Goal: Check status: Check status

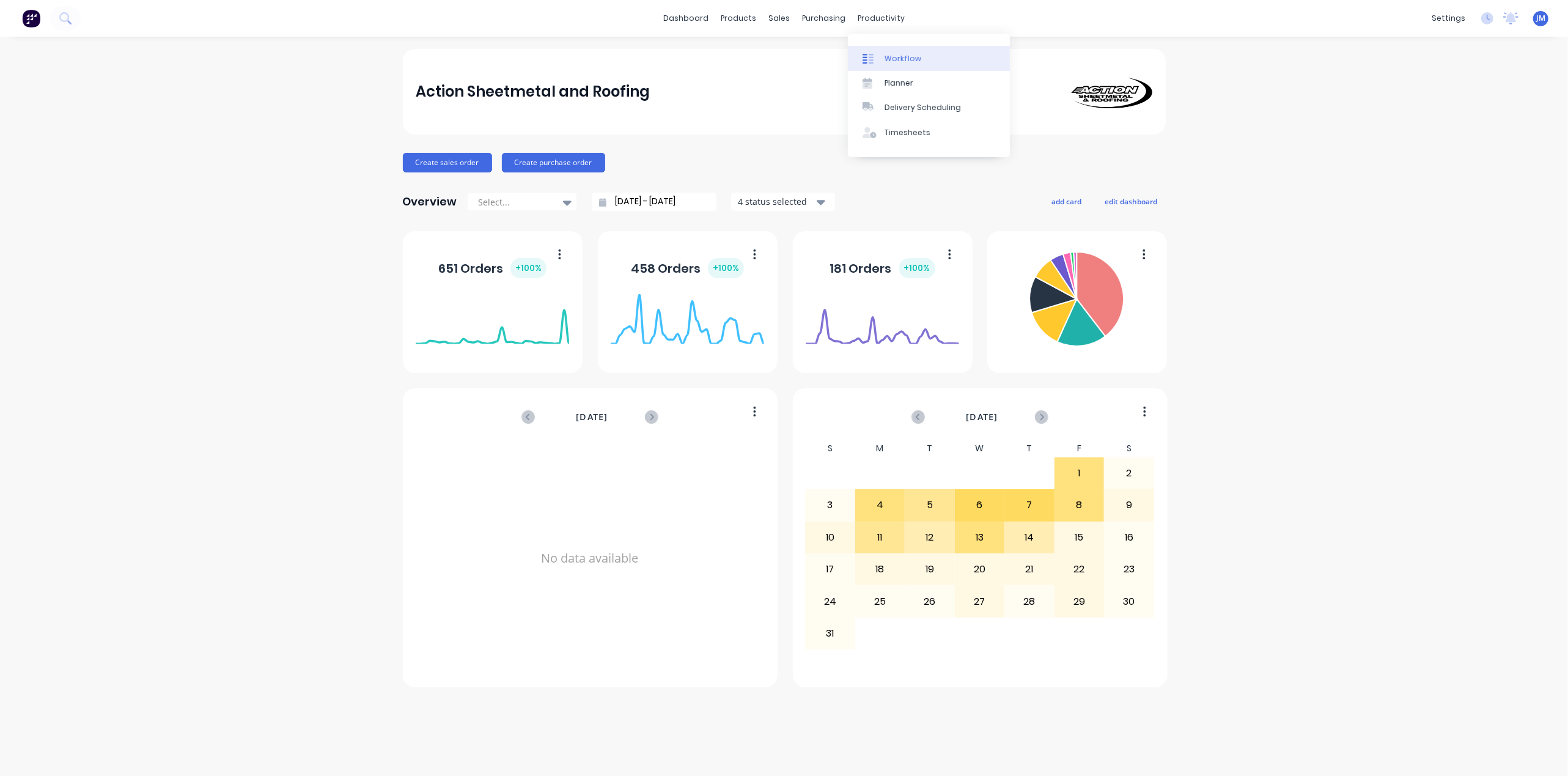
click at [878, 57] on div at bounding box center [871, 59] width 18 height 11
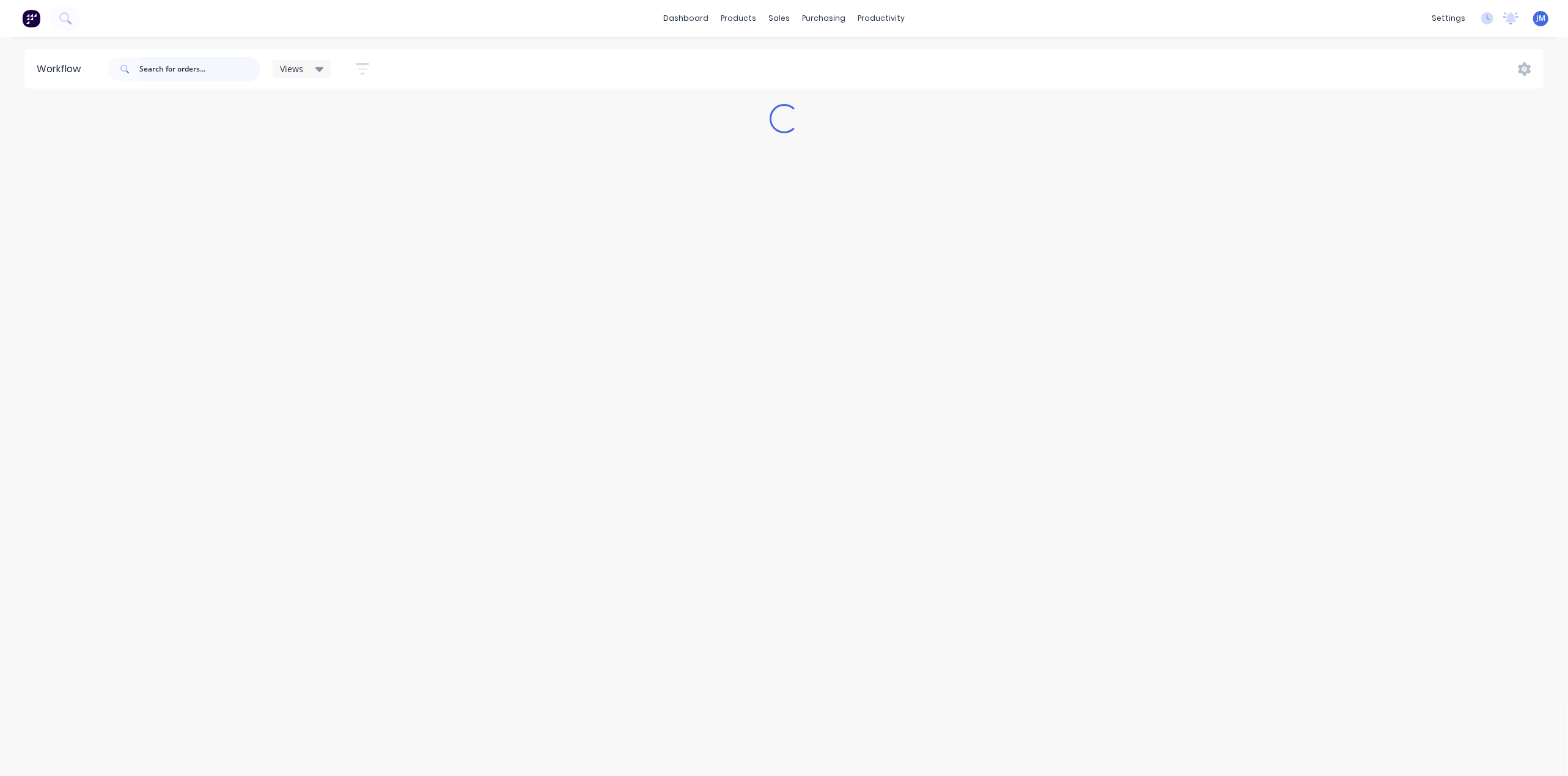
click at [185, 69] on input "text" at bounding box center [199, 69] width 121 height 24
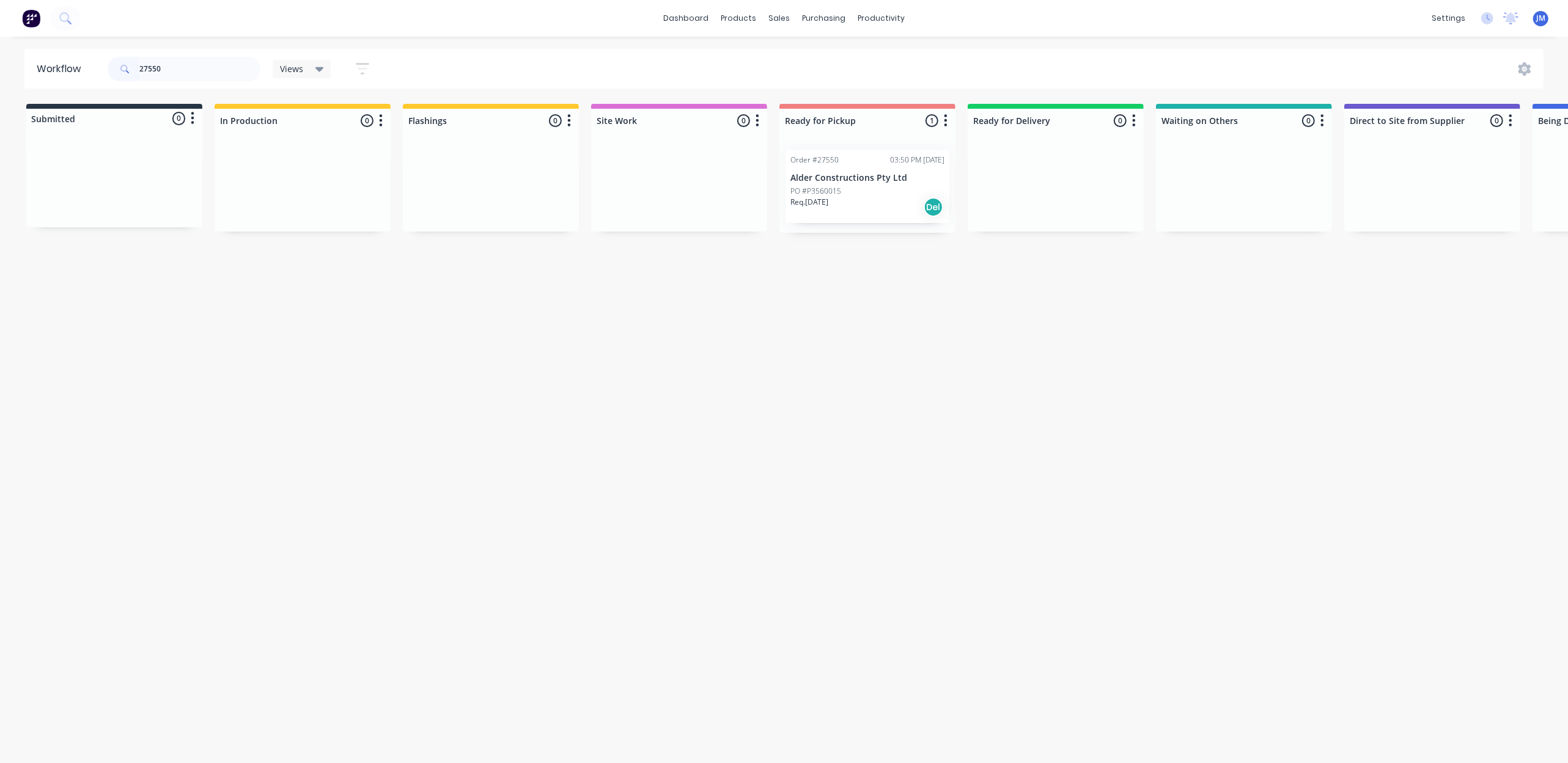
click at [888, 203] on div "Req. 18/08/25 Del" at bounding box center [867, 207] width 154 height 21
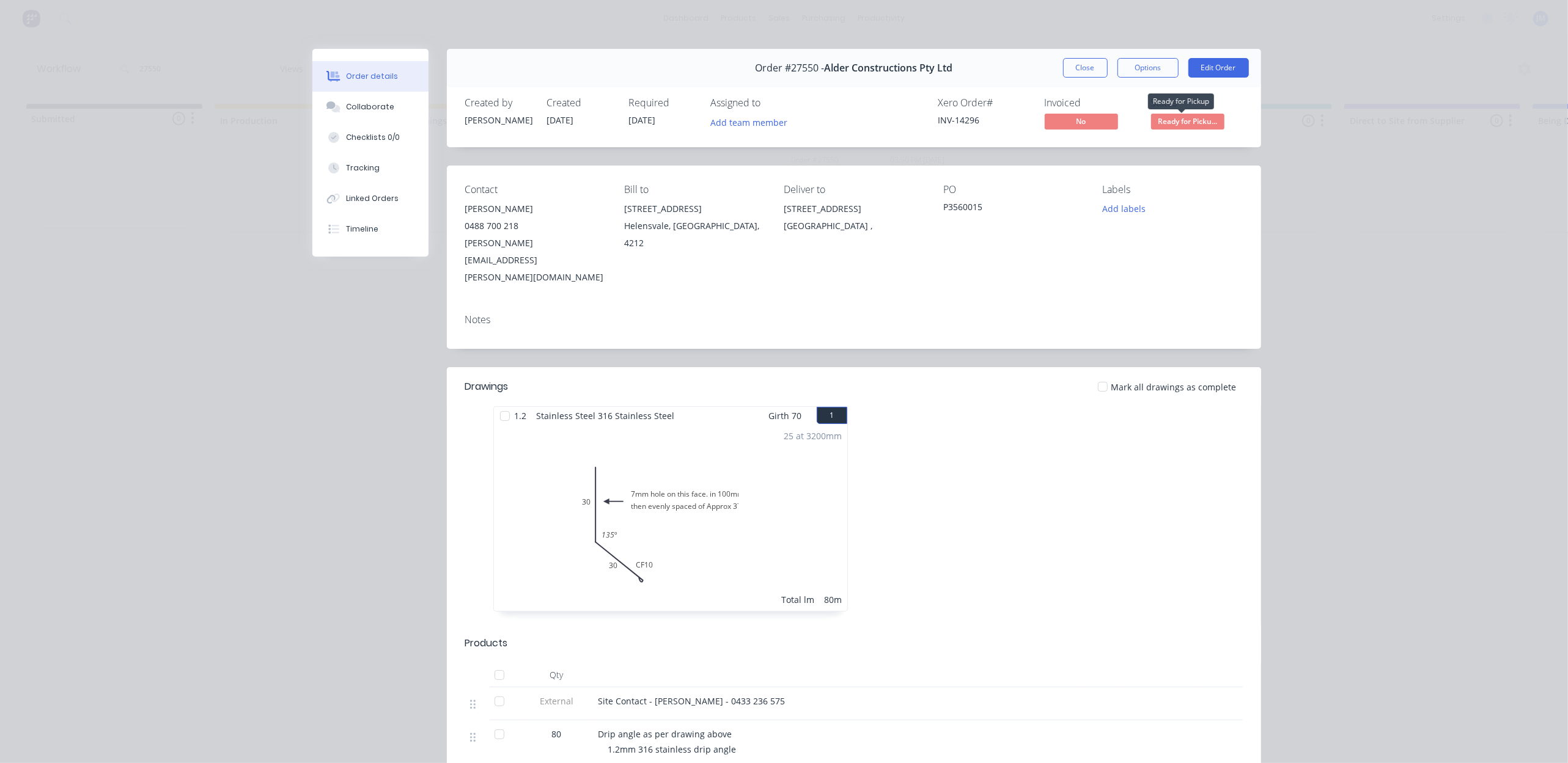
click at [1172, 118] on span "Ready for Picku..." at bounding box center [1188, 121] width 74 height 16
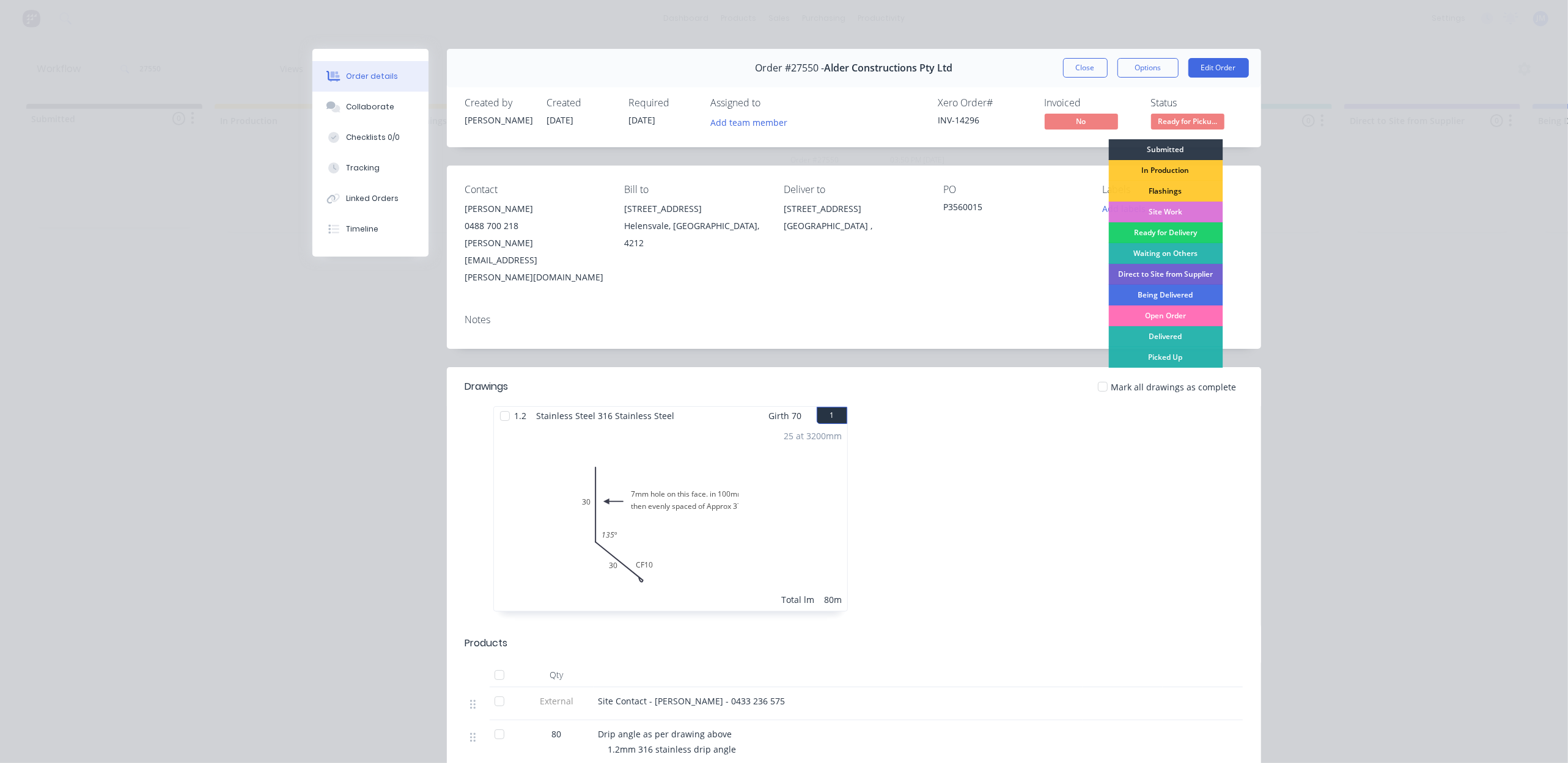
click at [1157, 232] on div "Ready for Delivery" at bounding box center [1165, 233] width 114 height 21
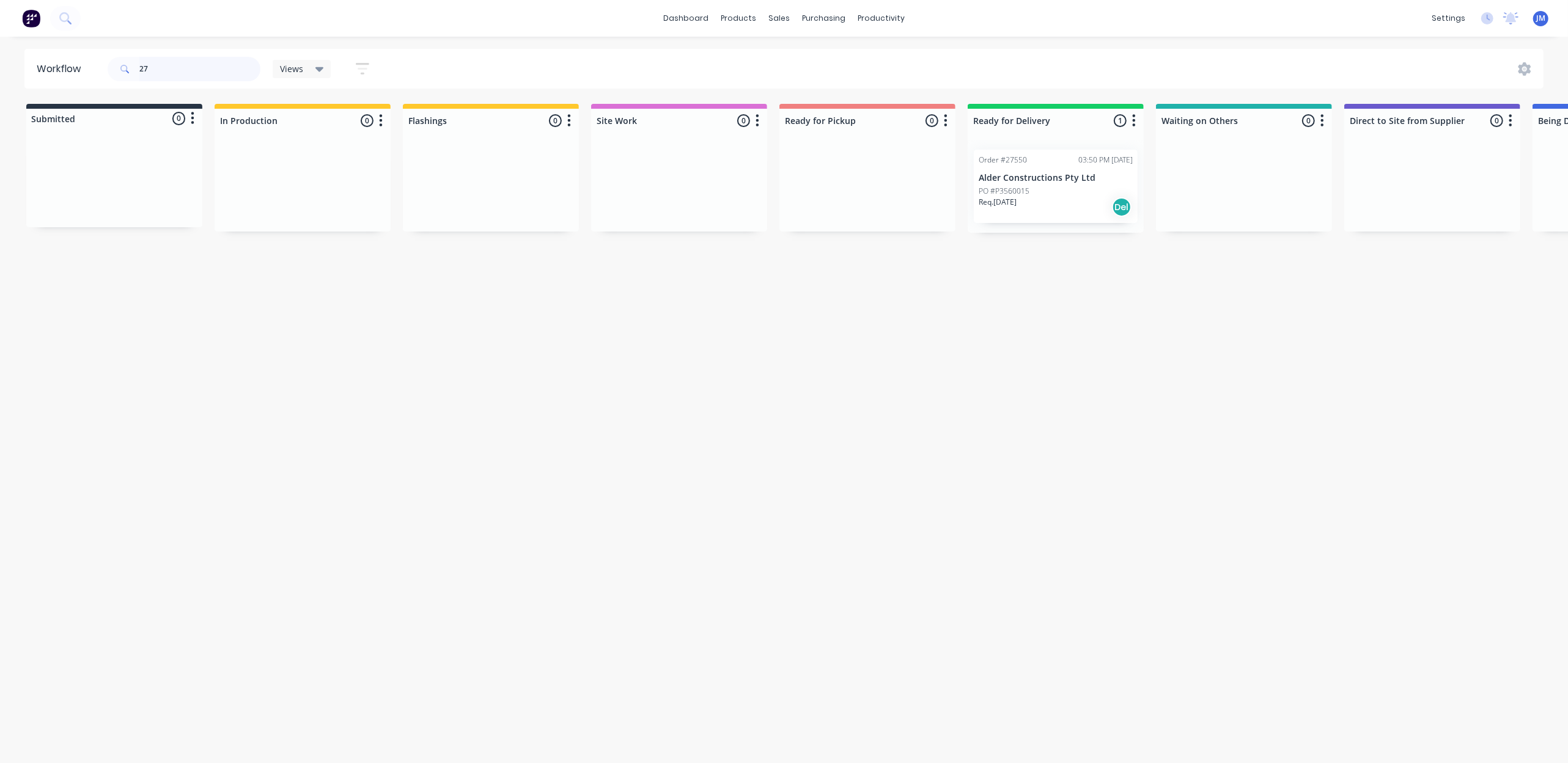
type input "2"
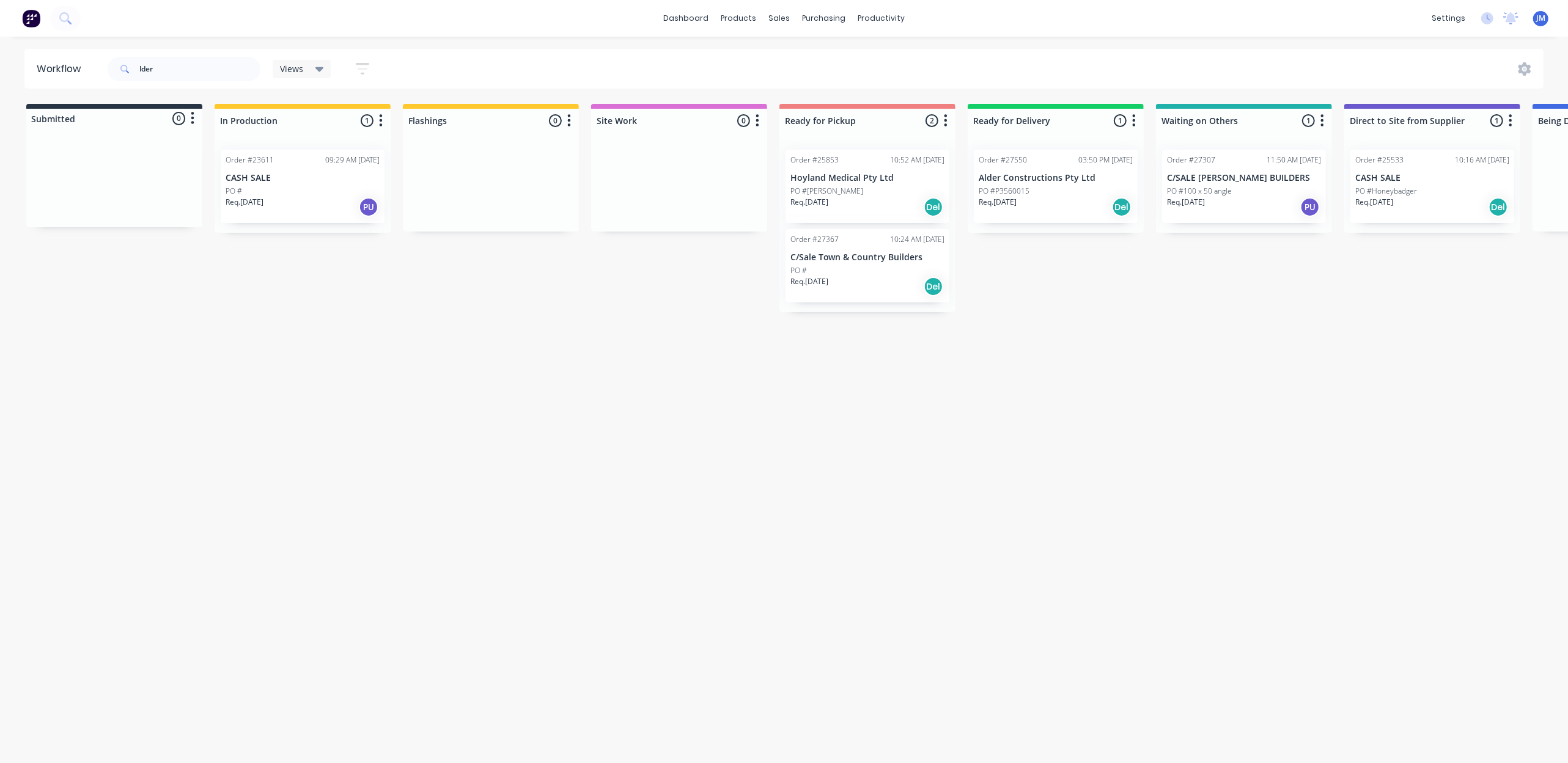
click at [1055, 192] on div "PO #P3560015" at bounding box center [1055, 192] width 154 height 11
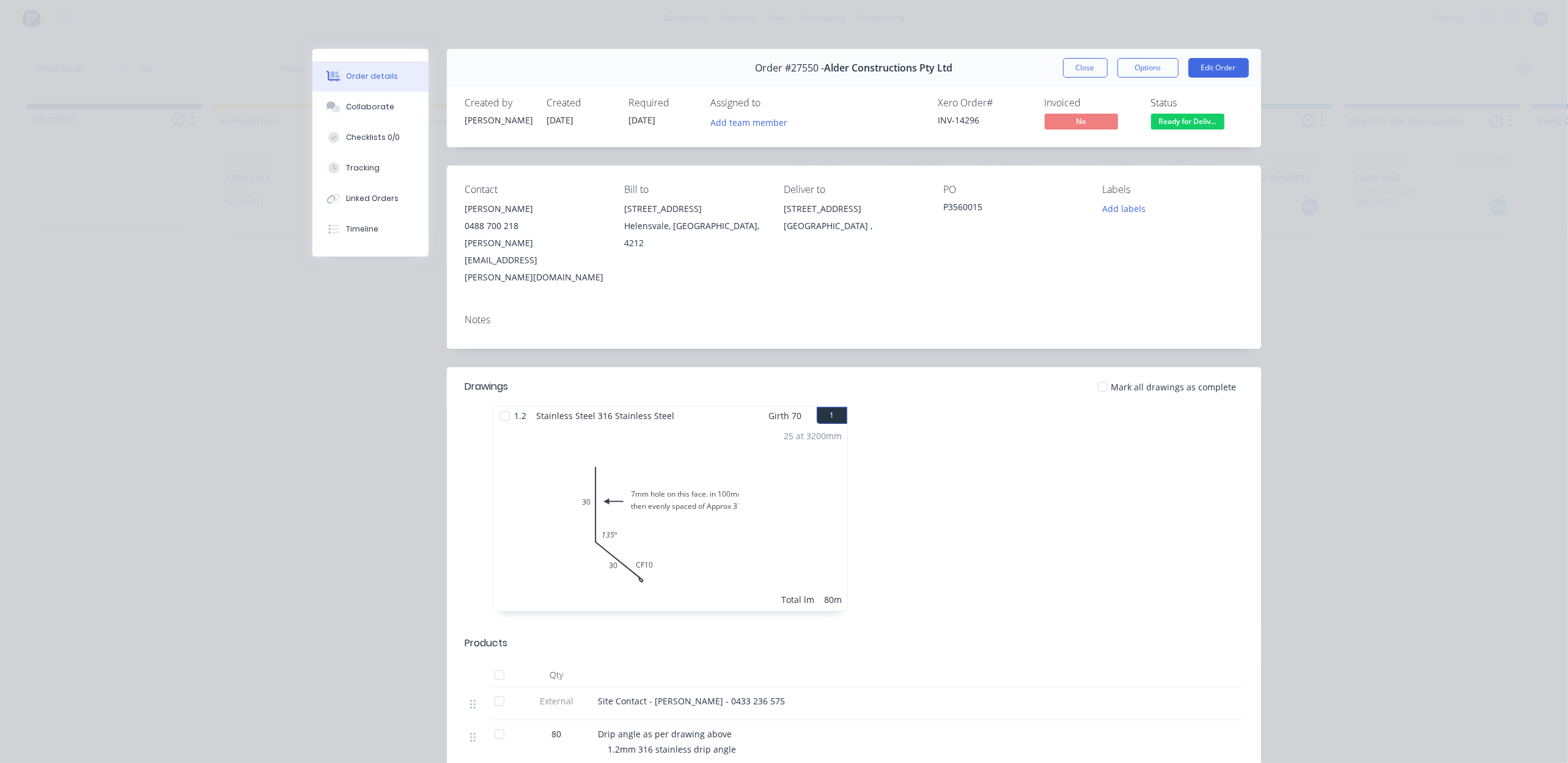
drag, startPoint x: 1084, startPoint y: 65, endPoint x: 1042, endPoint y: 82, distance: 45.3
click at [1082, 65] on button "Close" at bounding box center [1085, 67] width 45 height 20
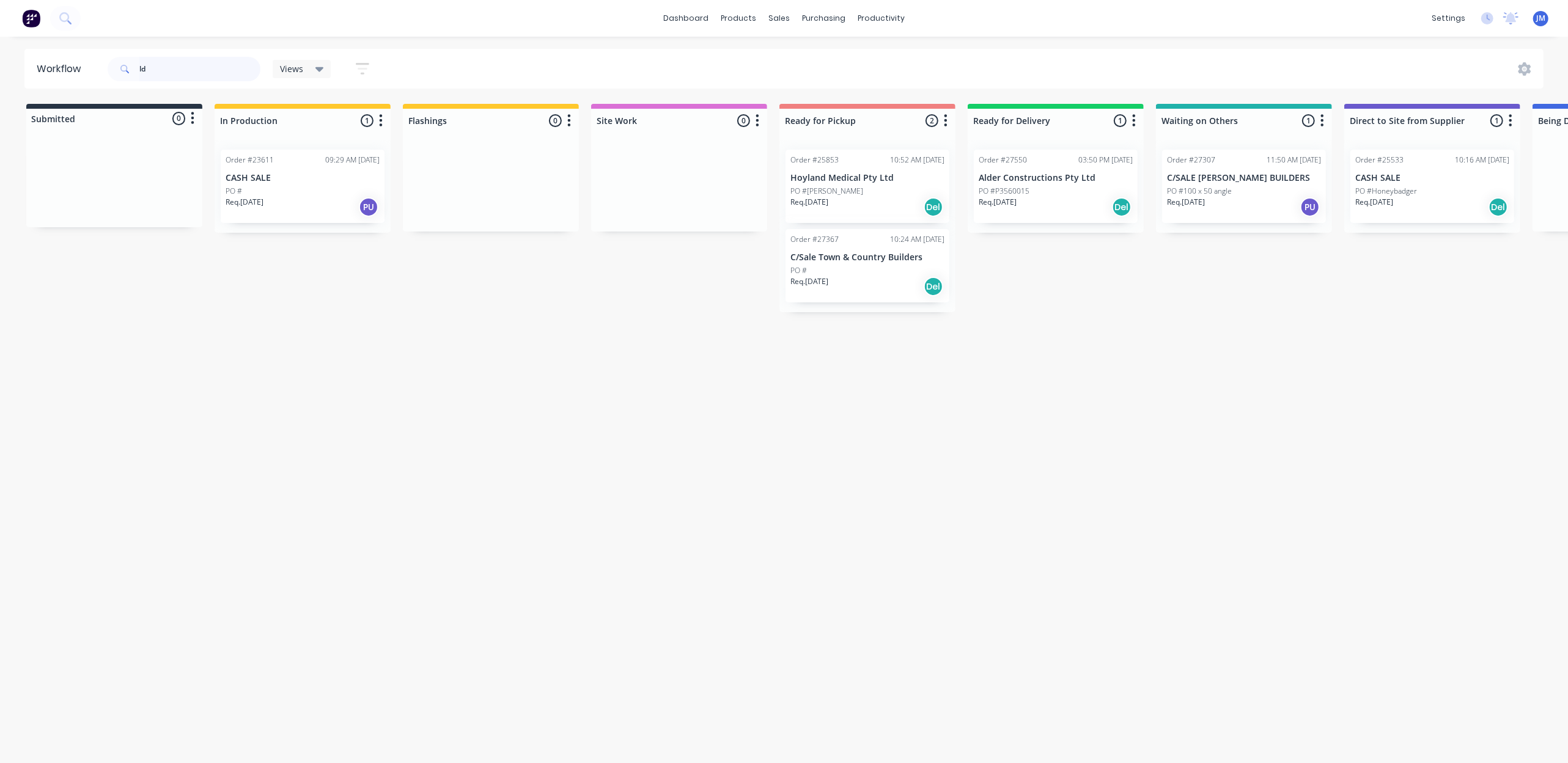
type input "l"
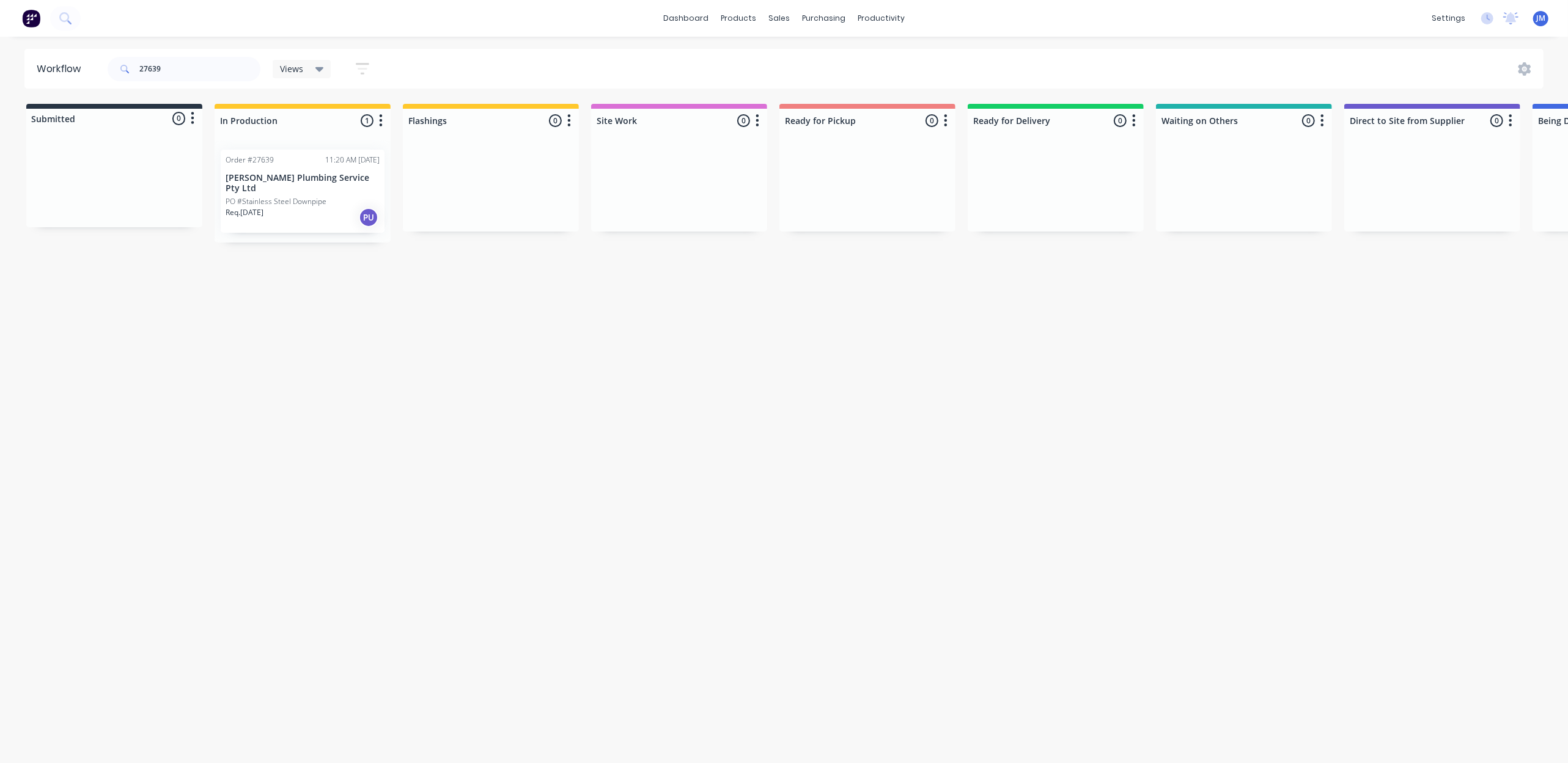
click at [280, 196] on p "PO #Stainless Steel Downpipe" at bounding box center [275, 202] width 101 height 11
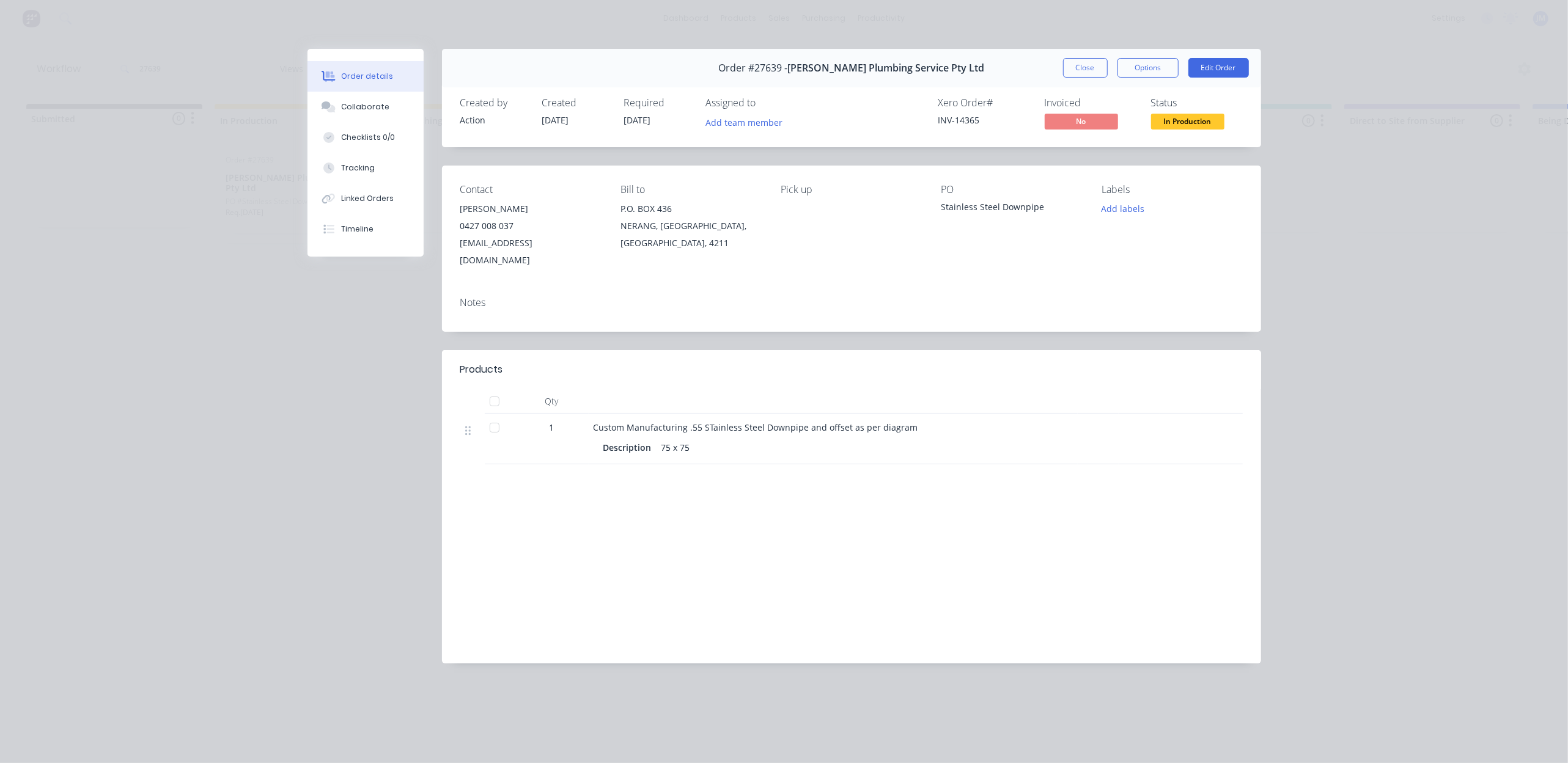
click at [1072, 67] on button "Close" at bounding box center [1085, 67] width 45 height 20
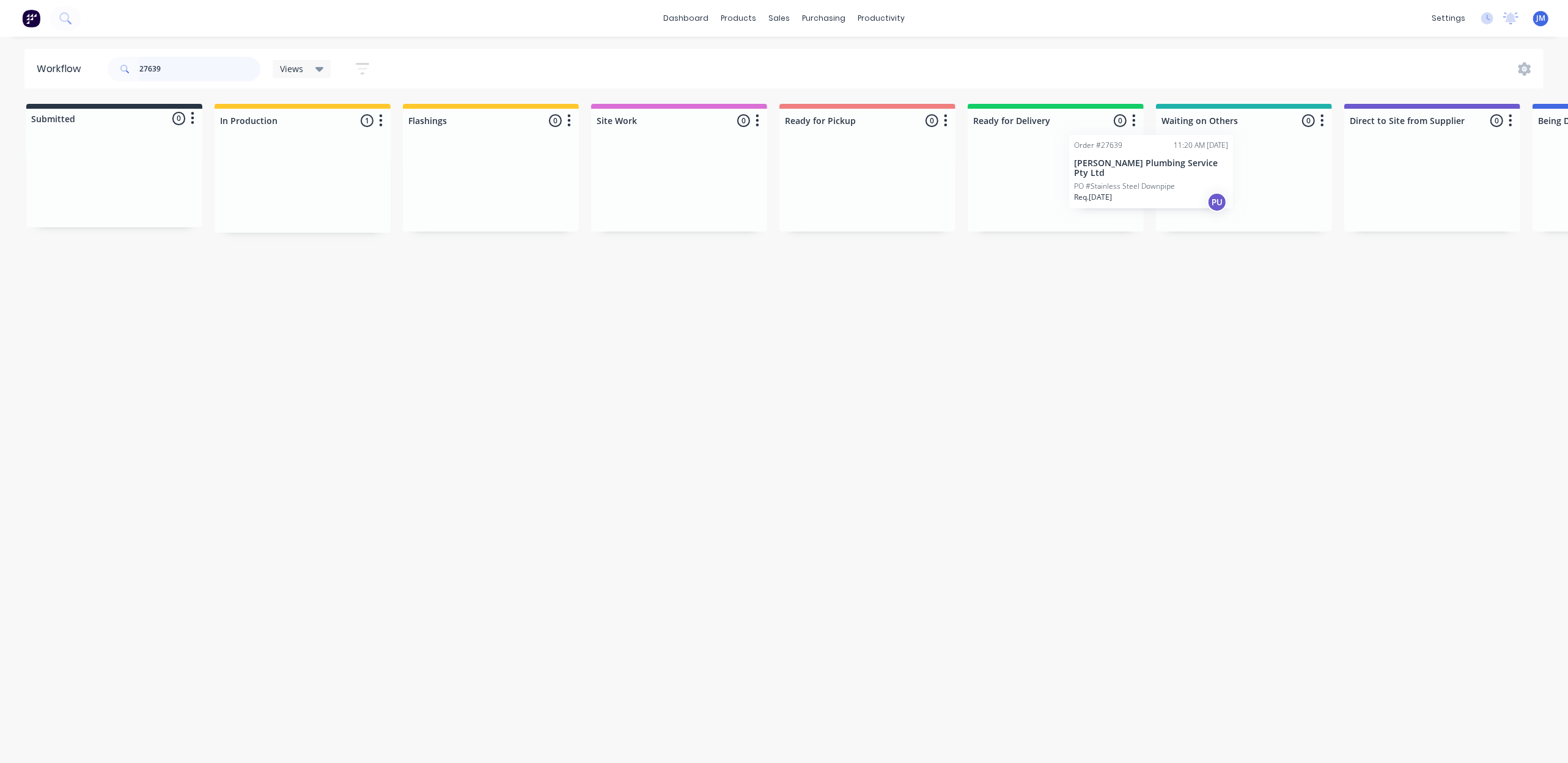
drag, startPoint x: 291, startPoint y: 192, endPoint x: 1184, endPoint y: 175, distance: 893.2
click at [1184, 175] on div "Submitted 0 Status colour #273444 hex #273444 Save Cancel Summaries Total order…" at bounding box center [1098, 168] width 2216 height 129
type input "2"
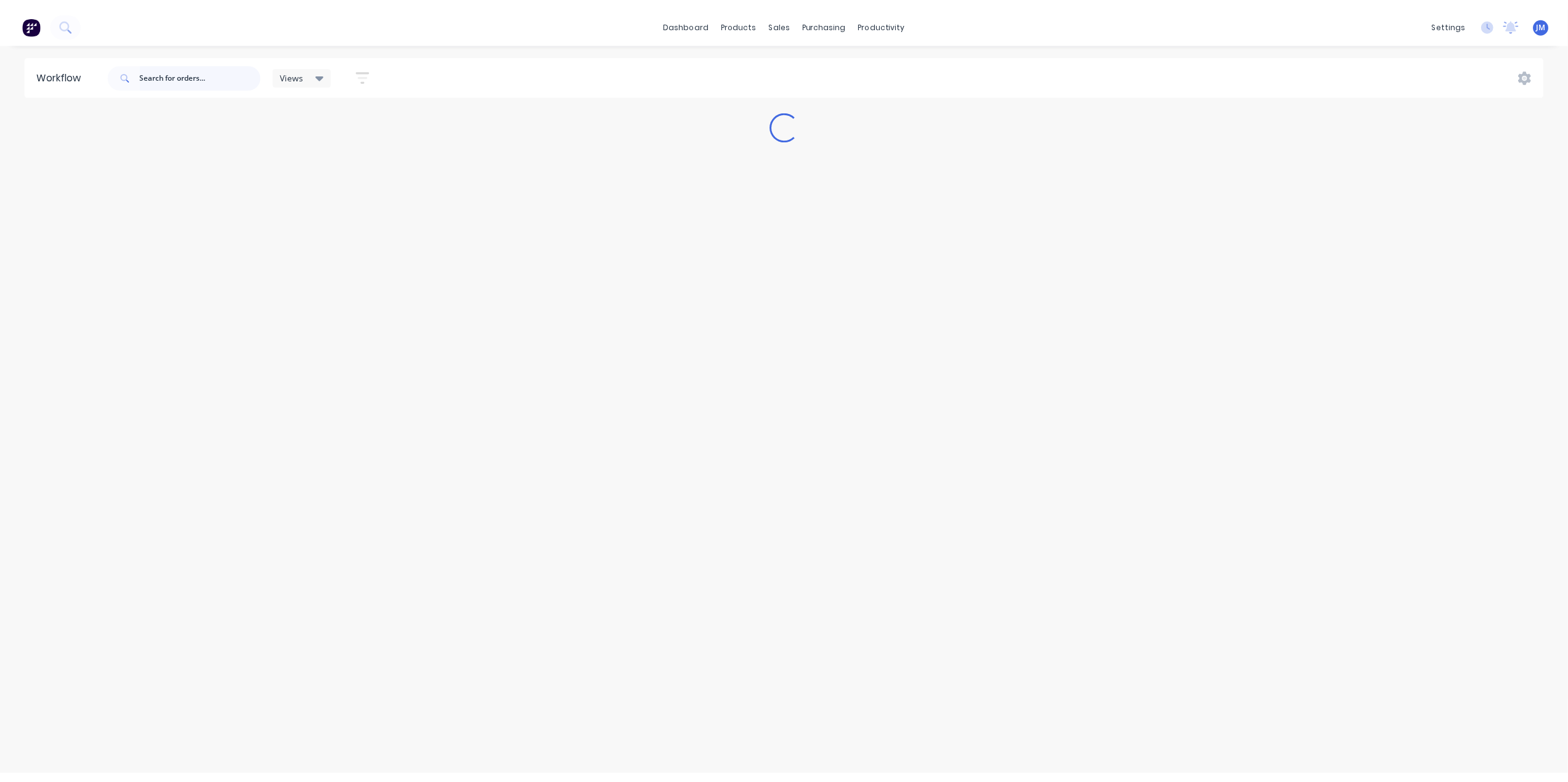
scroll to position [0, 0]
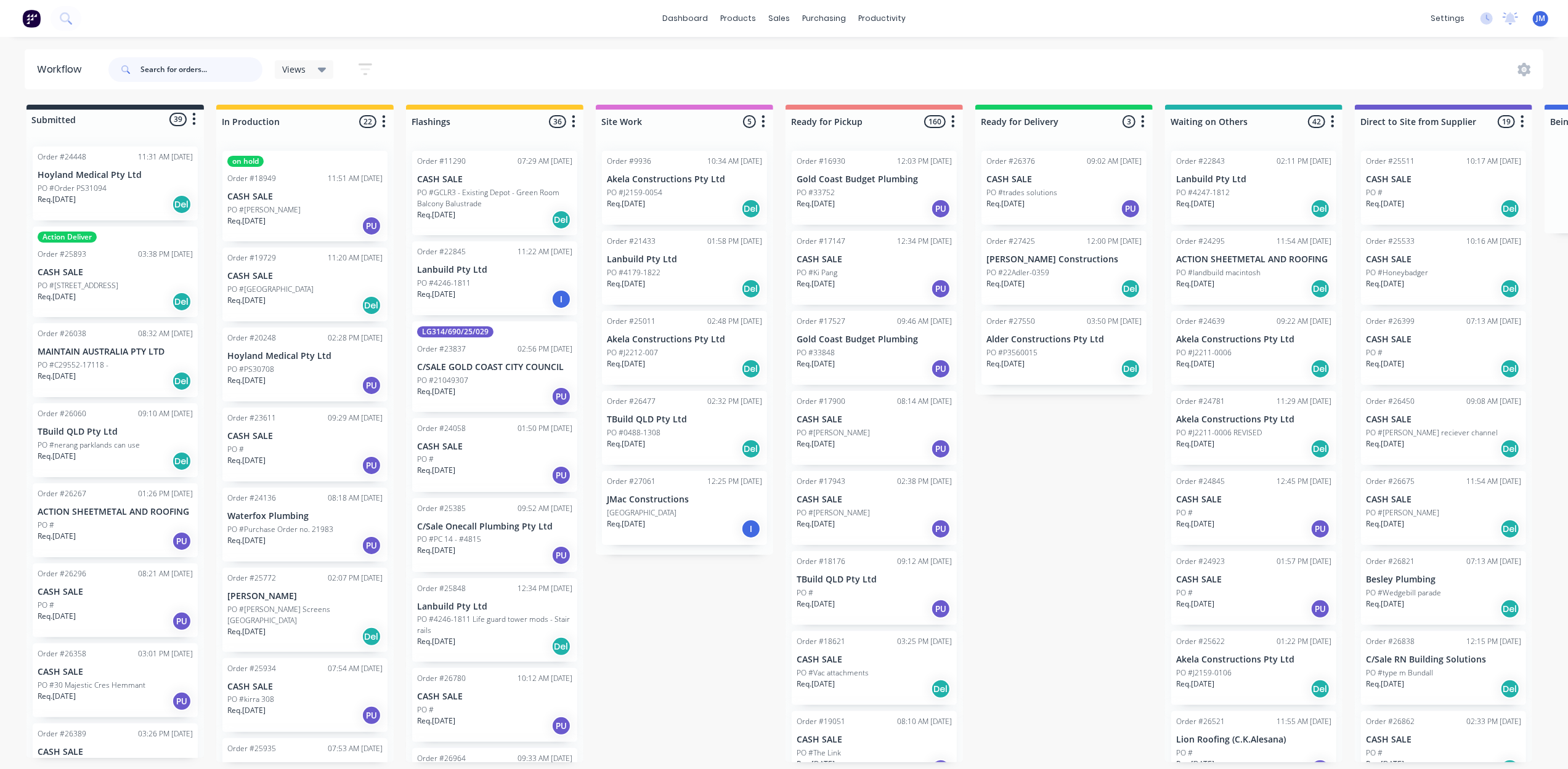
click at [221, 72] on input "text" at bounding box center [201, 69] width 122 height 24
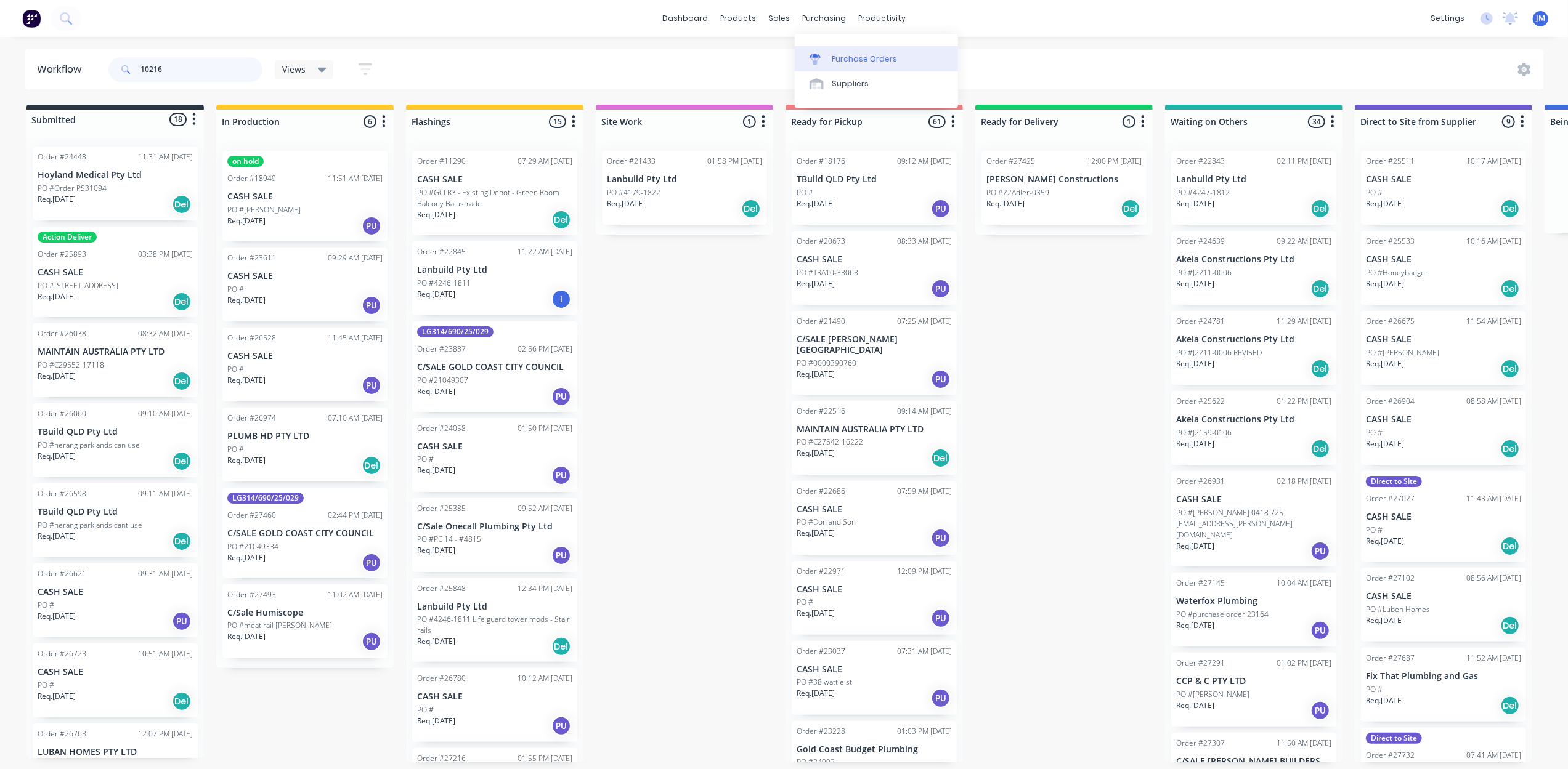
type input "10216"
click at [843, 64] on div "Purchase Orders" at bounding box center [864, 59] width 65 height 11
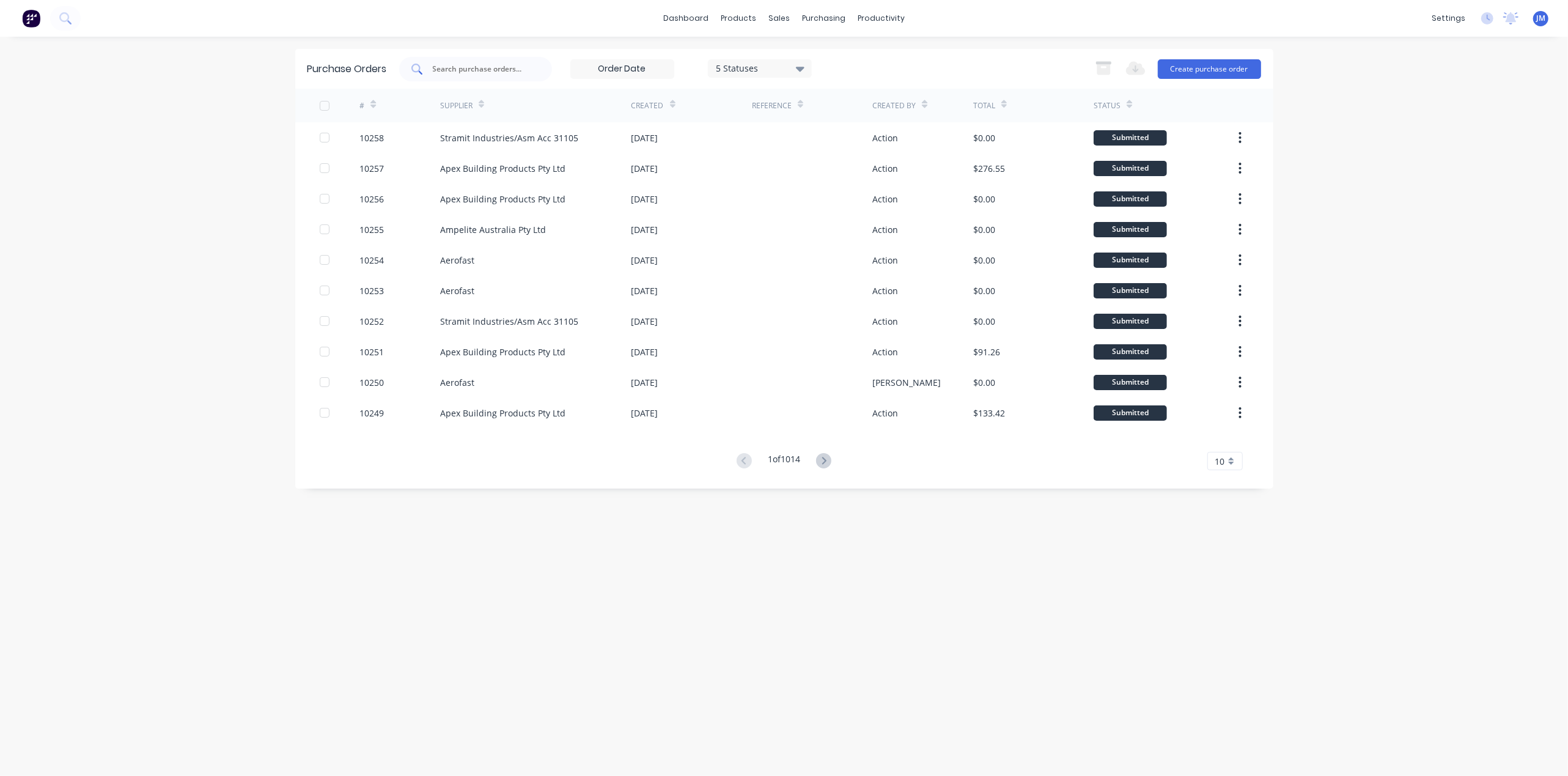
drag, startPoint x: 443, startPoint y: 71, endPoint x: 489, endPoint y: 77, distance: 46.4
click at [443, 71] on input "text" at bounding box center [483, 70] width 102 height 13
type input "10216"
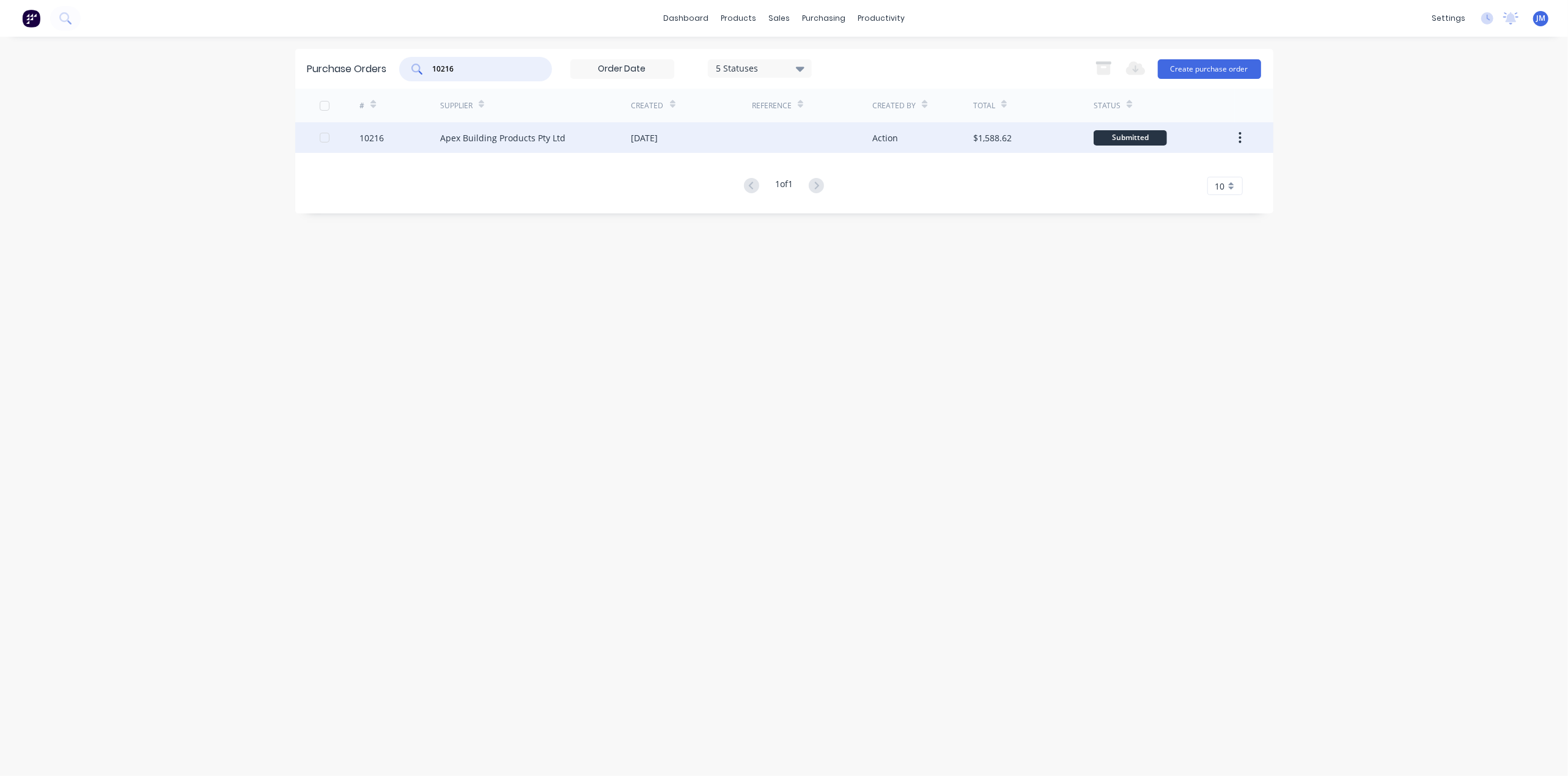
click at [526, 144] on div "Apex Building Products Pty Ltd" at bounding box center [536, 137] width 192 height 31
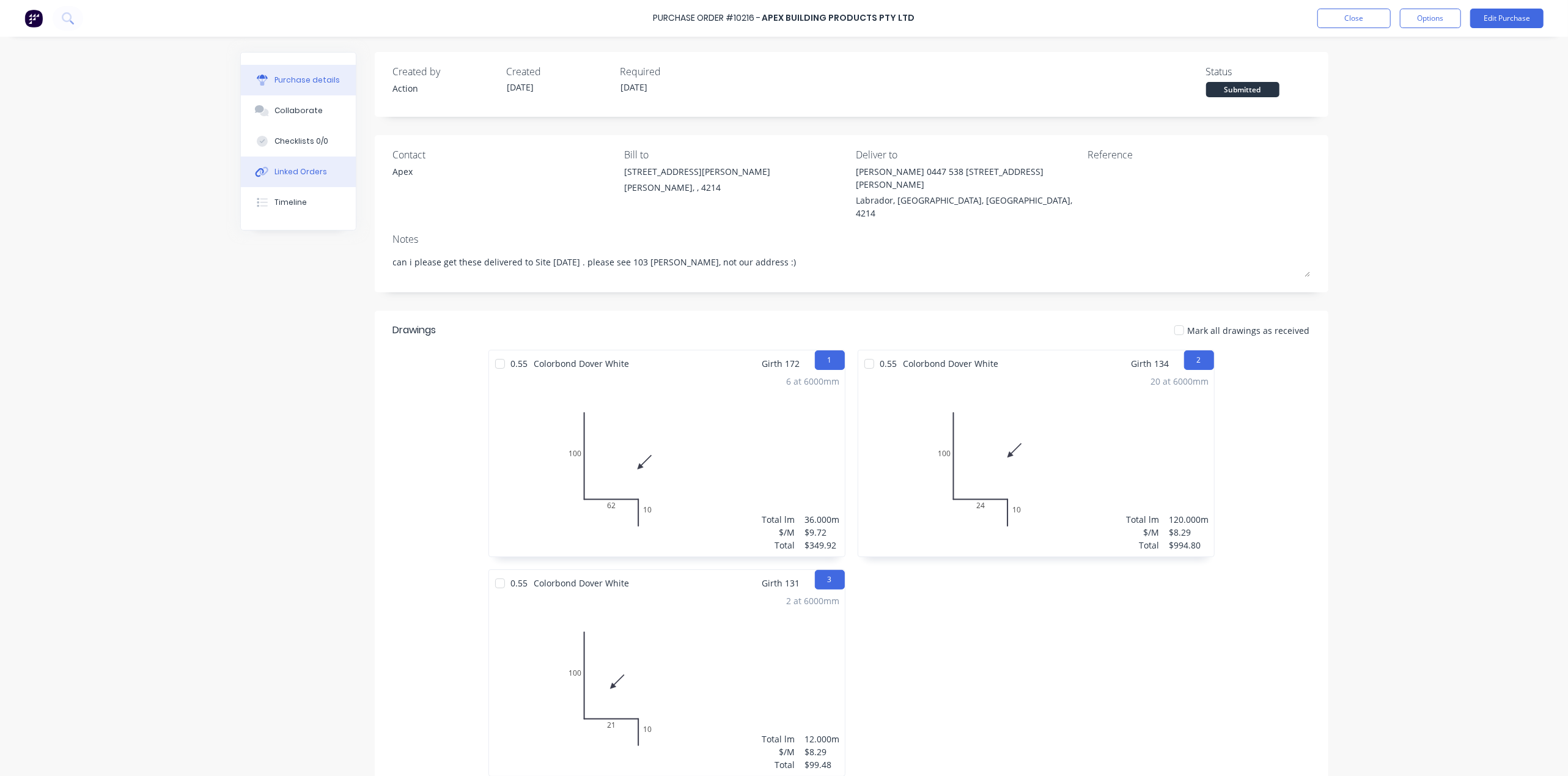
click at [274, 167] on div "Linked Orders" at bounding box center [300, 172] width 52 height 11
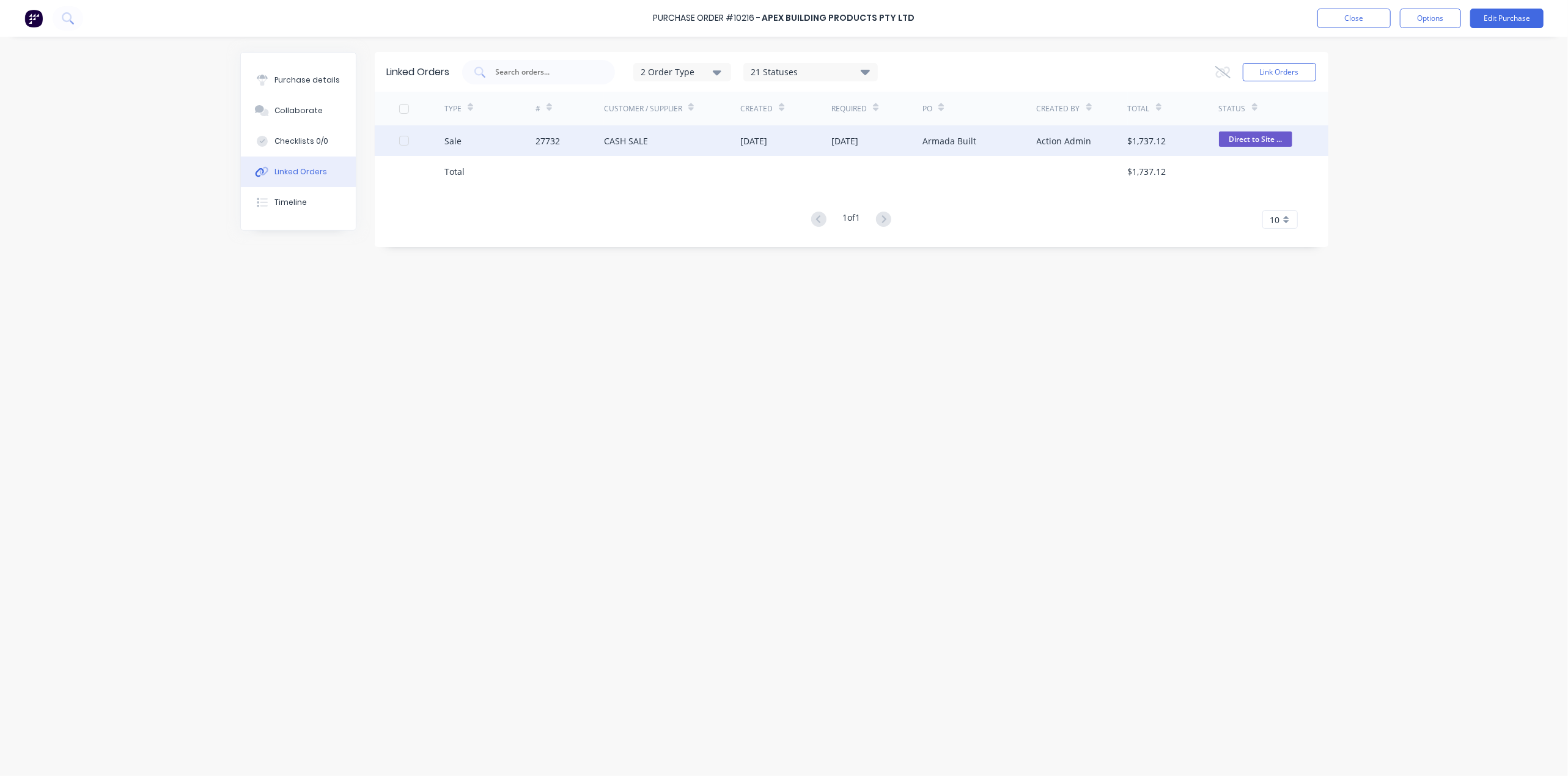
click at [704, 144] on div "CASH SALE" at bounding box center [672, 140] width 137 height 31
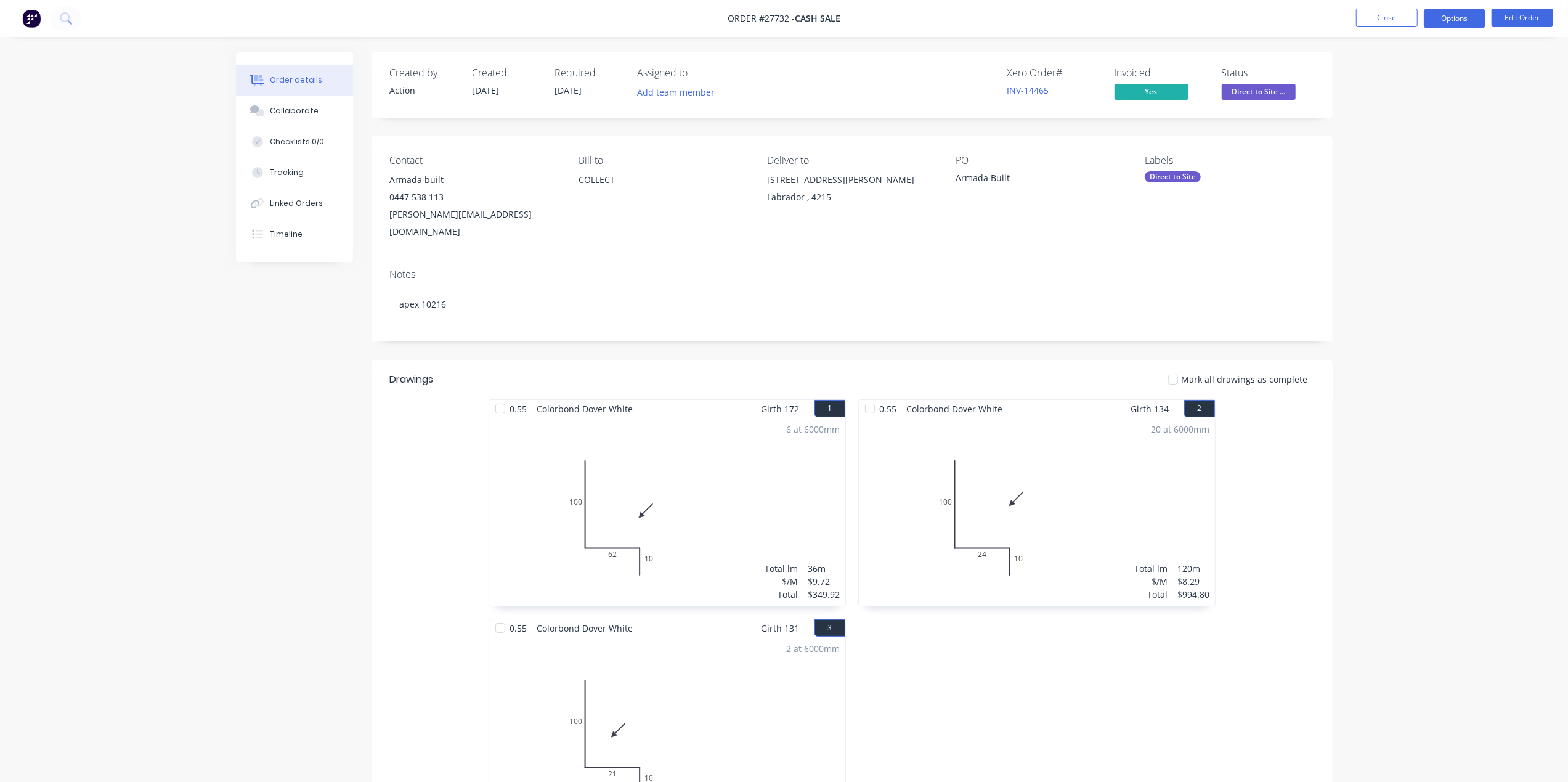
click at [1458, 20] on button "Options" at bounding box center [1454, 18] width 61 height 20
click at [1379, 154] on div "Work Order" at bounding box center [1418, 148] width 114 height 18
click at [1370, 124] on div "Without pricing" at bounding box center [1418, 124] width 114 height 18
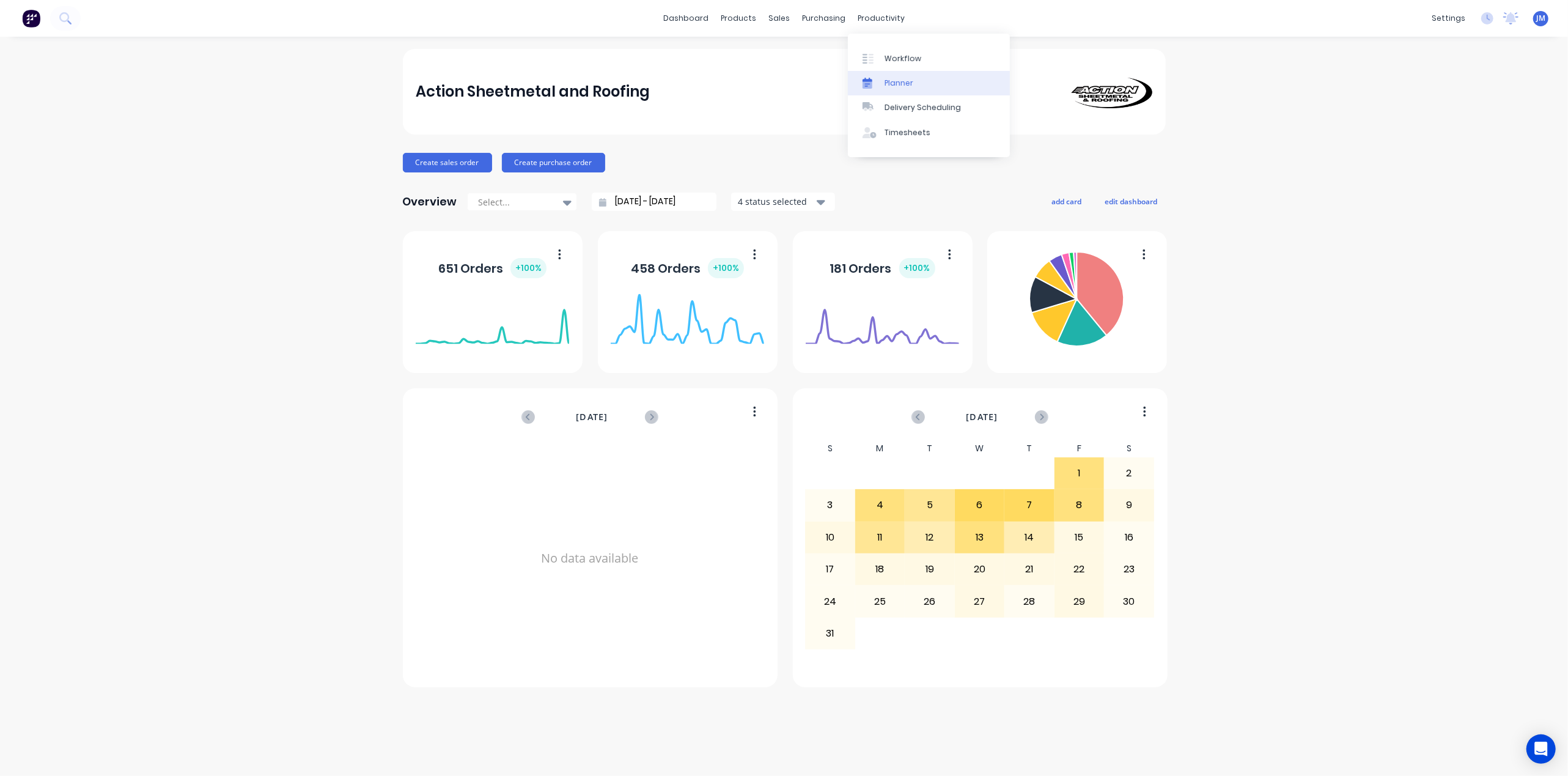
drag, startPoint x: 888, startPoint y: 62, endPoint x: 879, endPoint y: 71, distance: 12.7
click at [888, 63] on div "Workflow" at bounding box center [902, 59] width 37 height 11
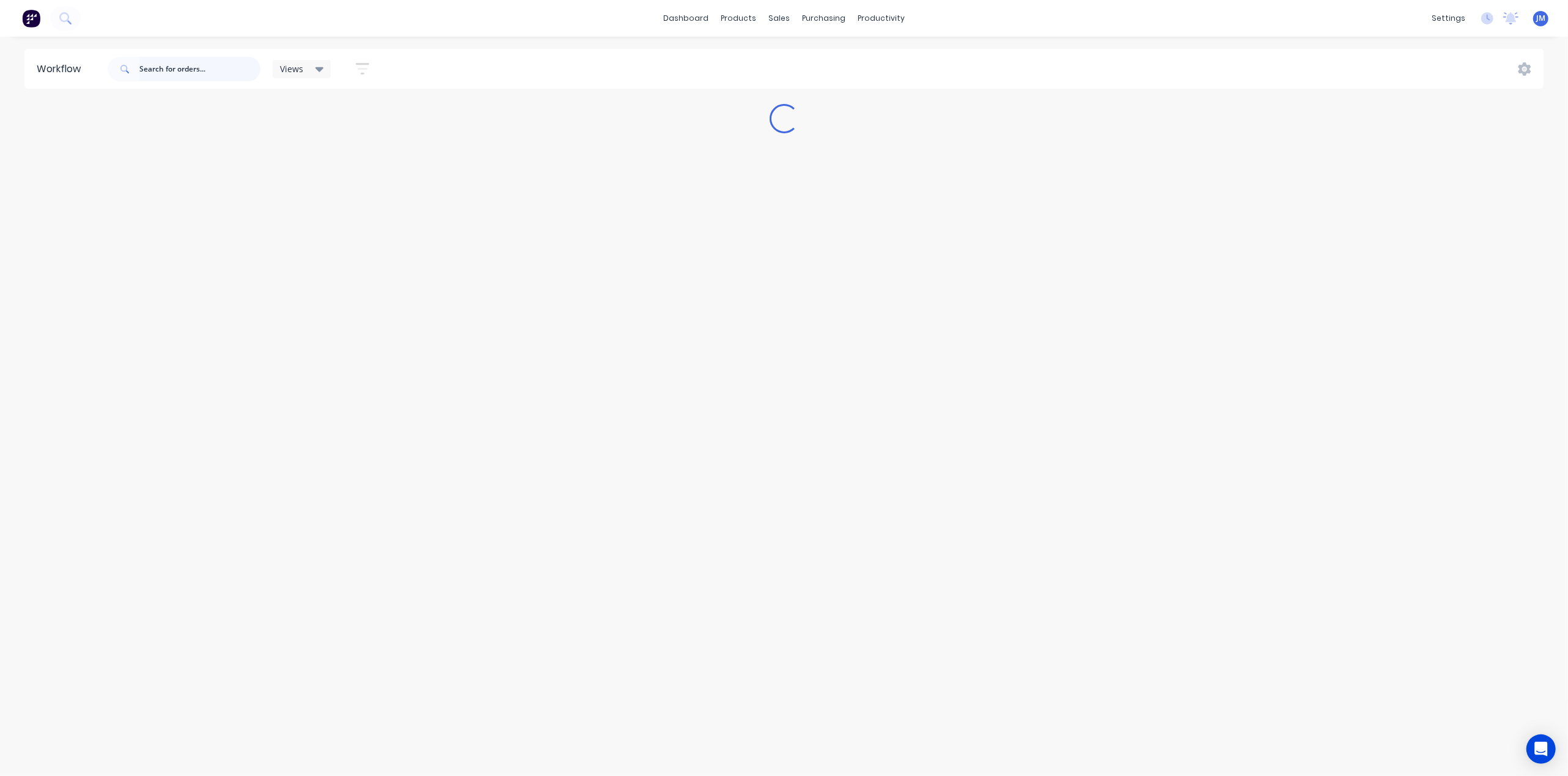
click at [179, 77] on input "text" at bounding box center [199, 69] width 121 height 24
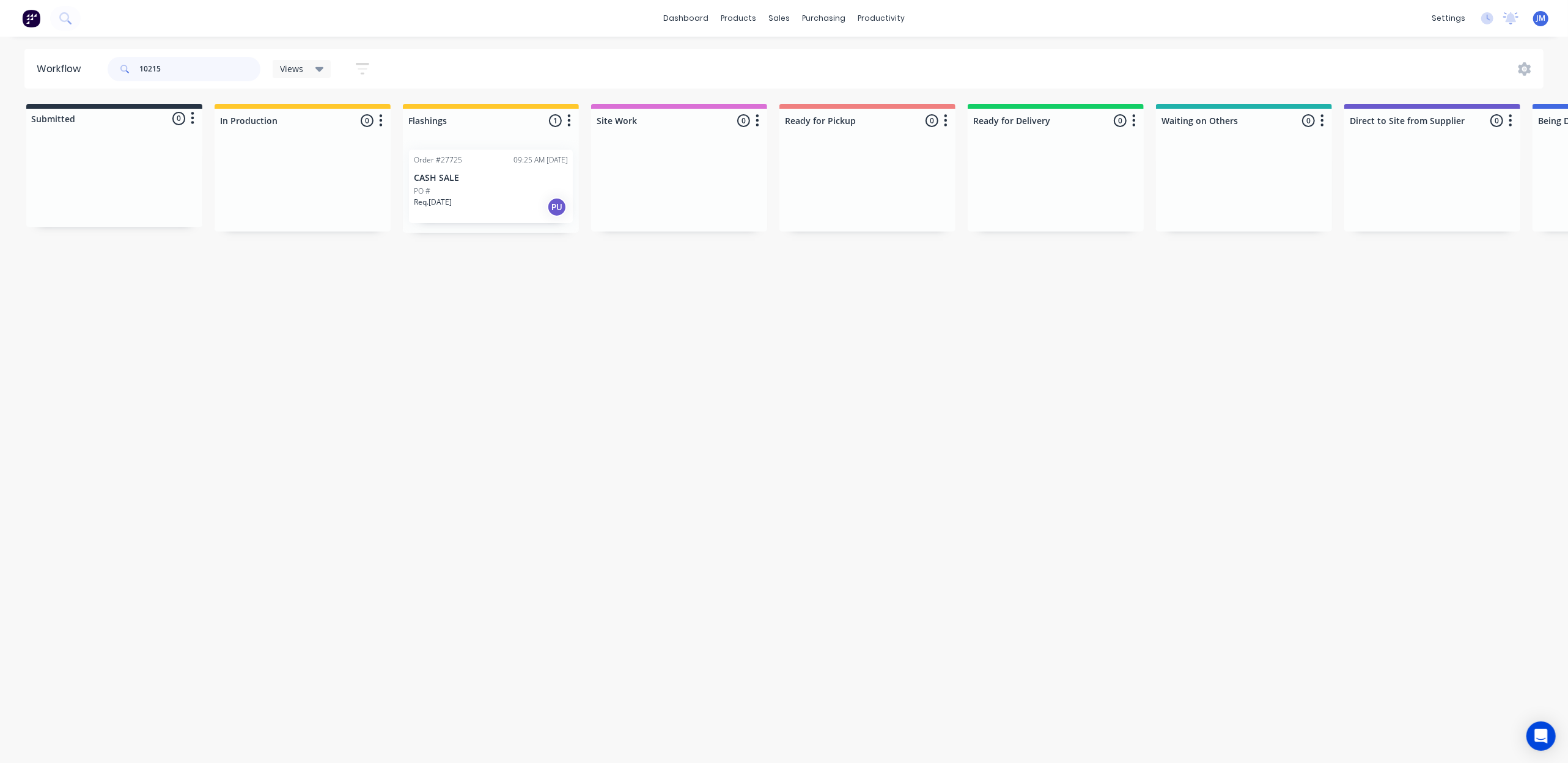
type input "10215"
click at [541, 191] on div "PO #" at bounding box center [490, 192] width 154 height 11
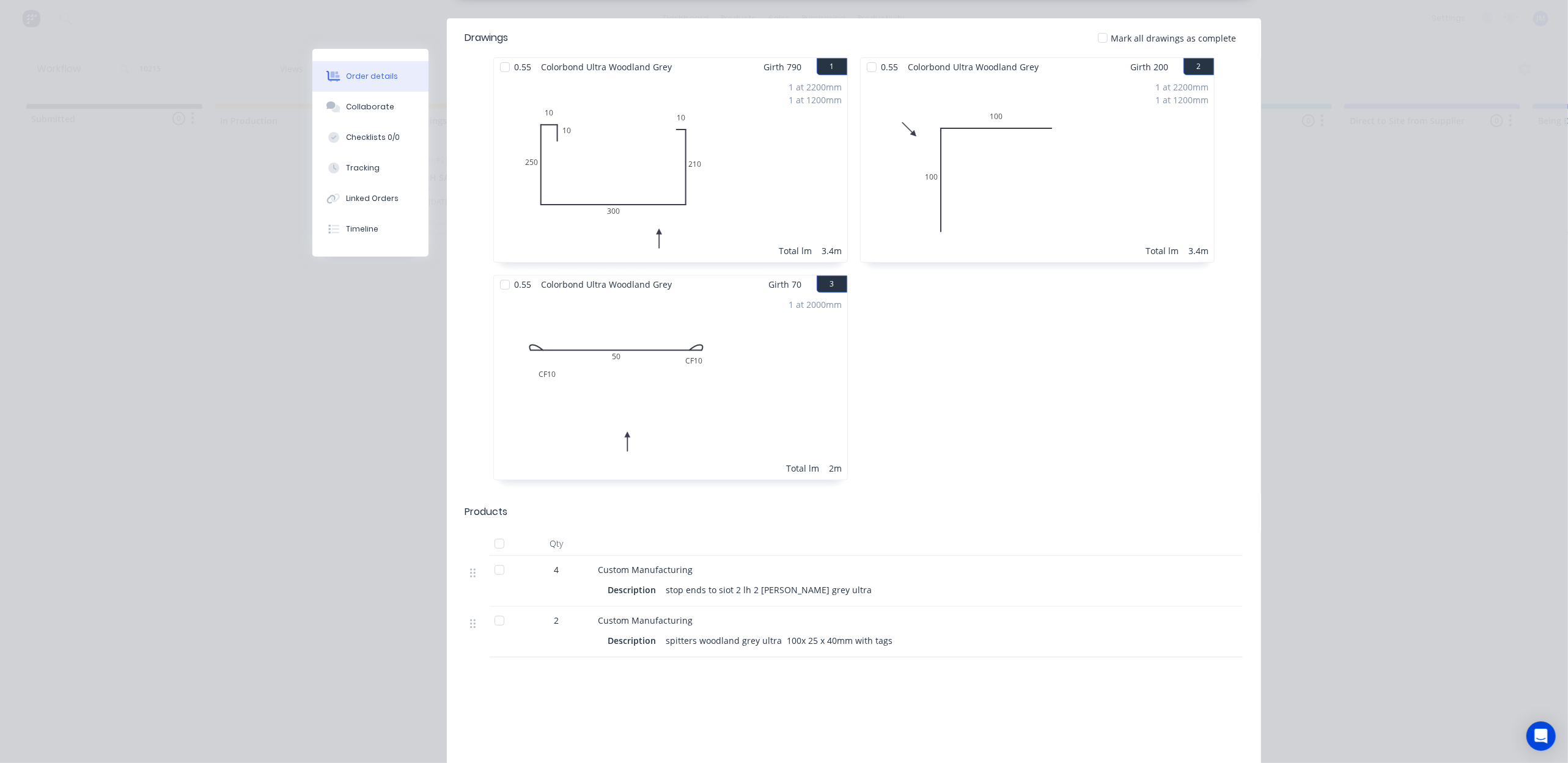
scroll to position [163, 0]
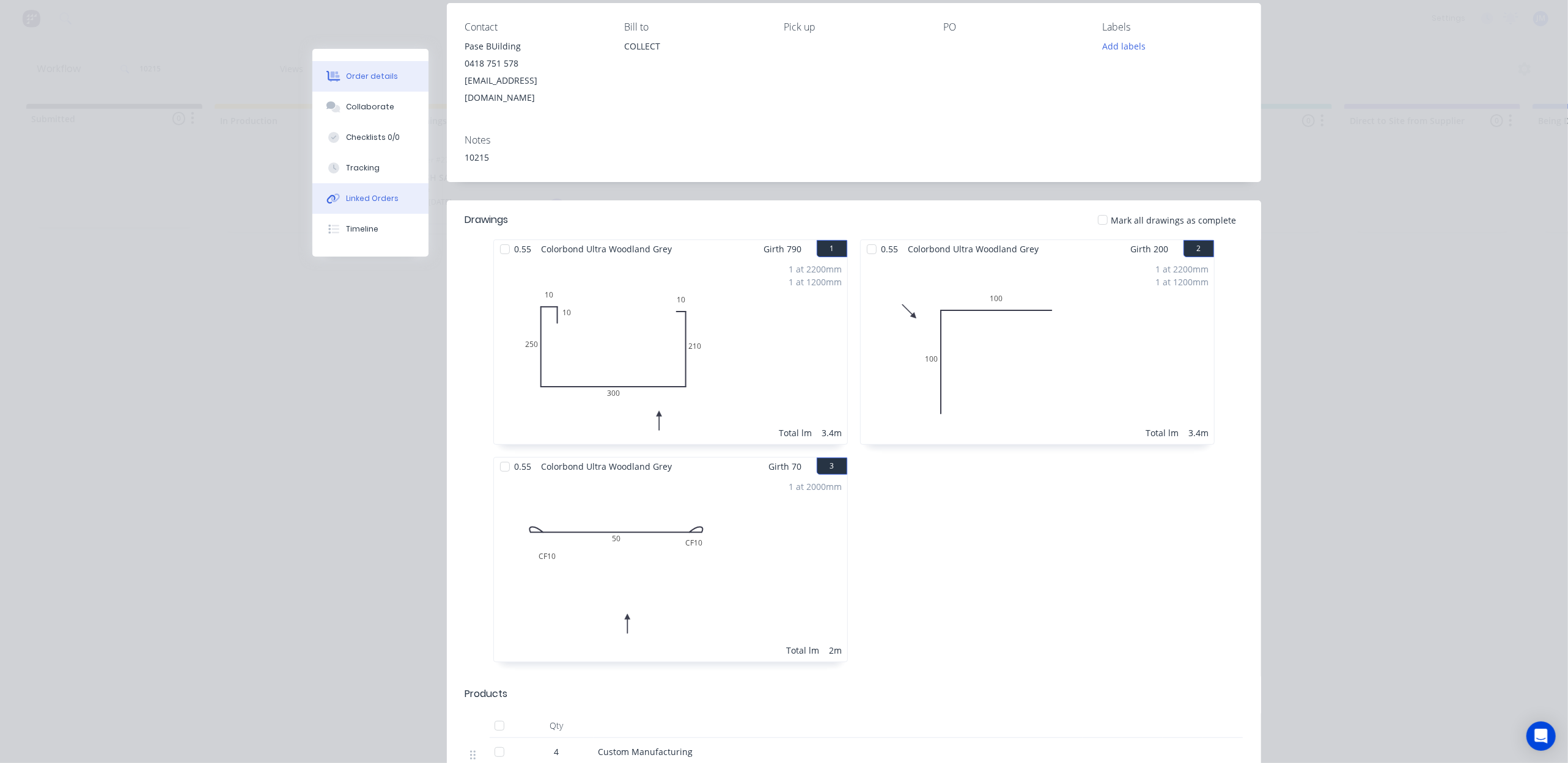
click at [373, 206] on button "Linked Orders" at bounding box center [370, 198] width 117 height 30
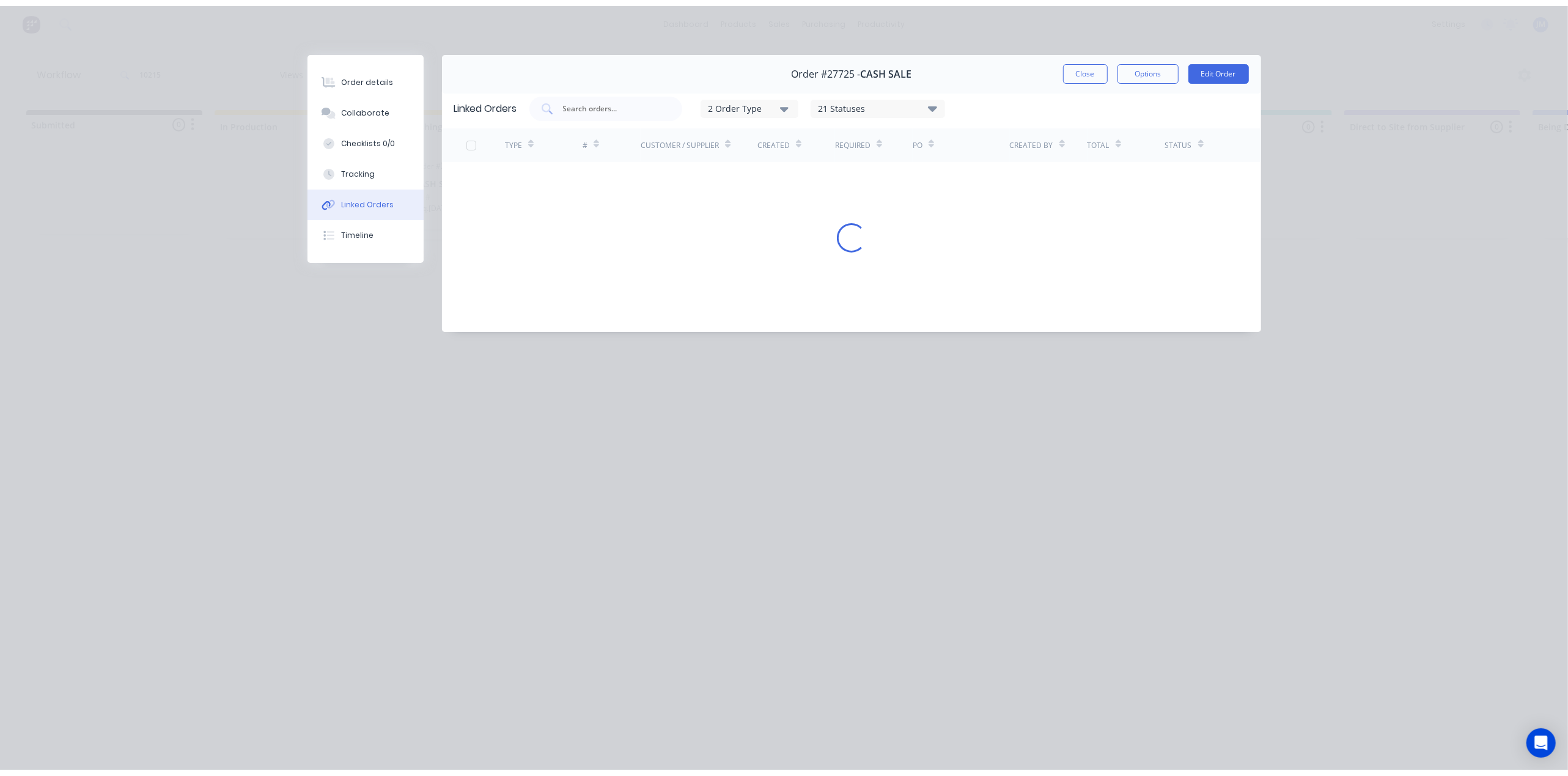
scroll to position [0, 0]
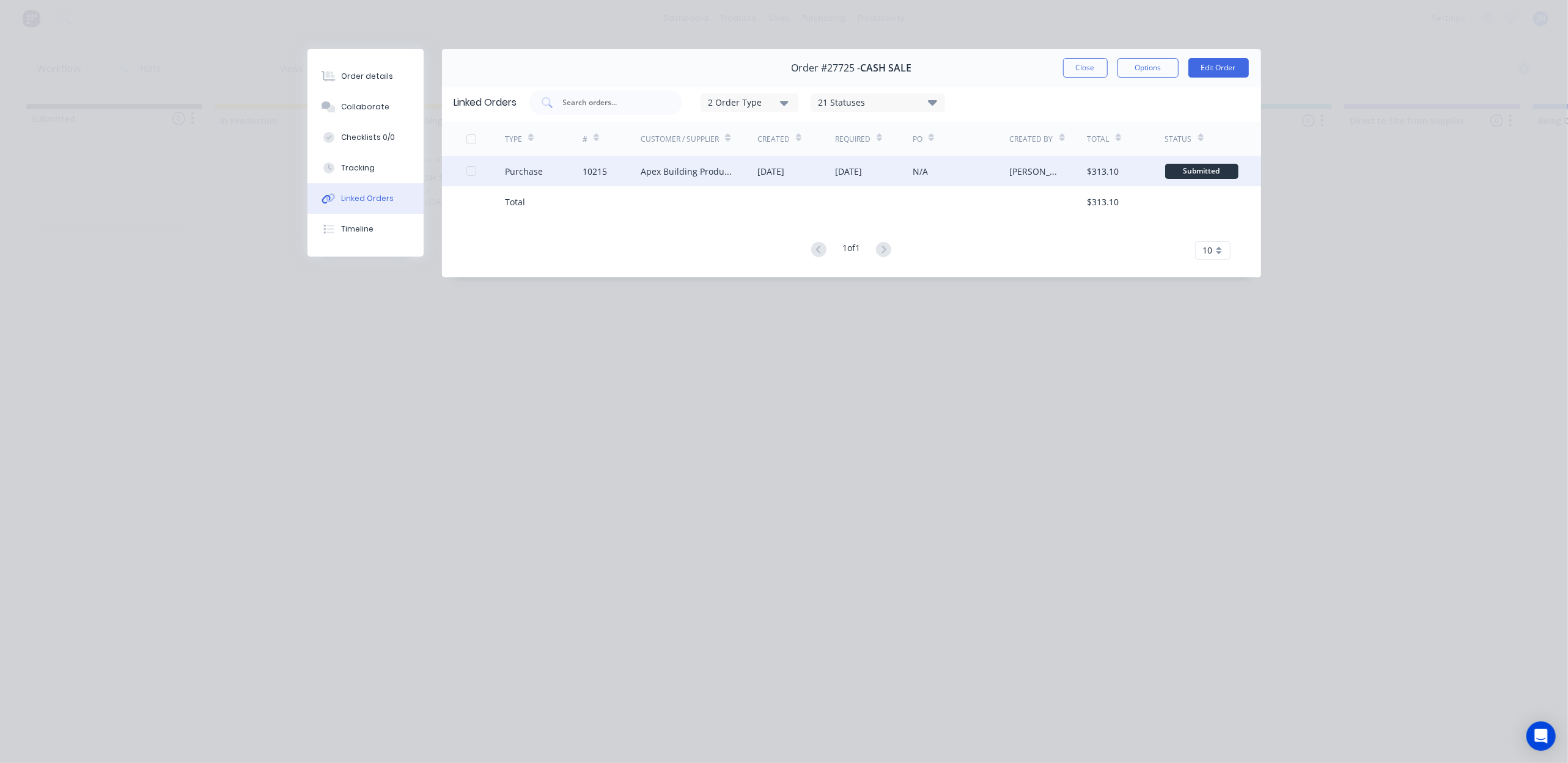
click at [662, 165] on div "Apex Building Products Pty Ltd" at bounding box center [687, 171] width 92 height 13
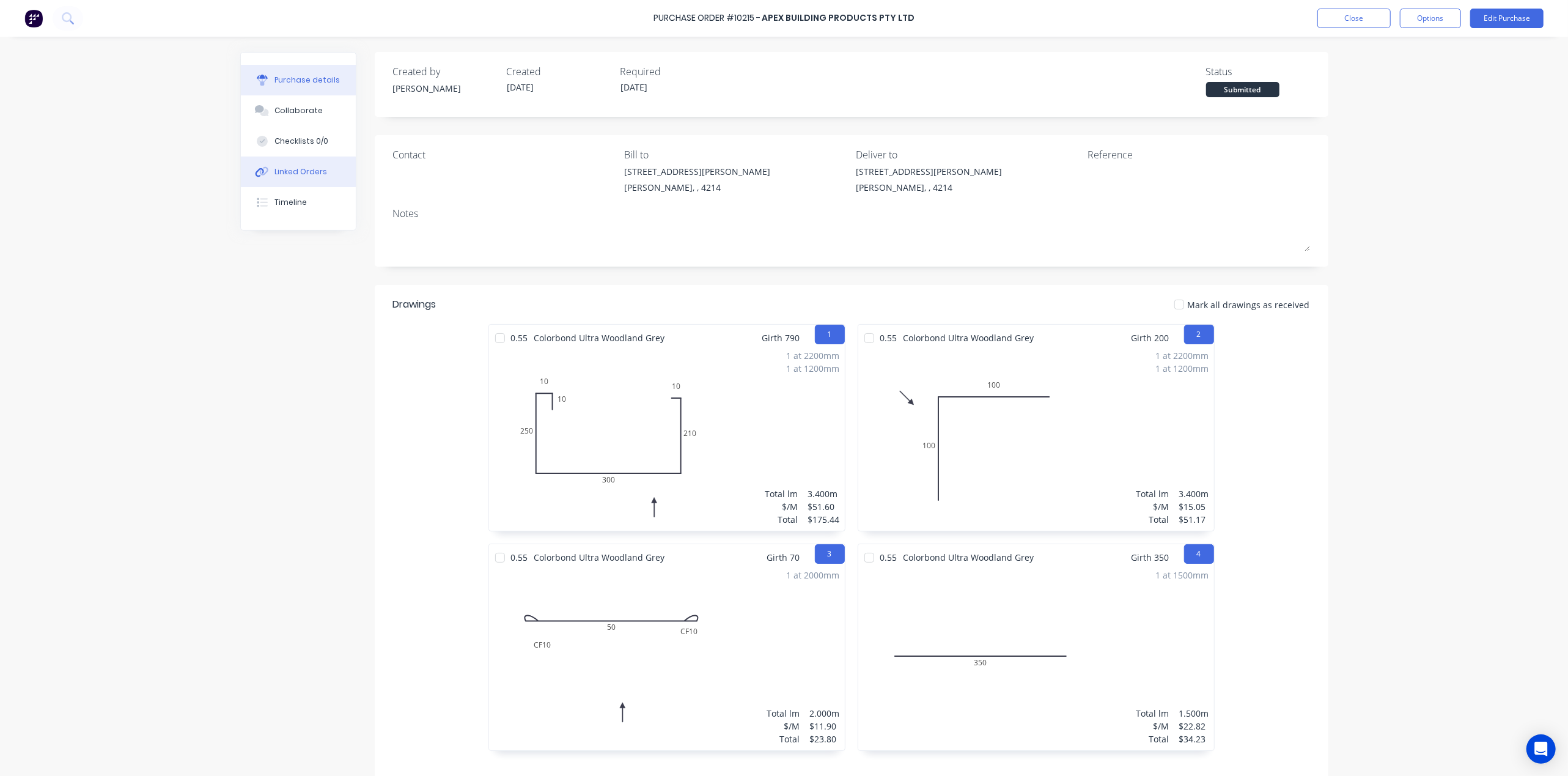
click at [325, 167] on button "Linked Orders" at bounding box center [298, 171] width 115 height 31
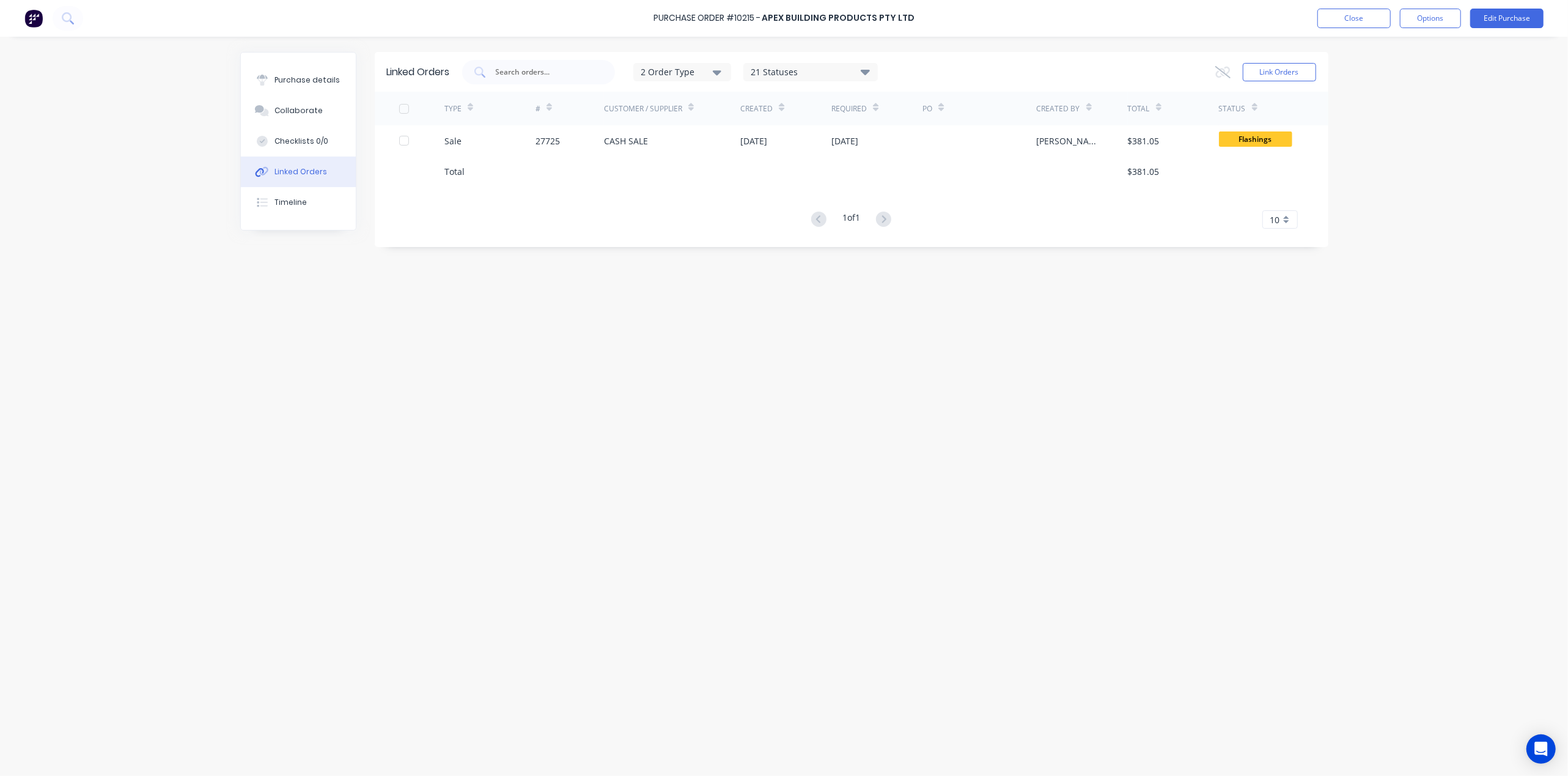
click at [640, 158] on div at bounding box center [672, 171] width 137 height 31
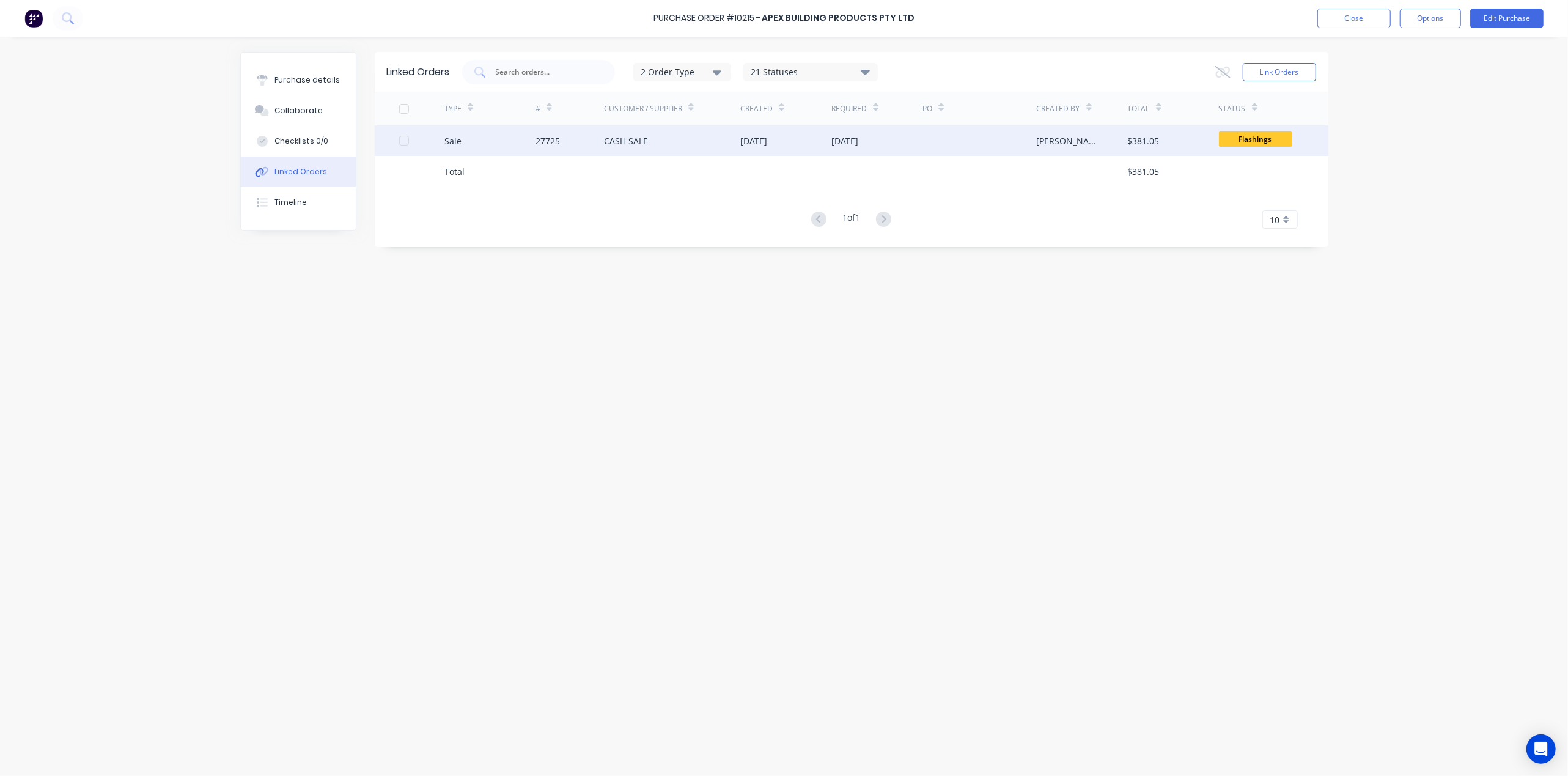
click at [640, 139] on div "CASH SALE" at bounding box center [626, 141] width 44 height 13
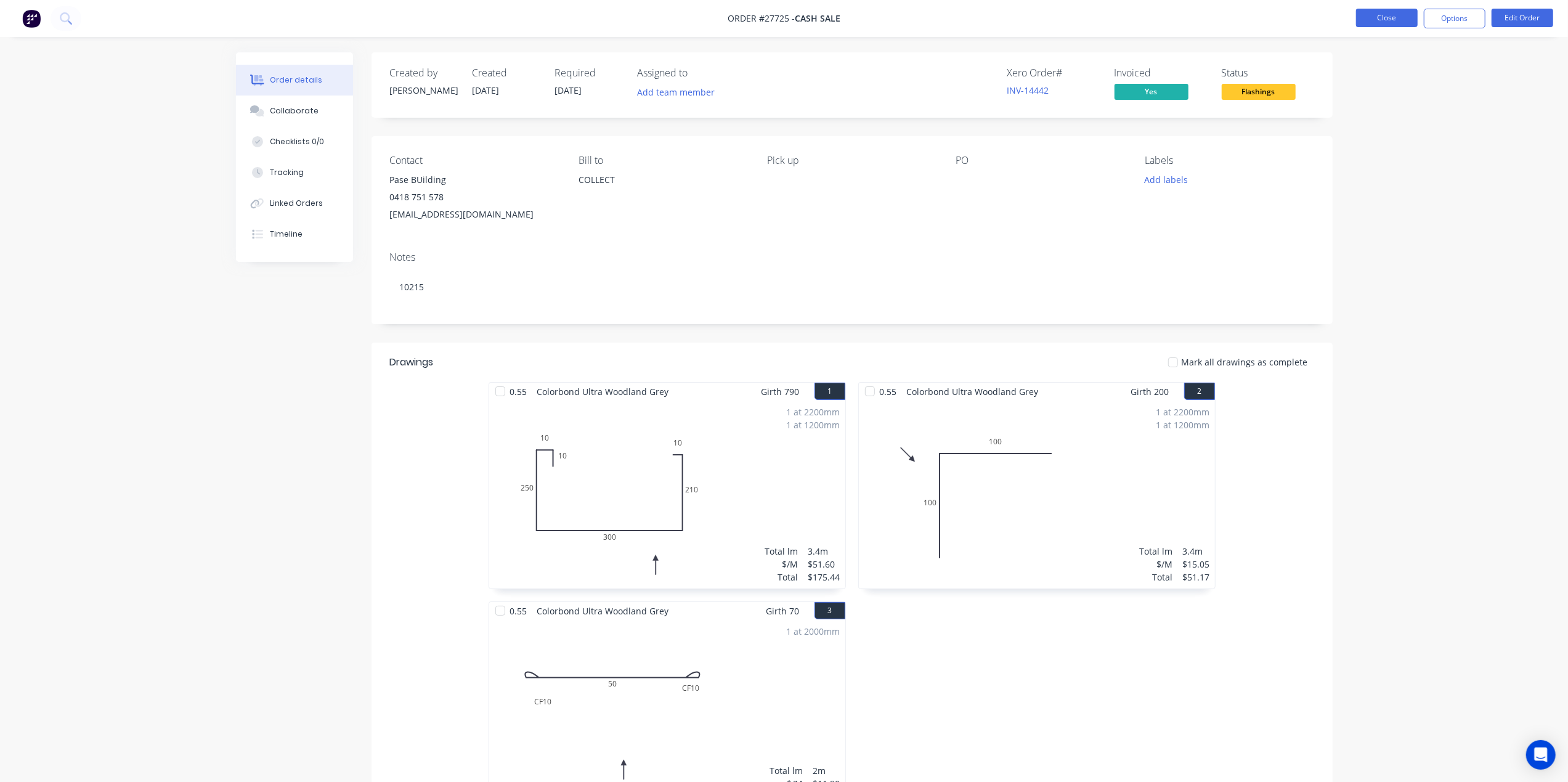
click at [1371, 13] on button "Close" at bounding box center [1387, 17] width 61 height 18
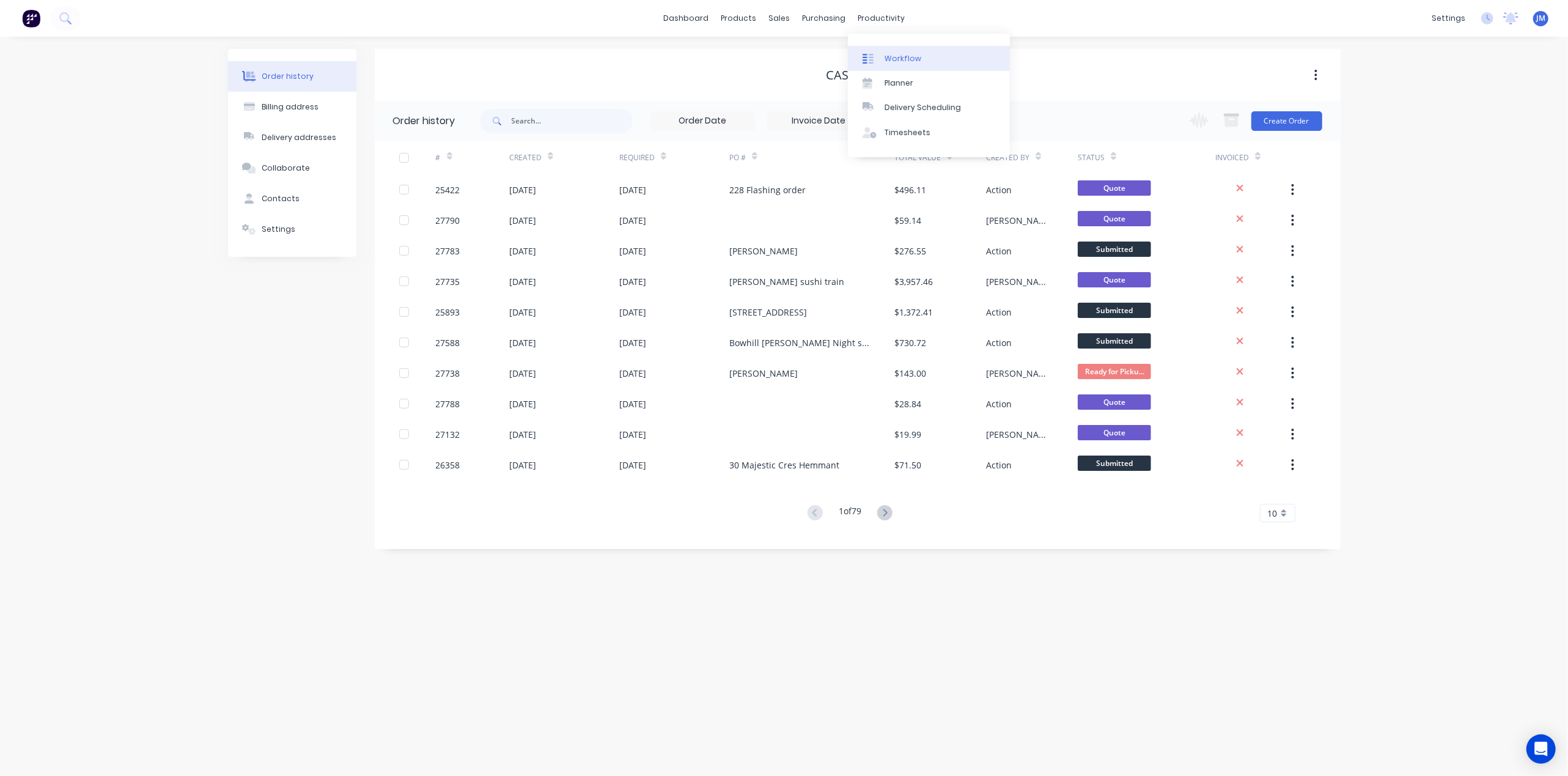
click at [895, 57] on div "Workflow" at bounding box center [902, 59] width 37 height 11
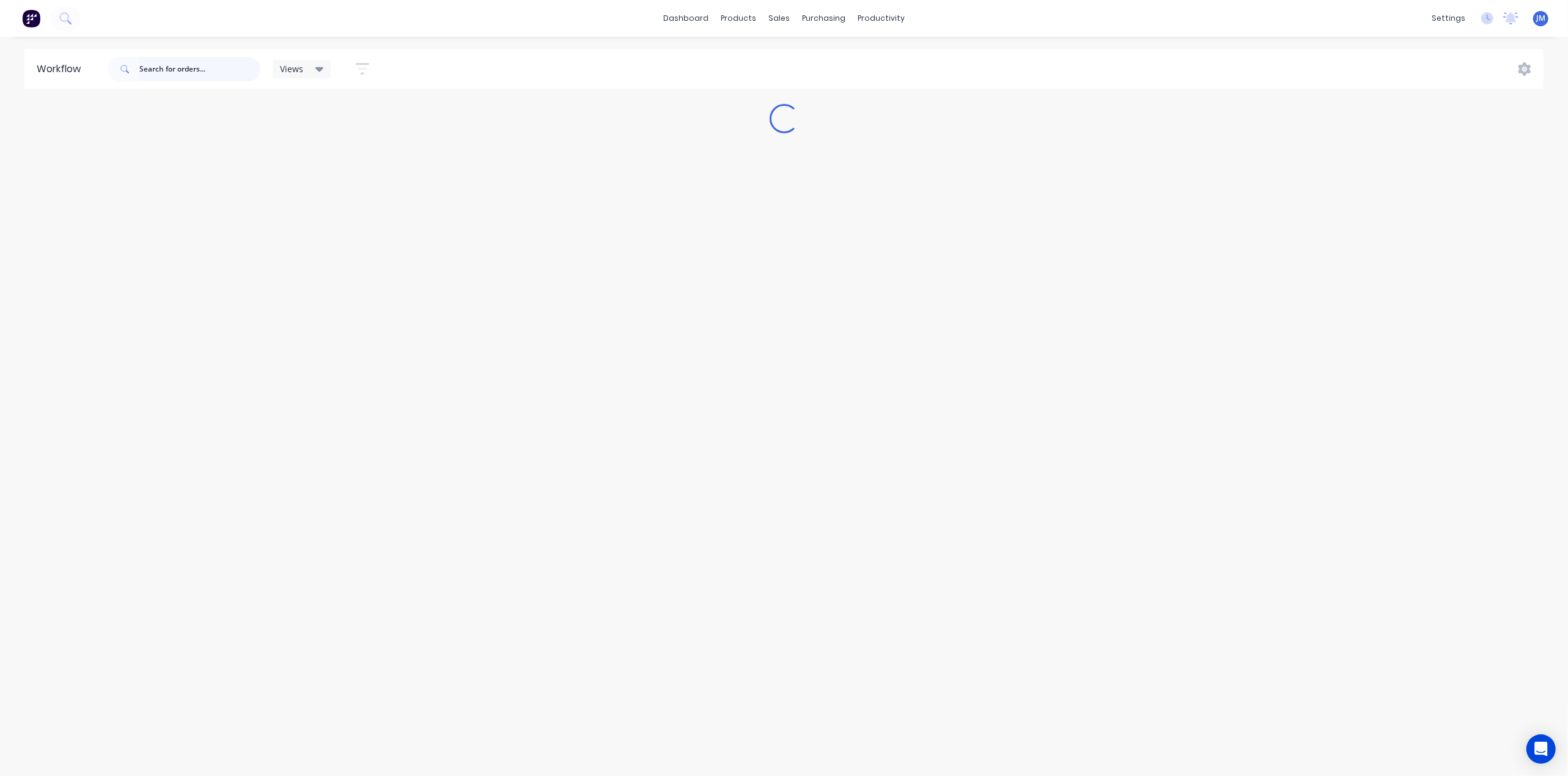
click at [172, 70] on input "text" at bounding box center [199, 69] width 121 height 24
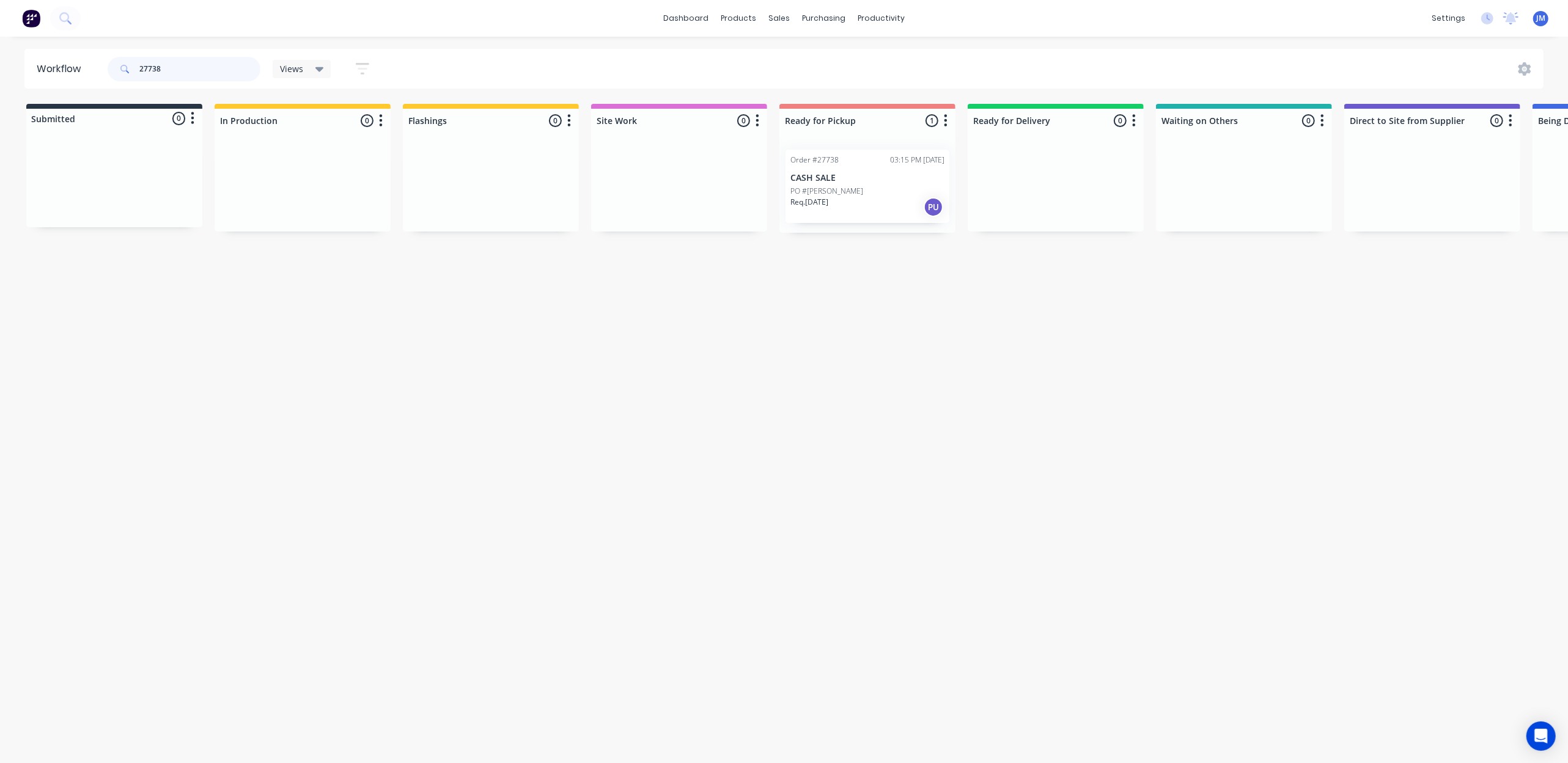
type input "27738"
click at [825, 197] on p "Req. [DATE]" at bounding box center [809, 202] width 38 height 11
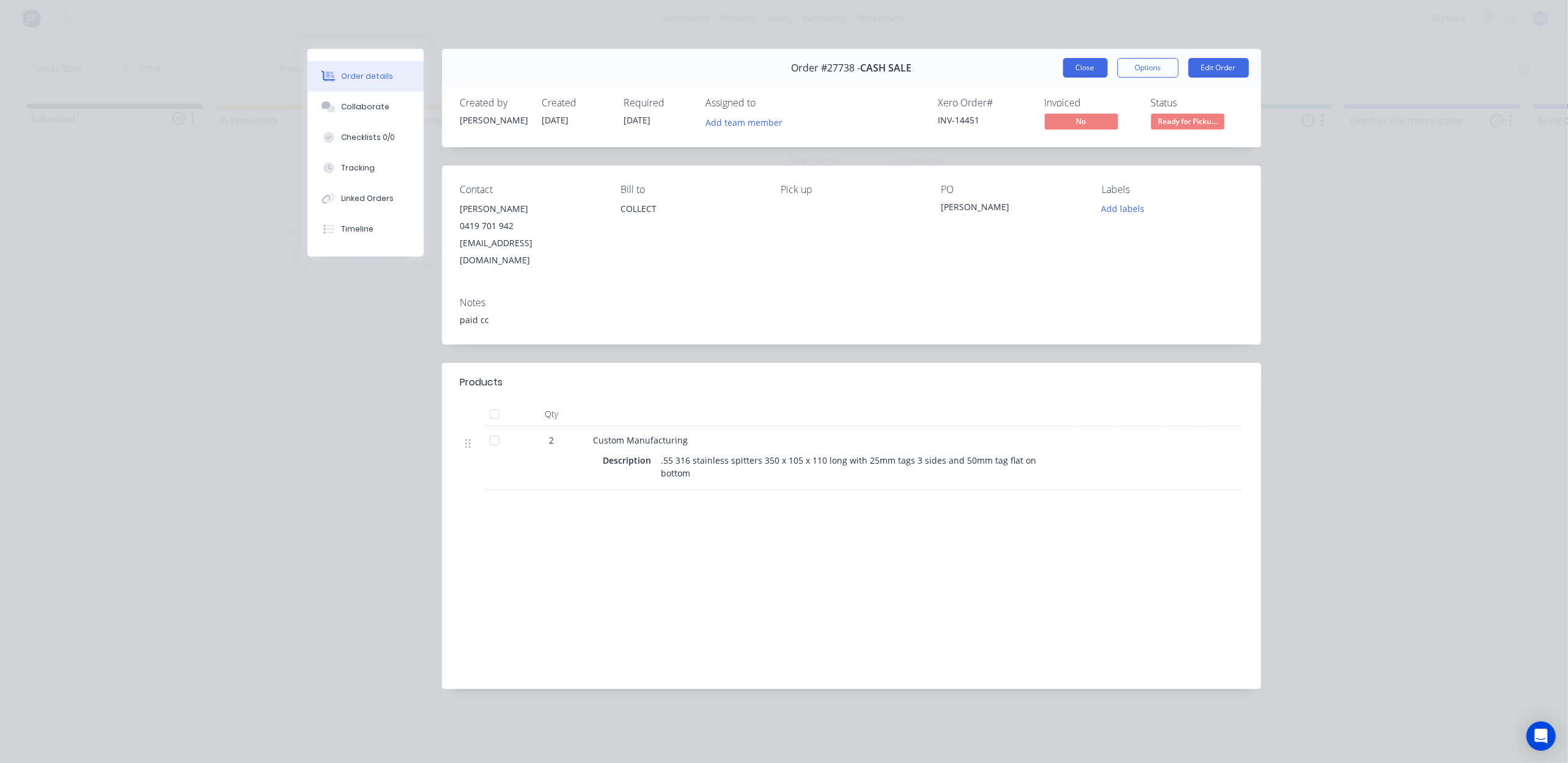
click at [1098, 64] on div "Close Options Edit Order" at bounding box center [1156, 67] width 186 height 20
click at [1087, 66] on button "Close" at bounding box center [1085, 67] width 45 height 20
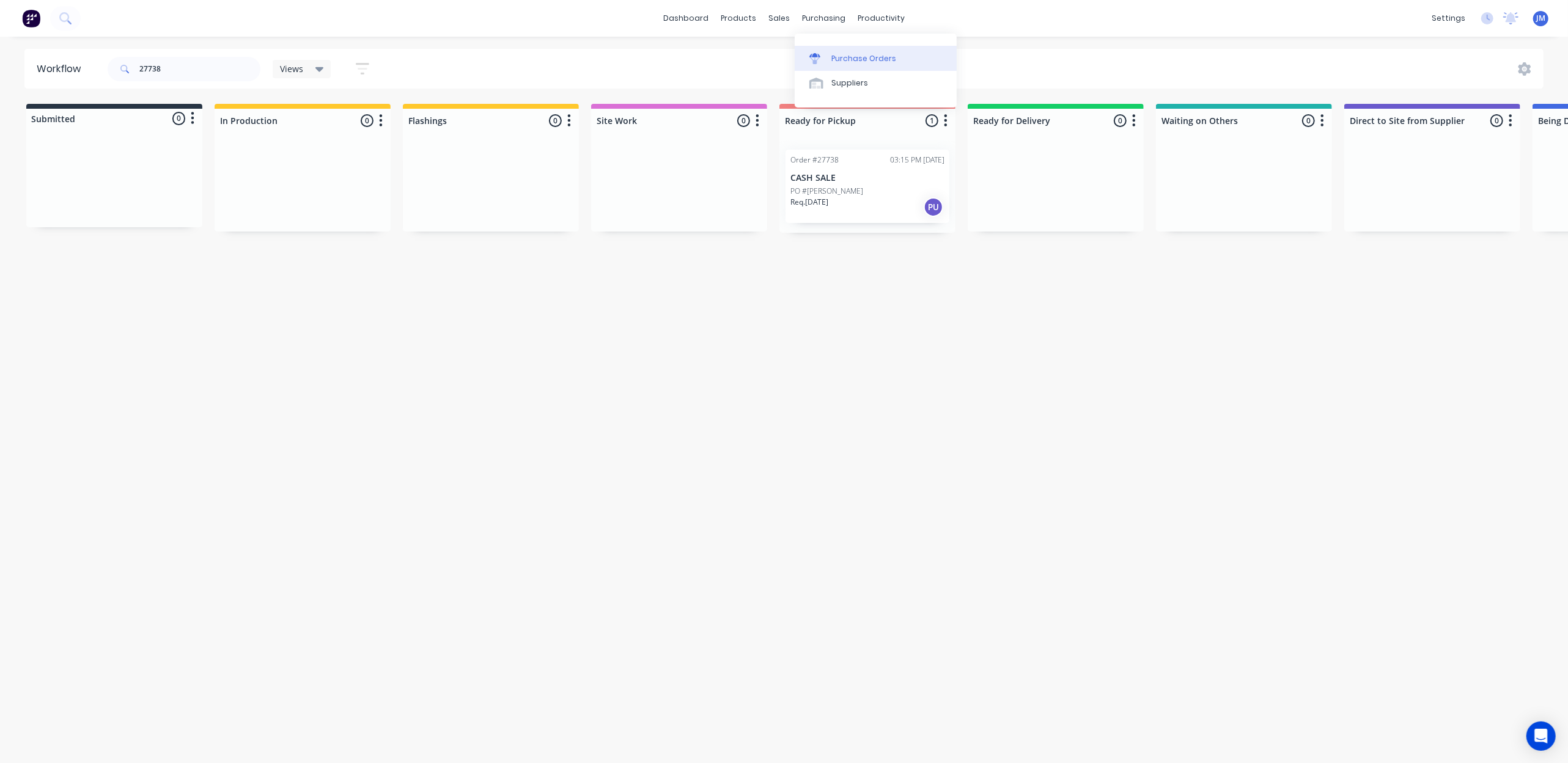
click at [834, 60] on div "Purchase Orders" at bounding box center [863, 59] width 65 height 11
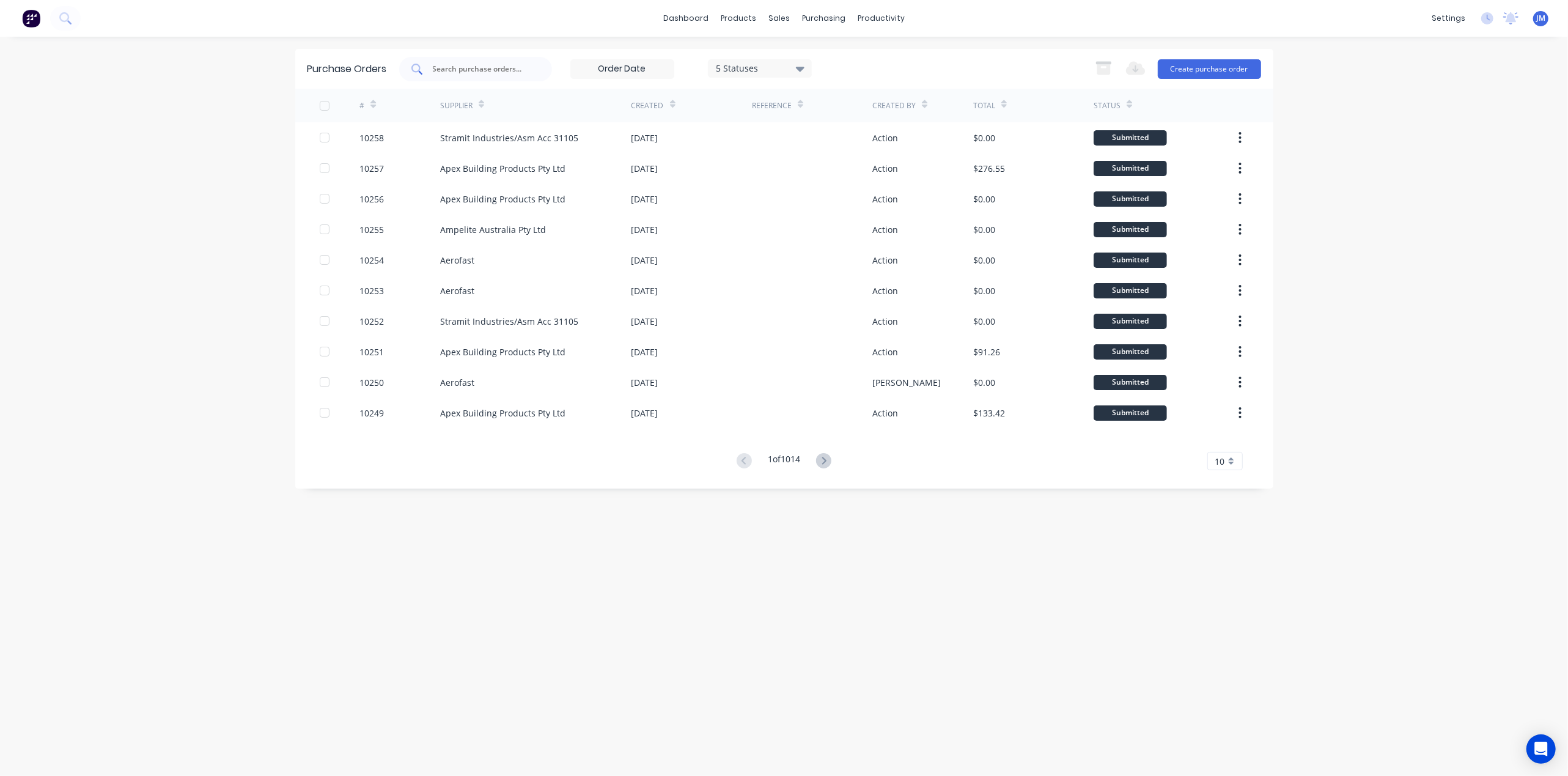
click at [505, 69] on input "text" at bounding box center [483, 70] width 102 height 13
click at [788, 56] on icon at bounding box center [783, 59] width 11 height 11
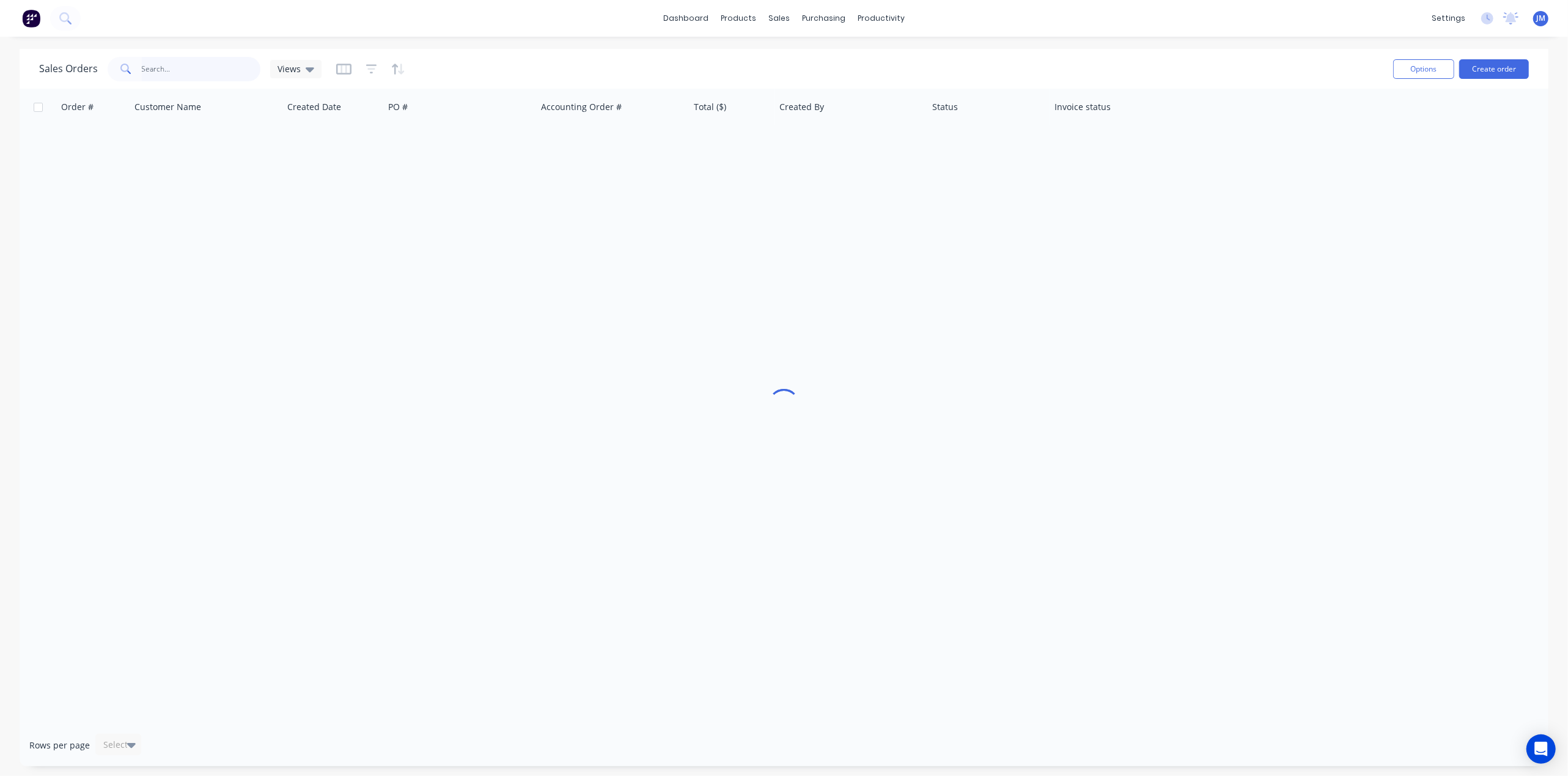
click at [243, 61] on input "text" at bounding box center [201, 69] width 119 height 24
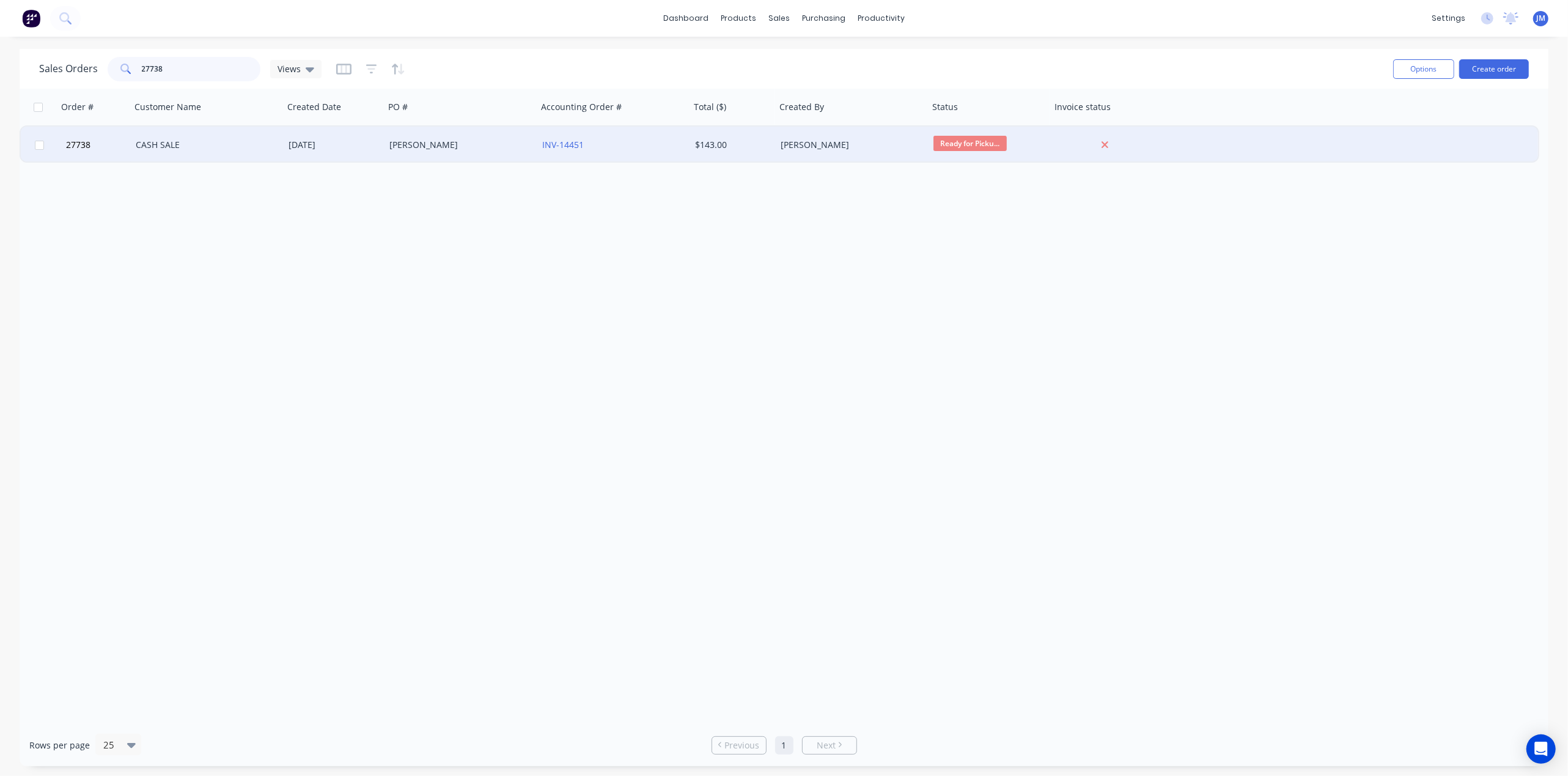
type input "27738"
click at [494, 138] on div "[PERSON_NAME]" at bounding box center [457, 145] width 136 height 13
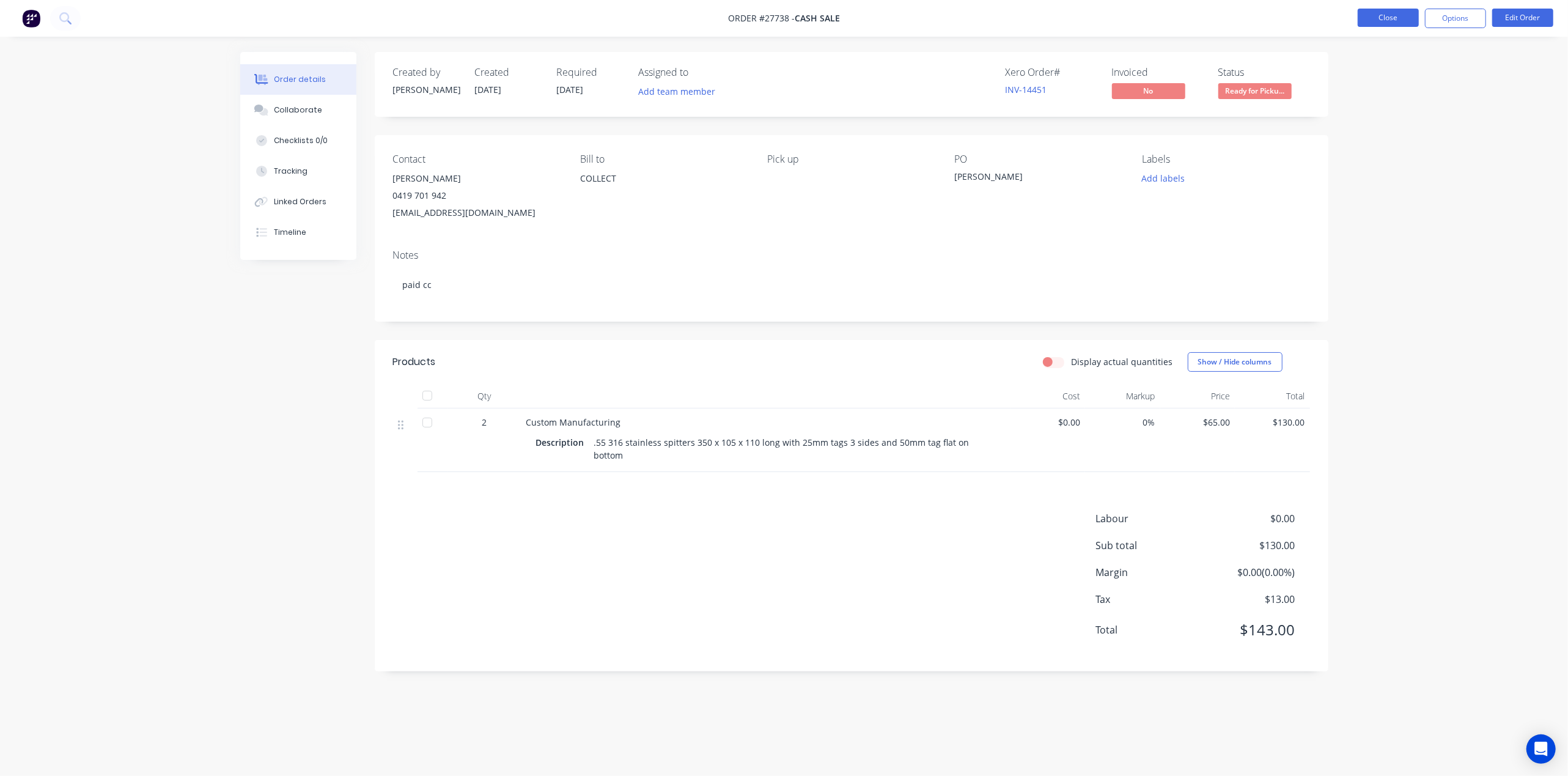
click at [1395, 18] on button "Close" at bounding box center [1388, 17] width 61 height 18
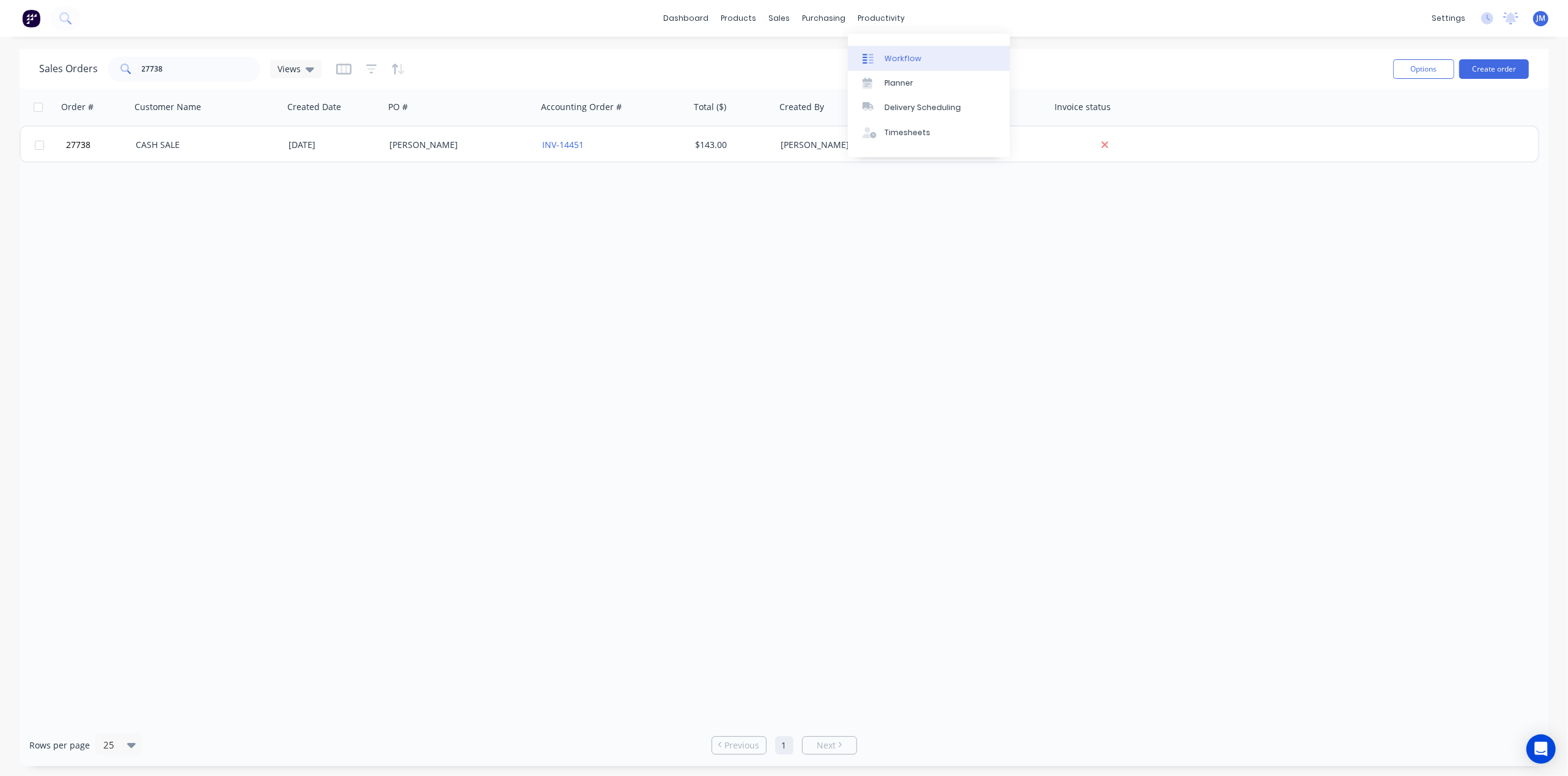
click at [902, 54] on div "Workflow" at bounding box center [902, 59] width 37 height 11
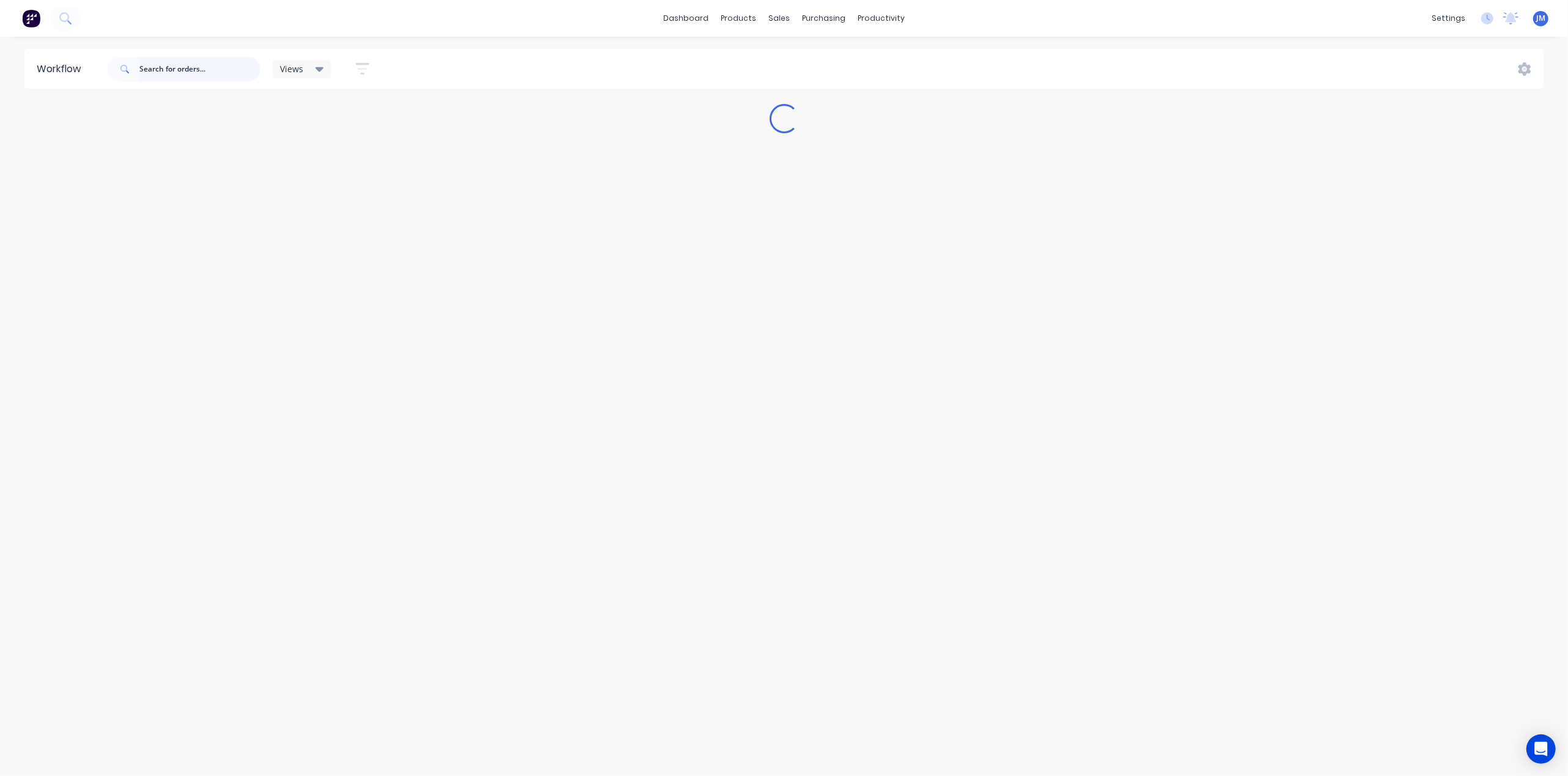
click at [182, 67] on input "text" at bounding box center [199, 69] width 121 height 24
type input "p"
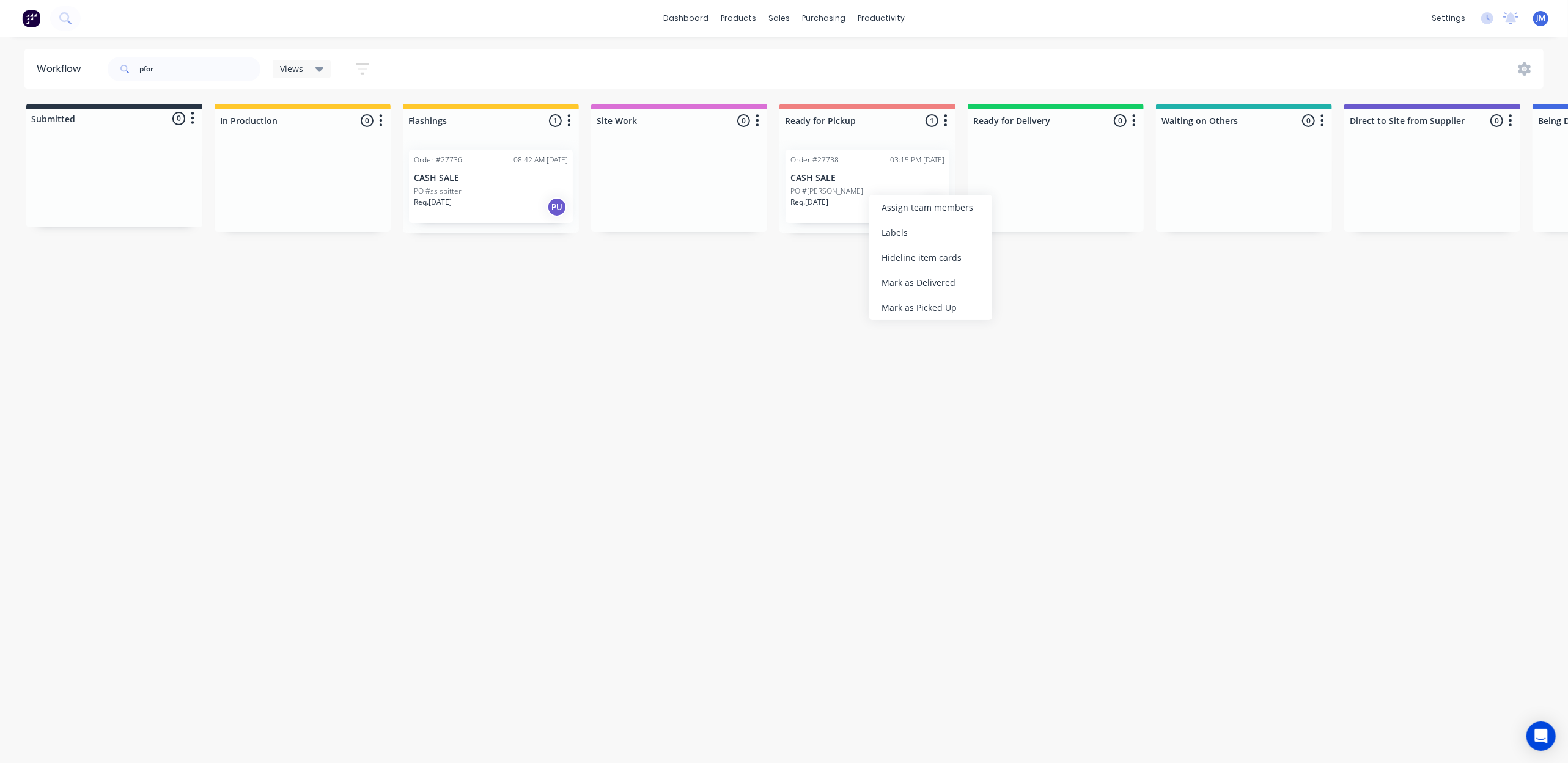
drag, startPoint x: 900, startPoint y: 299, endPoint x: 832, endPoint y: 306, distance: 68.4
click at [899, 301] on div "Mark as Picked Up" at bounding box center [930, 308] width 123 height 25
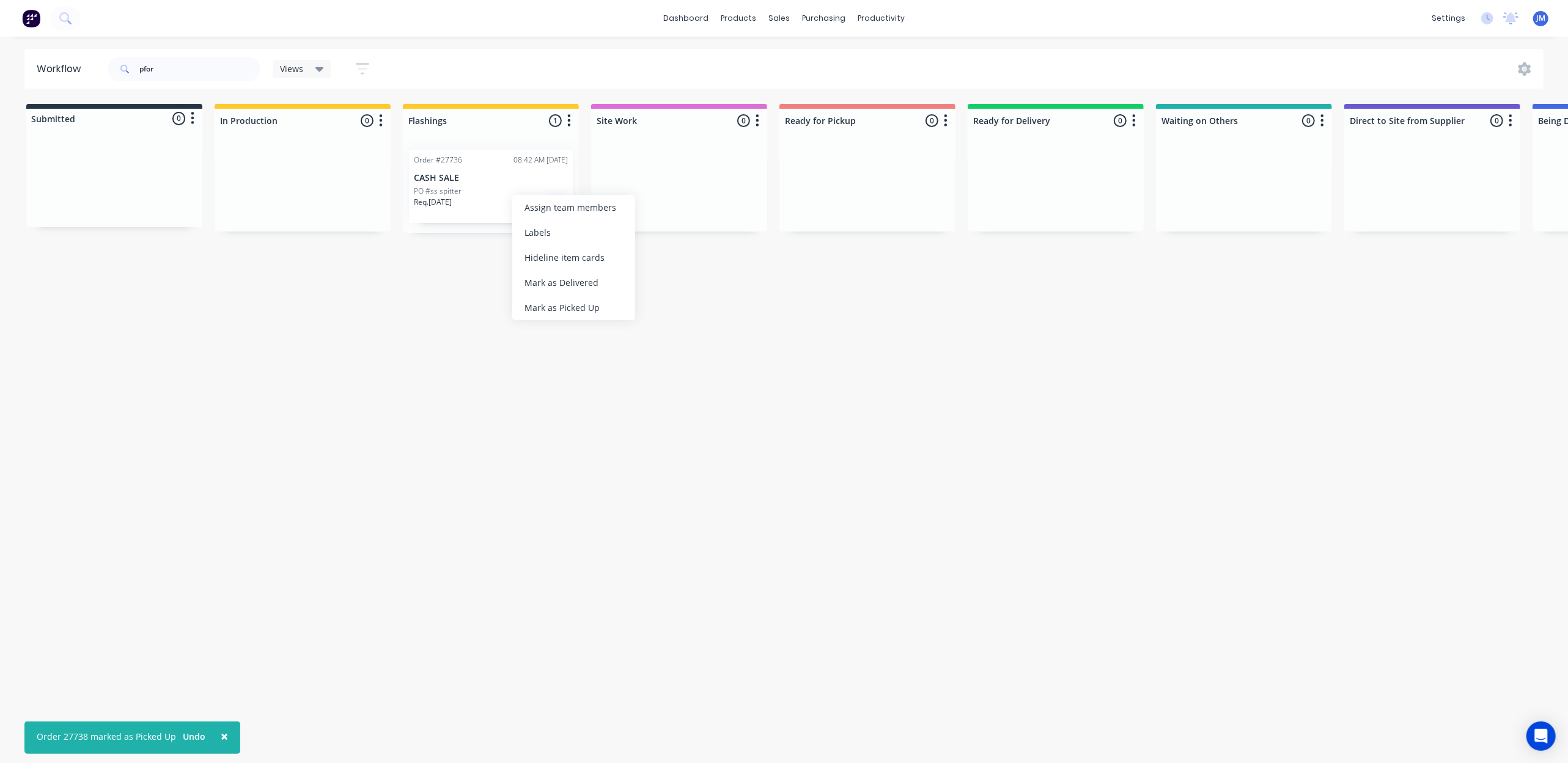
click at [592, 310] on div "Mark as Picked Up" at bounding box center [573, 308] width 123 height 25
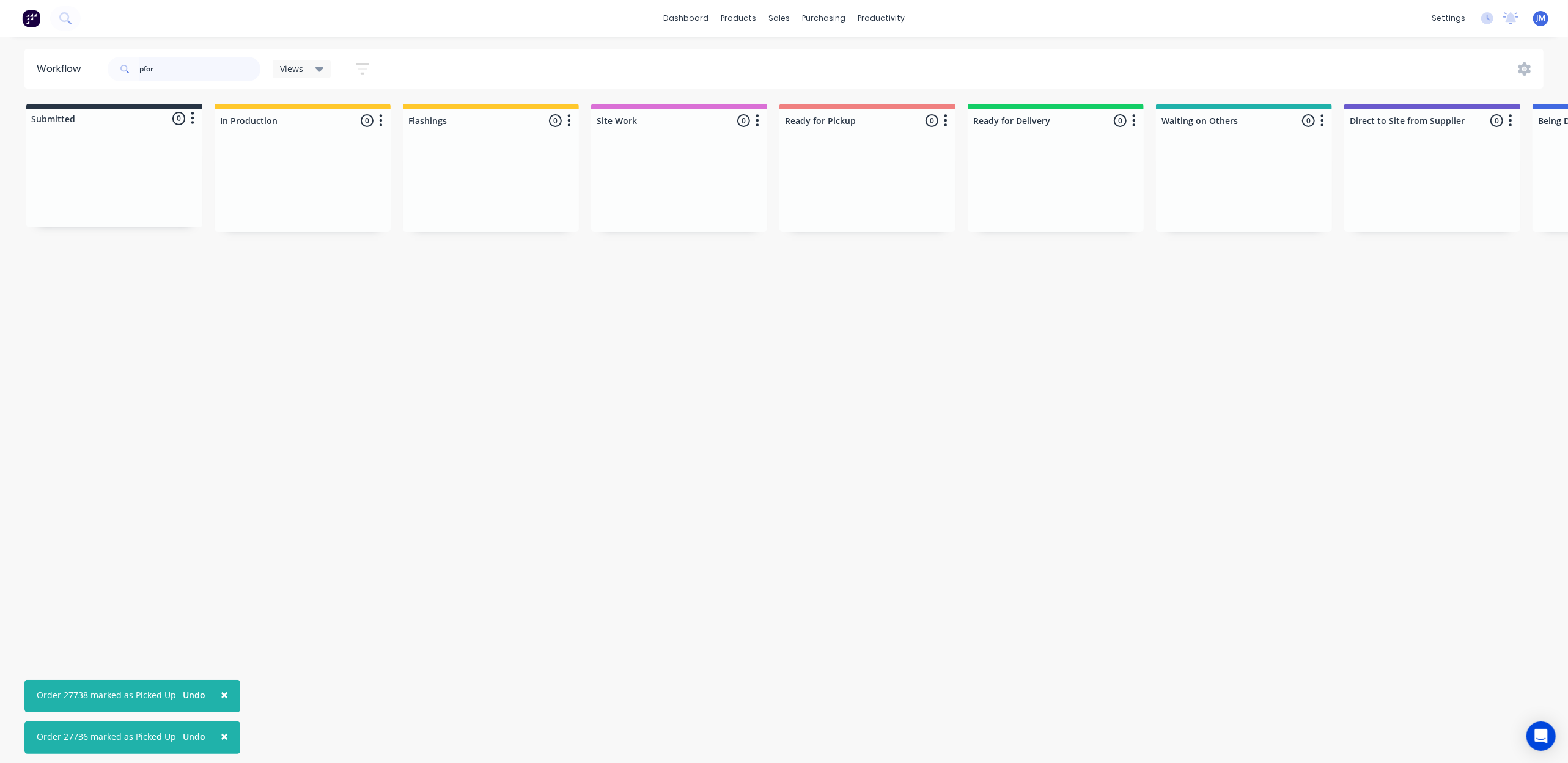
click at [181, 71] on input "pfor" at bounding box center [199, 69] width 121 height 24
type input "p"
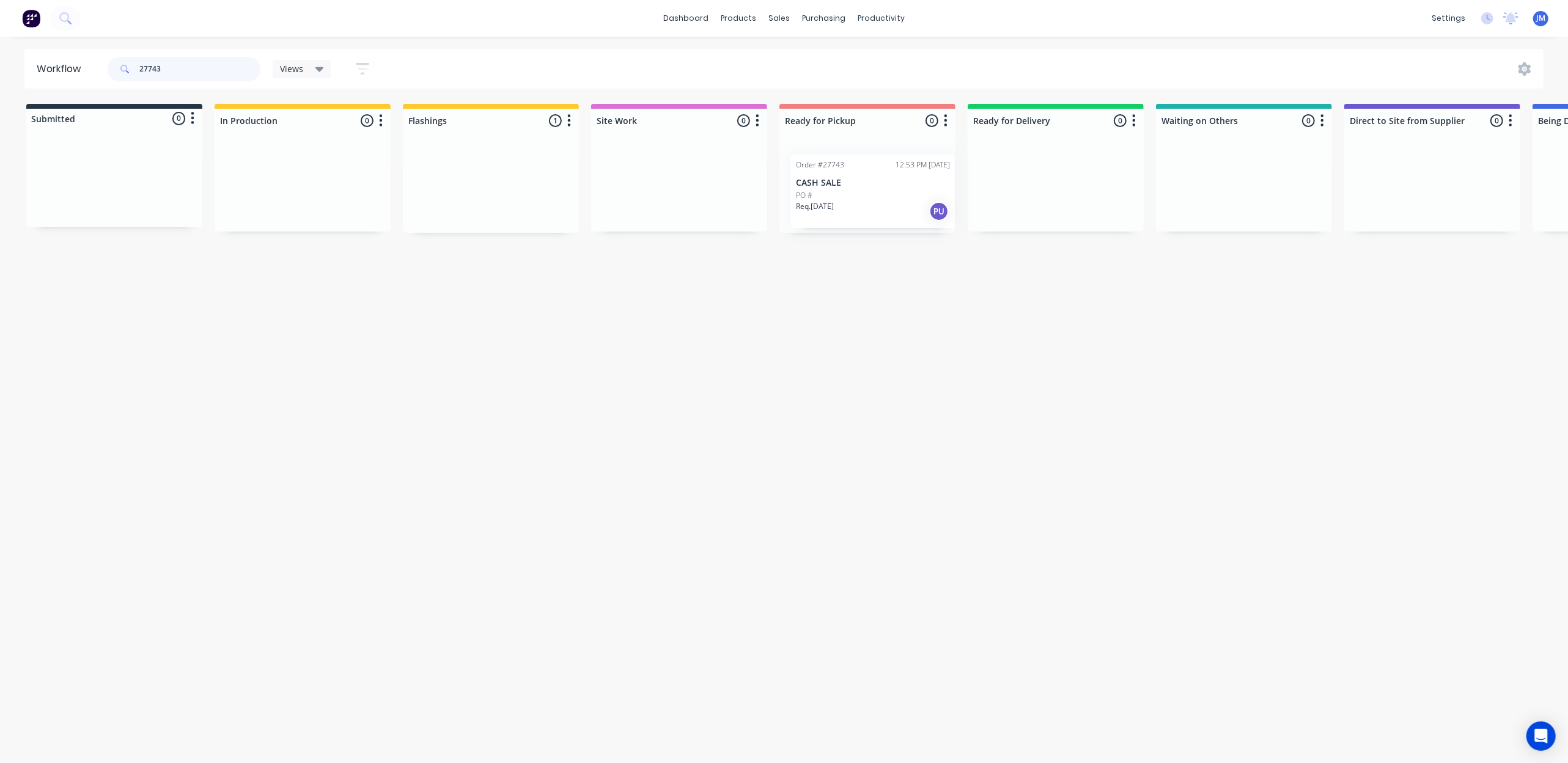
drag, startPoint x: 528, startPoint y: 206, endPoint x: 967, endPoint y: 217, distance: 439.1
click at [967, 217] on div "Submitted 0 Status colour #273444 hex #273444 Save Cancel Summaries Total order…" at bounding box center [1098, 168] width 2216 height 129
click at [883, 302] on div "Mark as Picked Up" at bounding box center [871, 305] width 123 height 25
click at [183, 59] on input "27353" at bounding box center [199, 69] width 121 height 24
click at [948, 296] on div "Mark as Picked Up" at bounding box center [928, 299] width 123 height 25
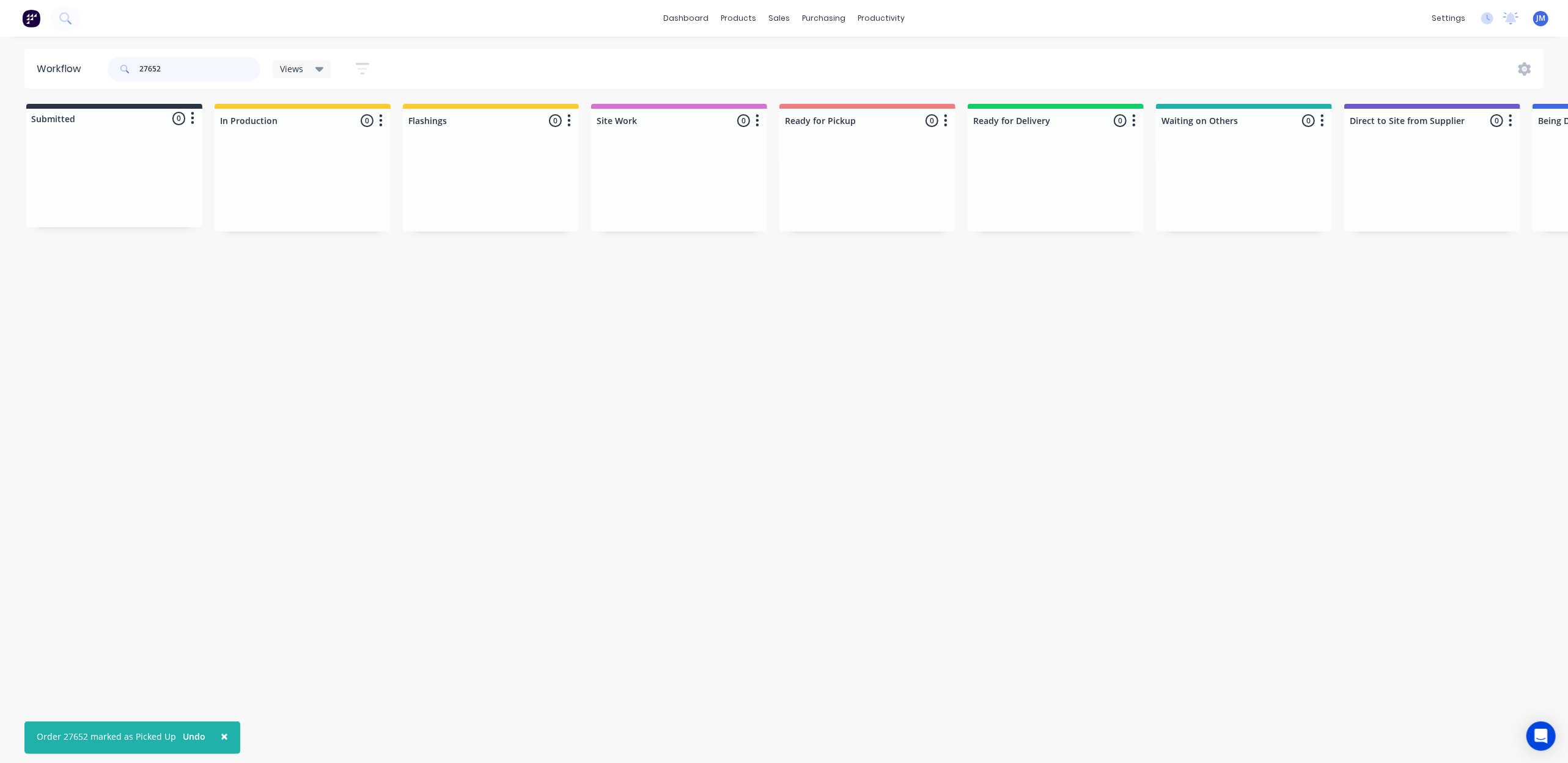
drag, startPoint x: 188, startPoint y: 65, endPoint x: 194, endPoint y: 61, distance: 7.2
click at [188, 64] on input "27652" at bounding box center [199, 69] width 121 height 24
type input "2"
drag, startPoint x: 847, startPoint y: 182, endPoint x: 852, endPoint y: 175, distance: 8.6
click at [867, 289] on div "Mark as Picked Up" at bounding box center [913, 291] width 123 height 25
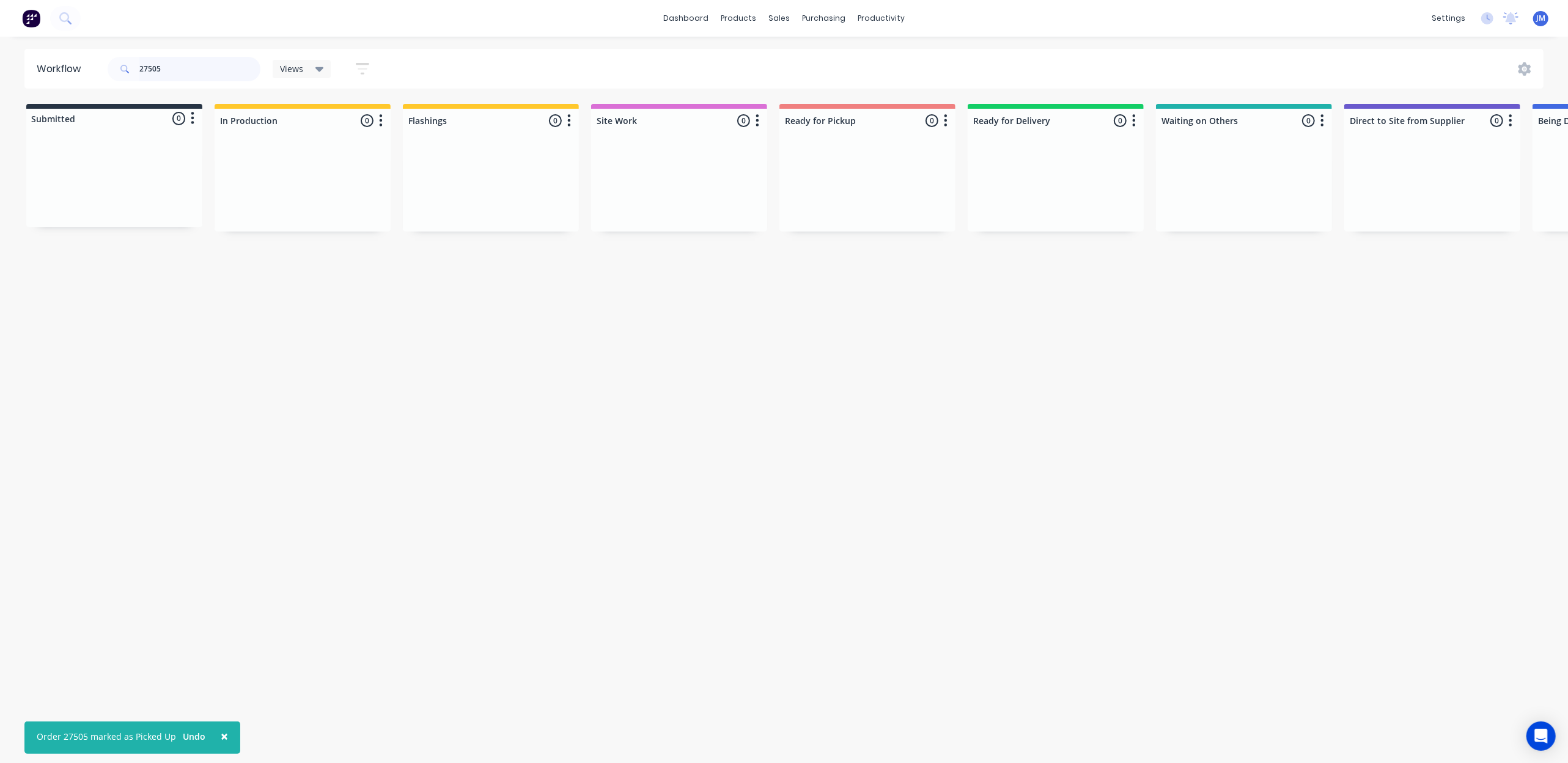
drag, startPoint x: 187, startPoint y: 67, endPoint x: 172, endPoint y: 55, distance: 19.2
click at [187, 66] on input "27505" at bounding box center [199, 69] width 121 height 24
drag, startPoint x: 493, startPoint y: 196, endPoint x: 841, endPoint y: 170, distance: 349.0
click at [841, 170] on div "Submitted 0 Status colour #273444 hex #273444 Save Cancel Summaries Total order…" at bounding box center [1098, 168] width 2216 height 129
type input "2"
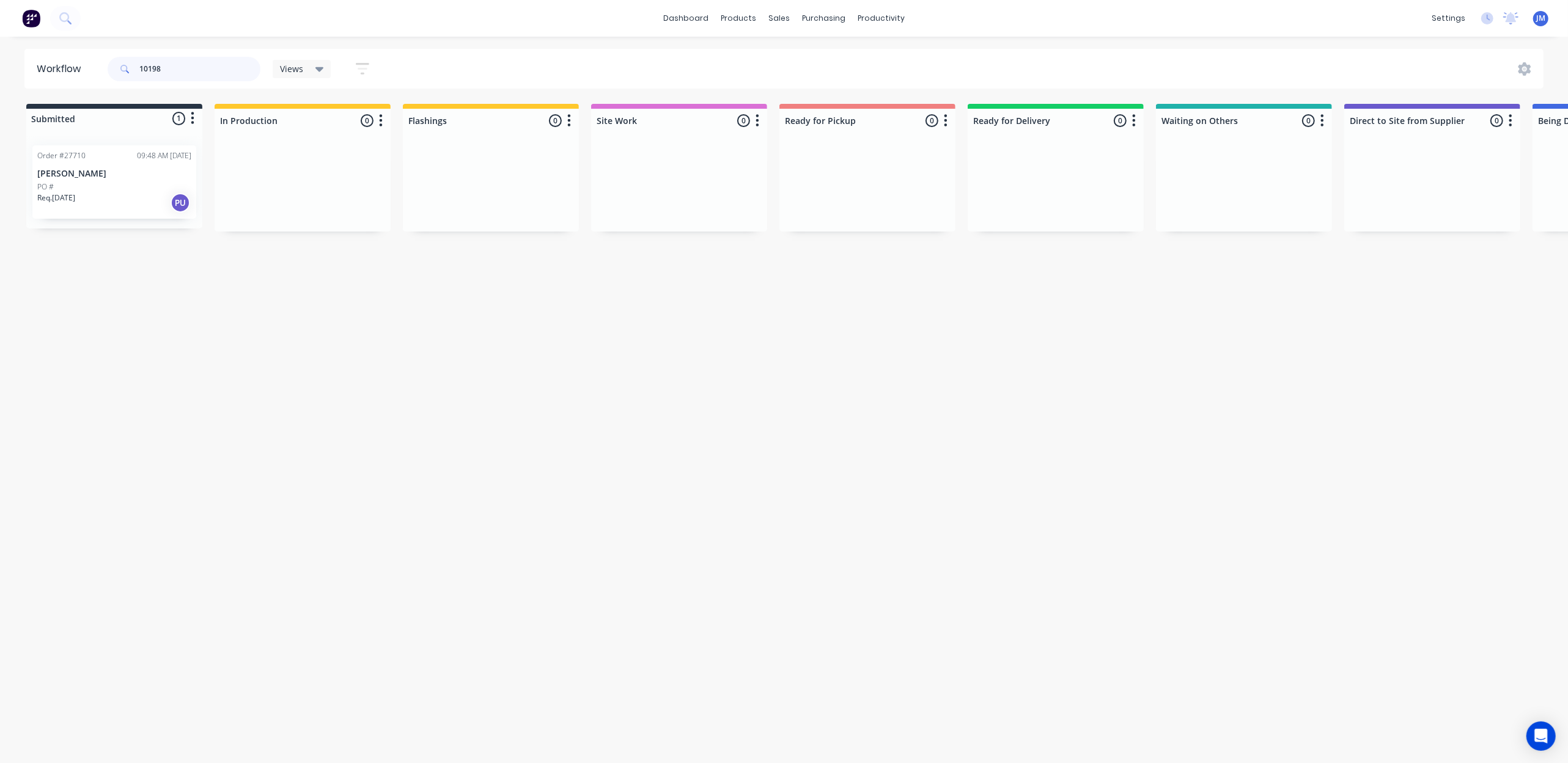
type input "10198"
click at [124, 189] on div "PO #" at bounding box center [114, 187] width 154 height 11
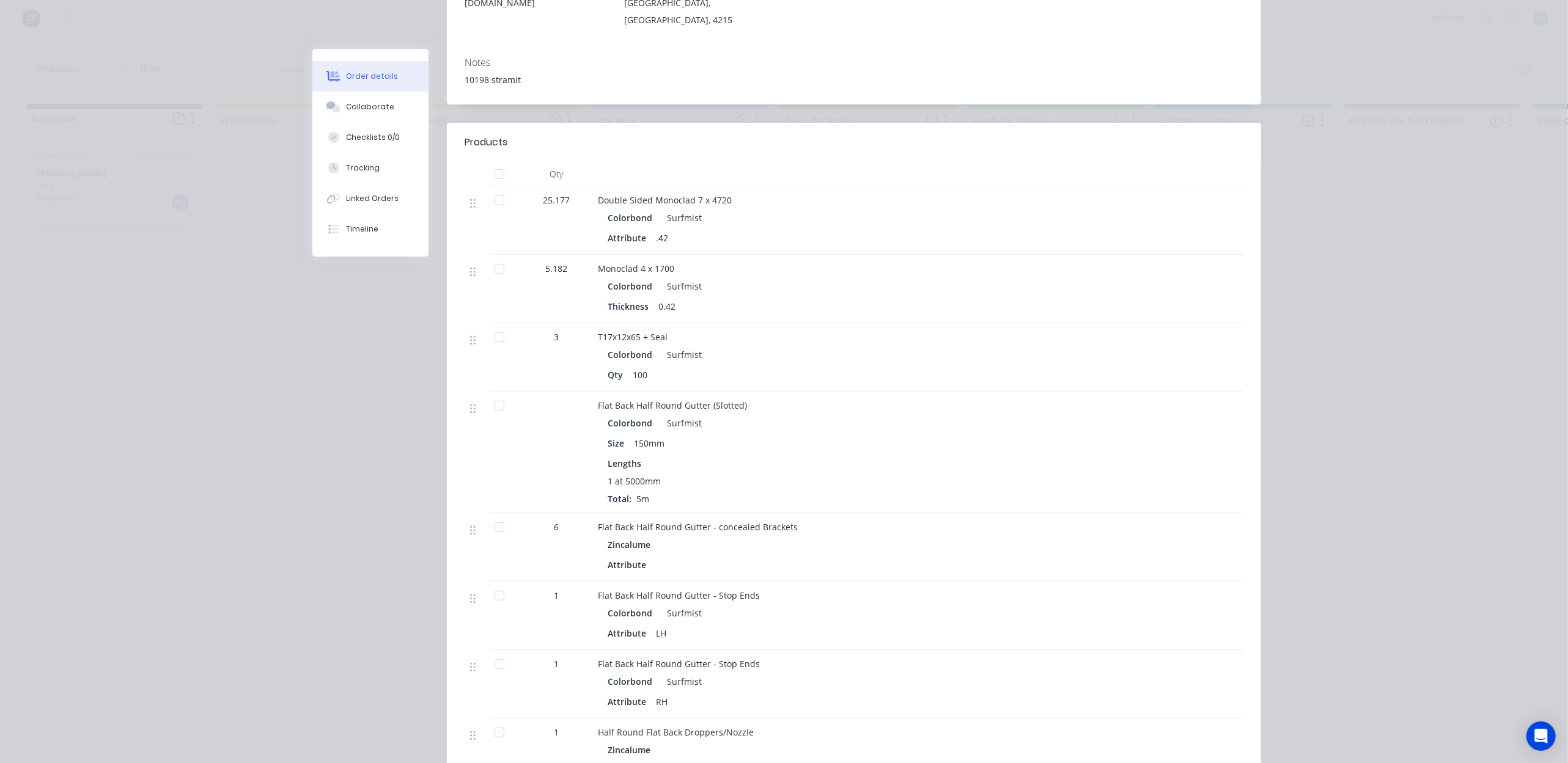
scroll to position [245, 0]
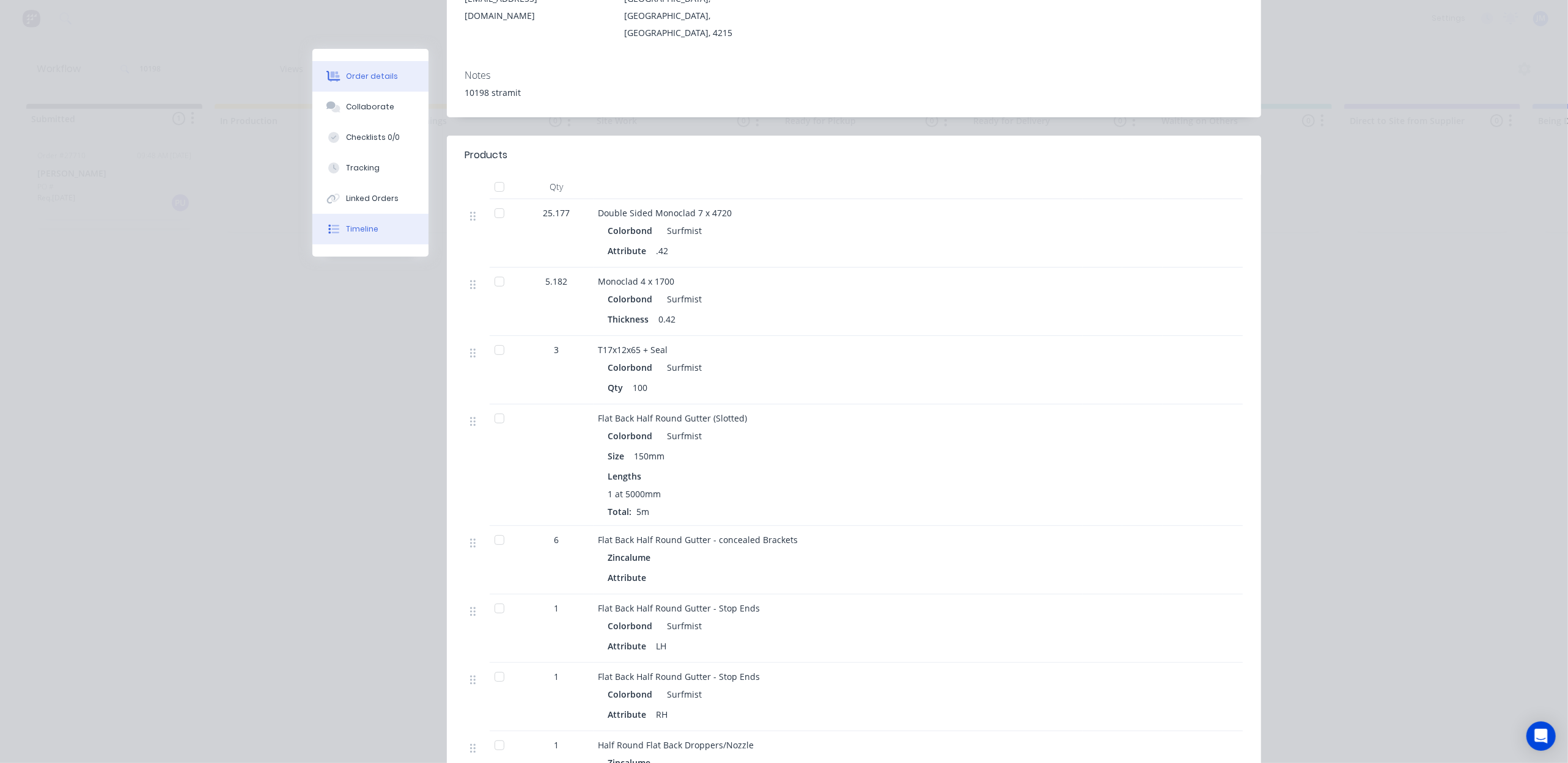
click at [328, 223] on button "Timeline" at bounding box center [370, 229] width 117 height 30
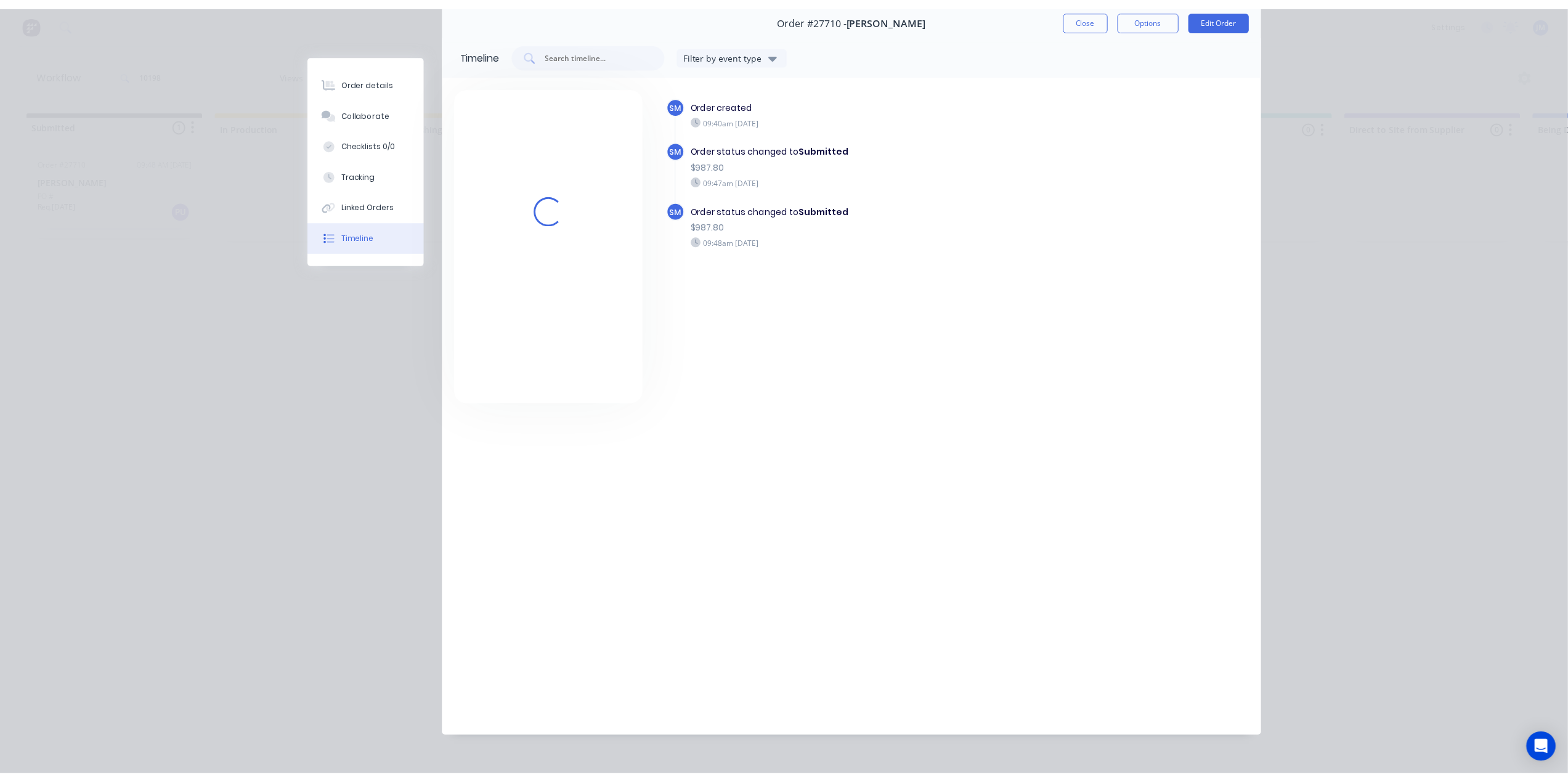
scroll to position [65, 0]
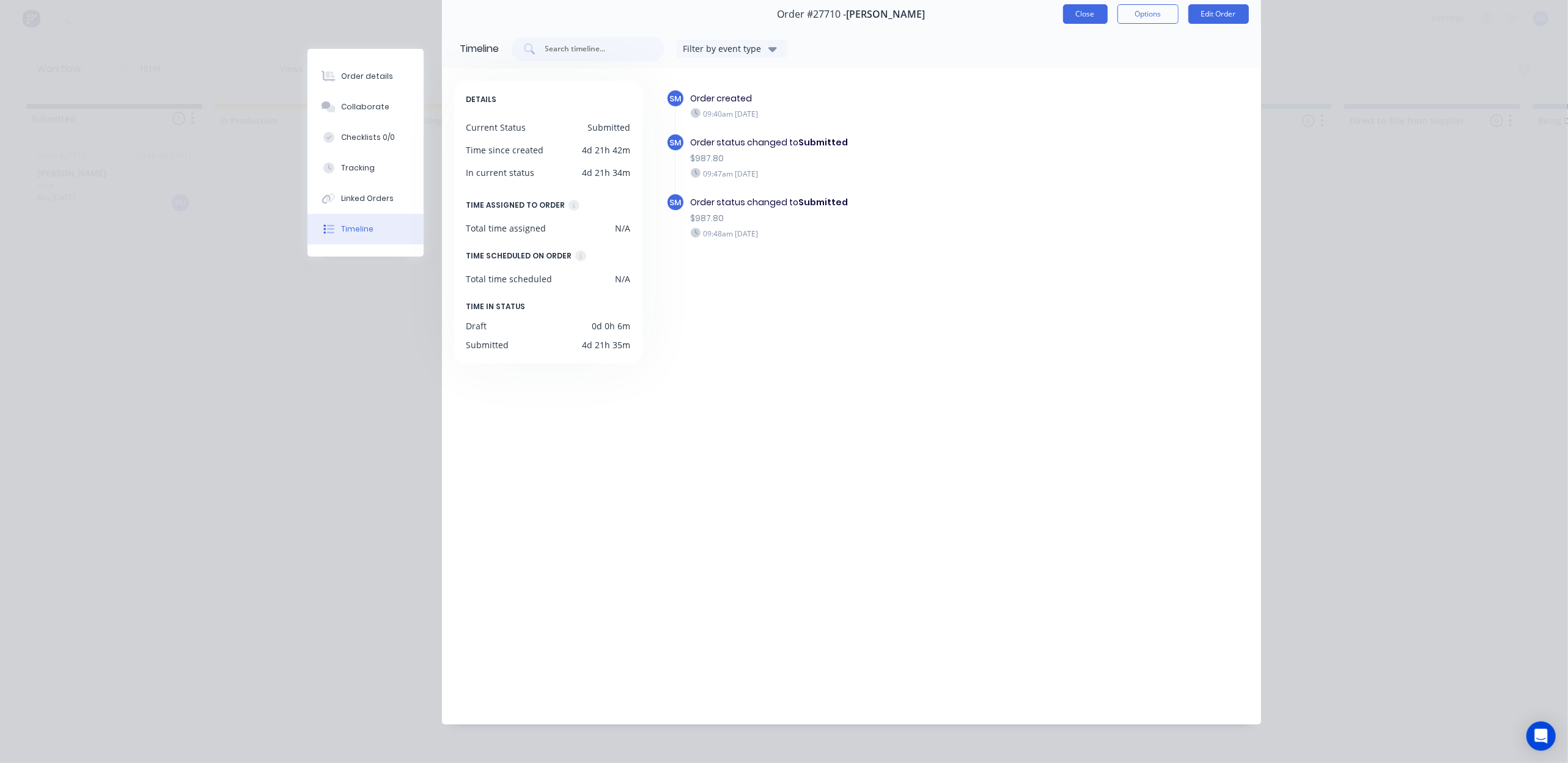
click at [1067, 4] on button "Close" at bounding box center [1085, 13] width 45 height 20
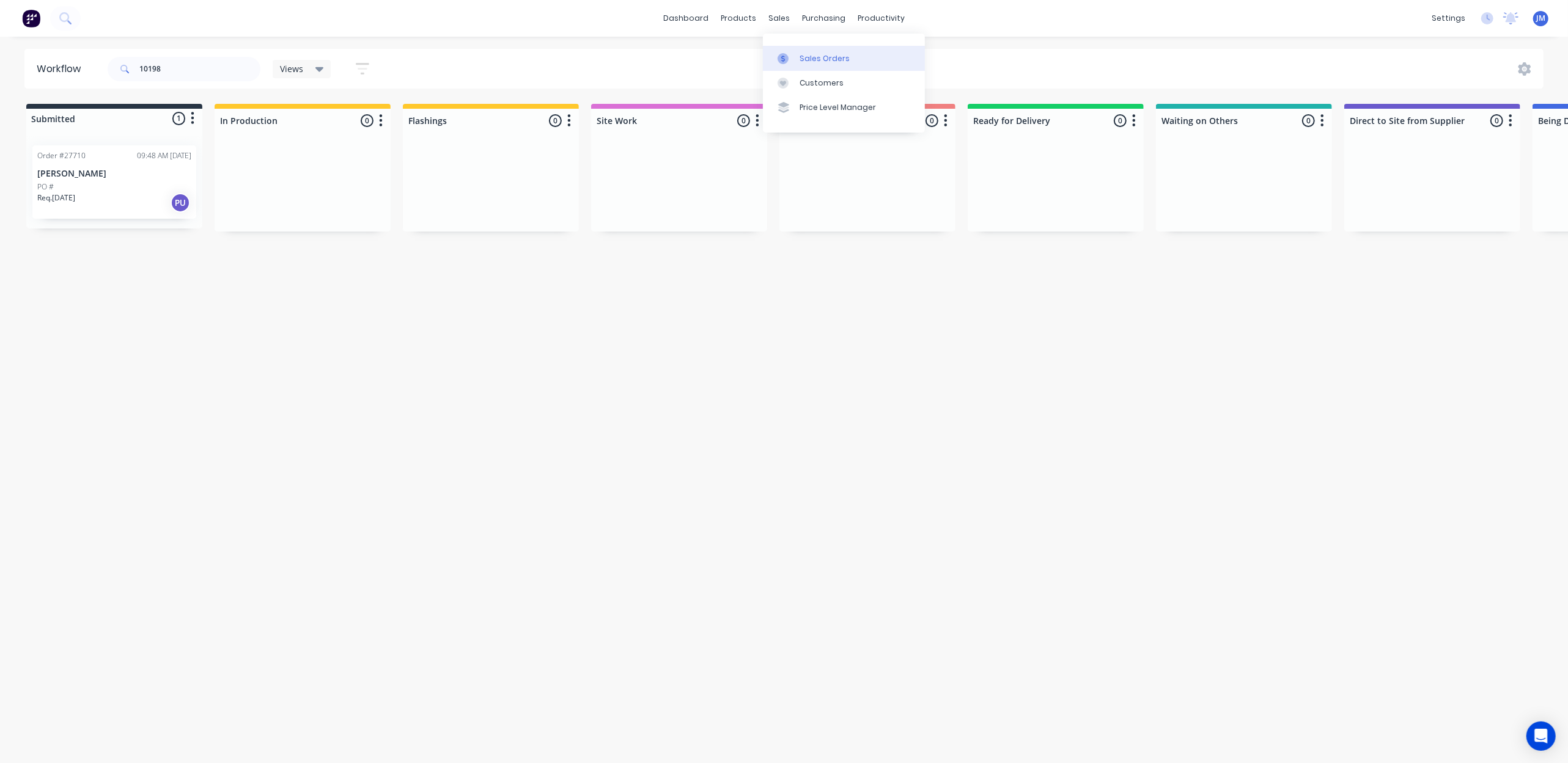
click at [818, 56] on div "Sales Orders" at bounding box center [824, 59] width 50 height 11
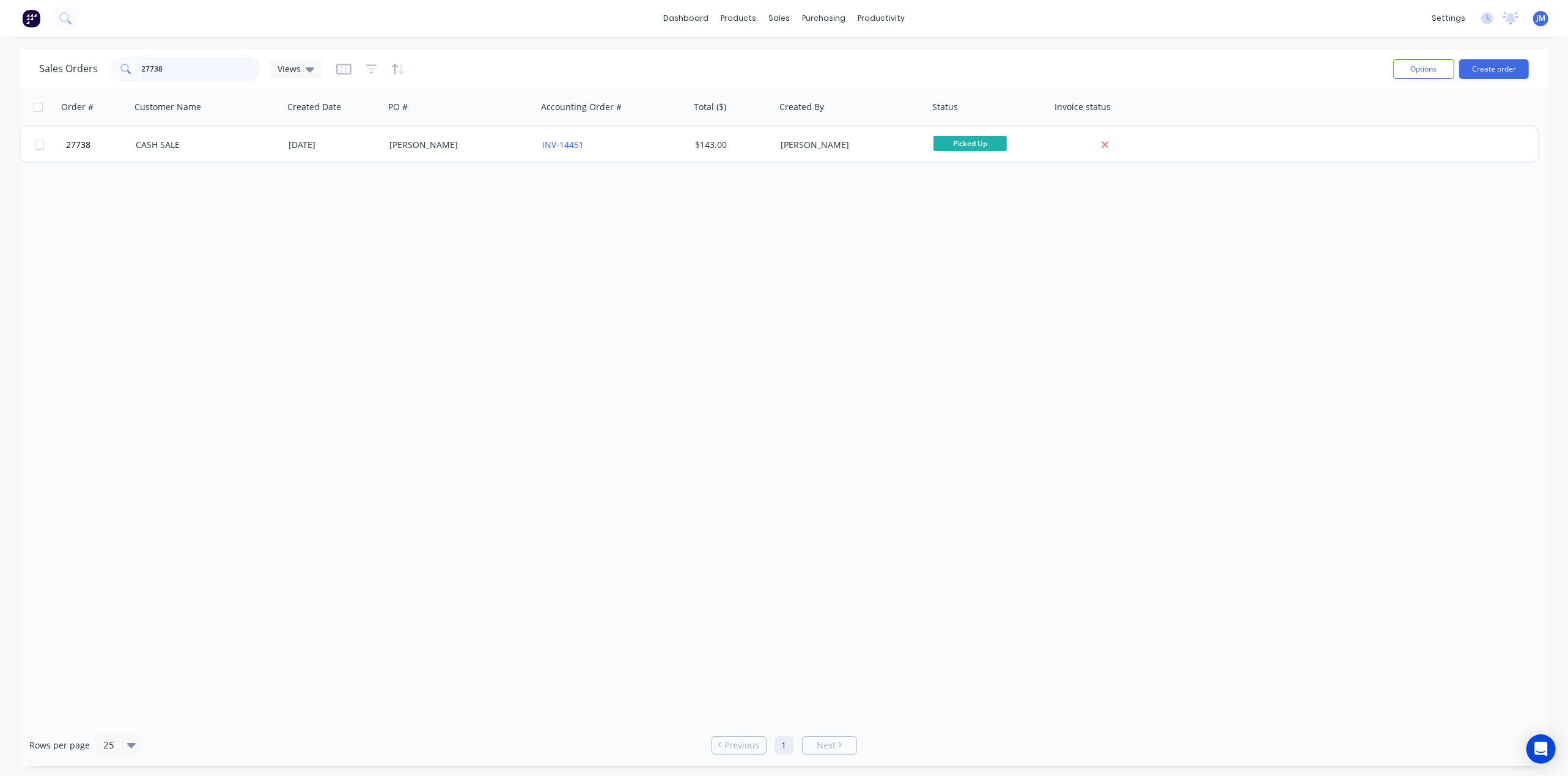
click at [181, 60] on input "27738" at bounding box center [201, 69] width 119 height 24
type input "2"
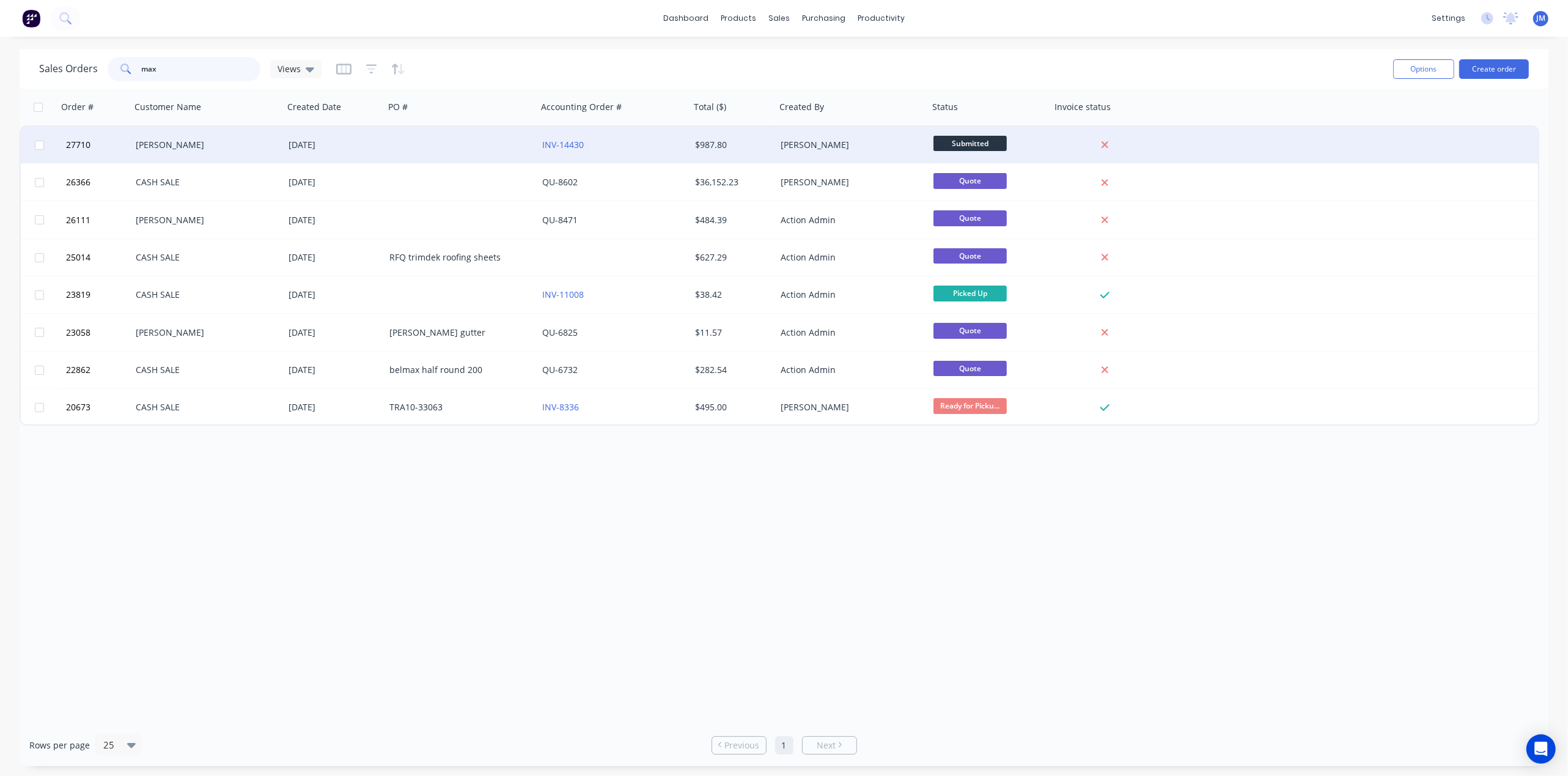
type input "max"
click at [399, 140] on div at bounding box center [461, 145] width 152 height 37
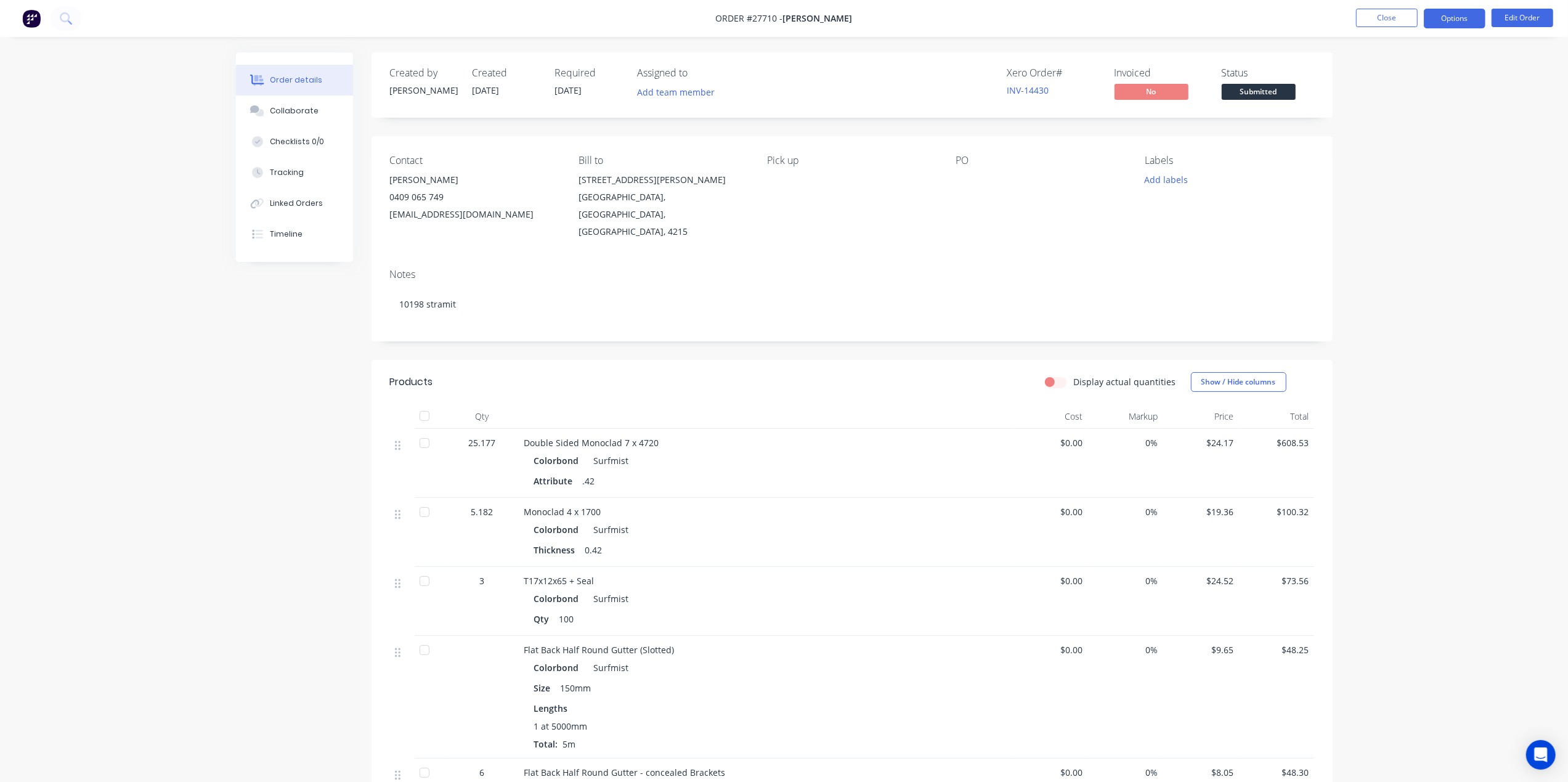
click at [1440, 22] on button "Options" at bounding box center [1454, 18] width 61 height 20
click at [1415, 147] on div "Work Order" at bounding box center [1418, 148] width 114 height 18
click at [1381, 119] on div "Without pricing" at bounding box center [1418, 124] width 114 height 18
click at [1391, 16] on button "Close" at bounding box center [1387, 17] width 61 height 18
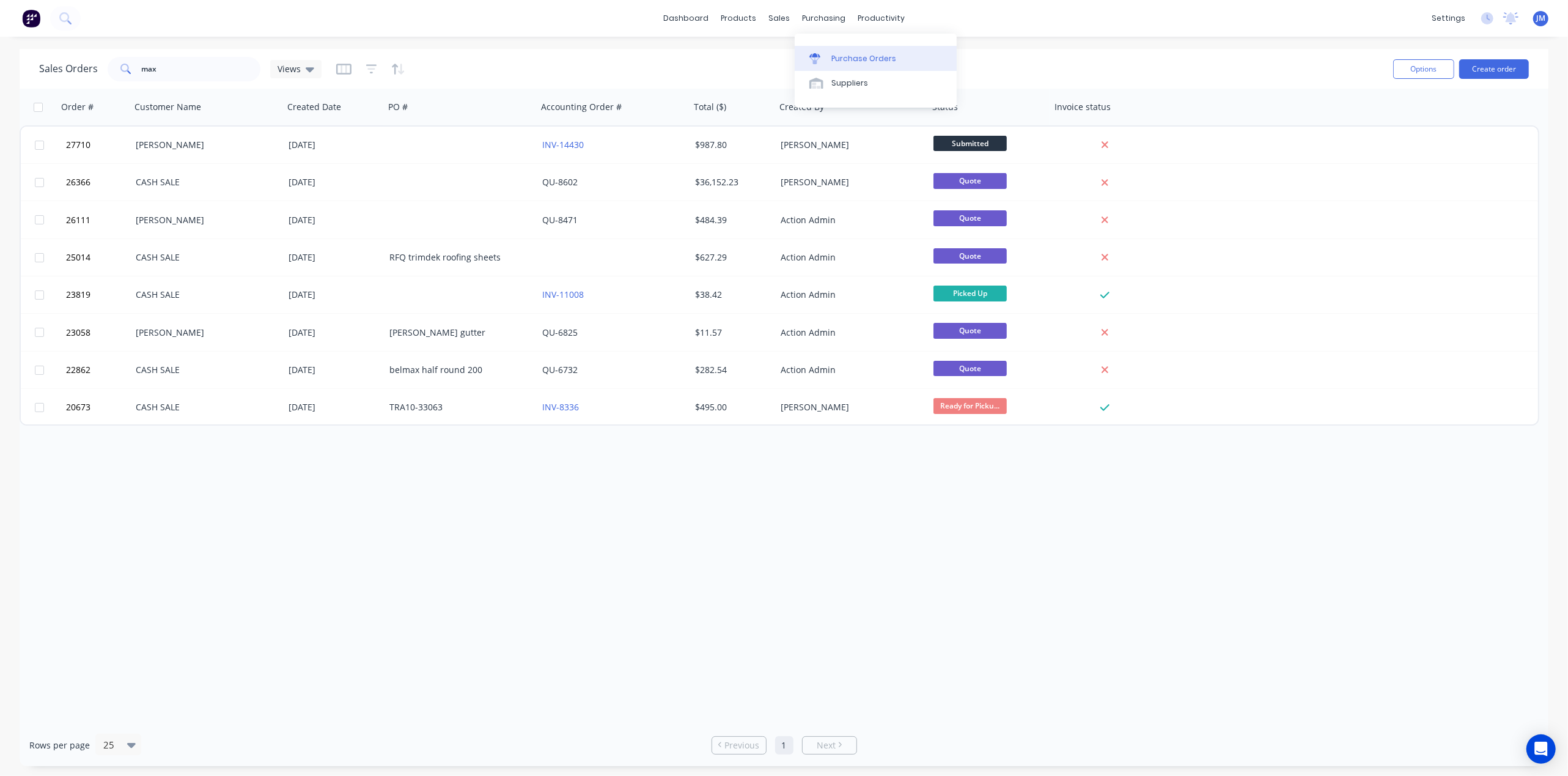
click at [827, 61] on div at bounding box center [818, 59] width 18 height 11
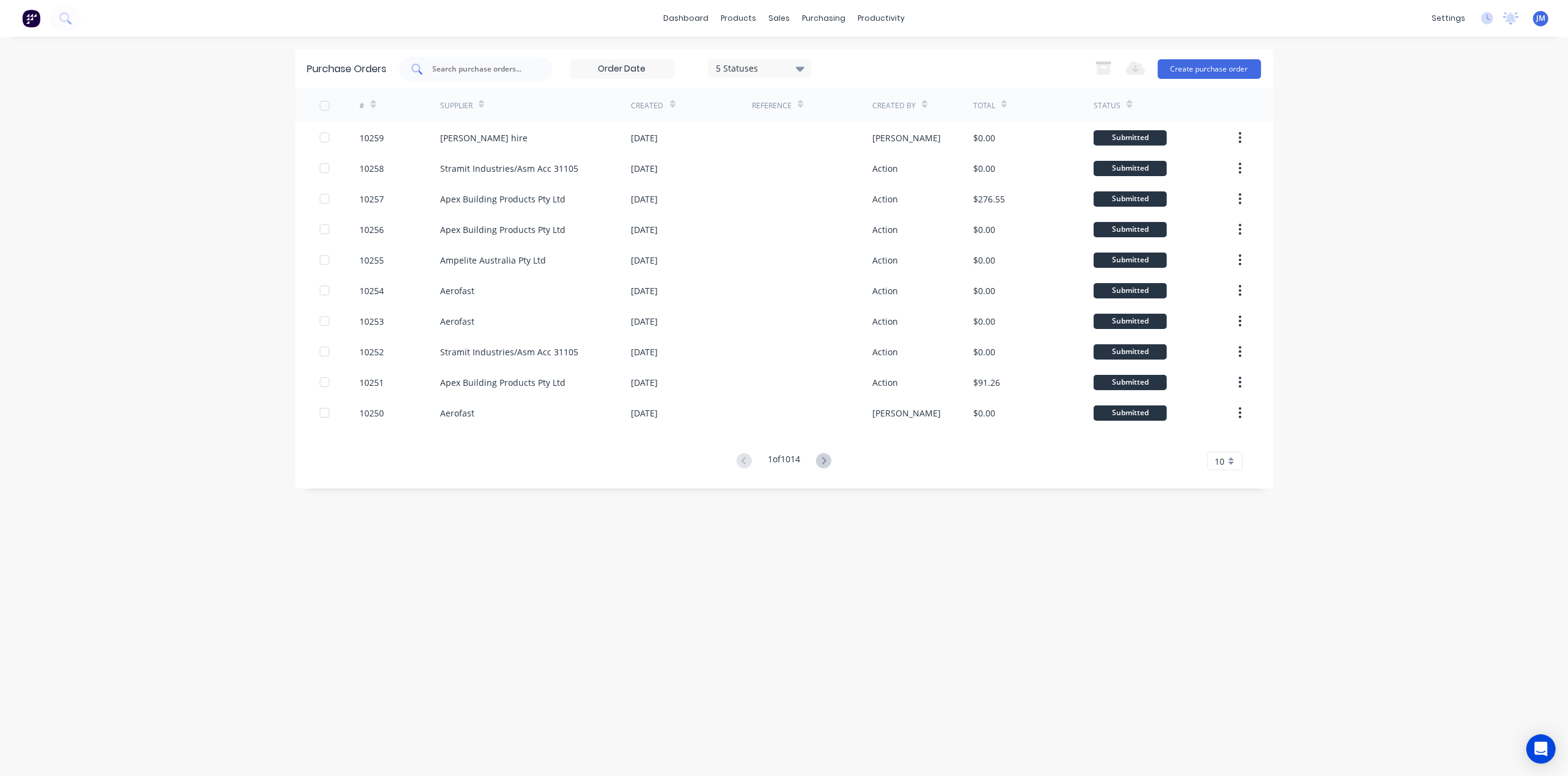
click at [477, 64] on input "text" at bounding box center [483, 70] width 102 height 13
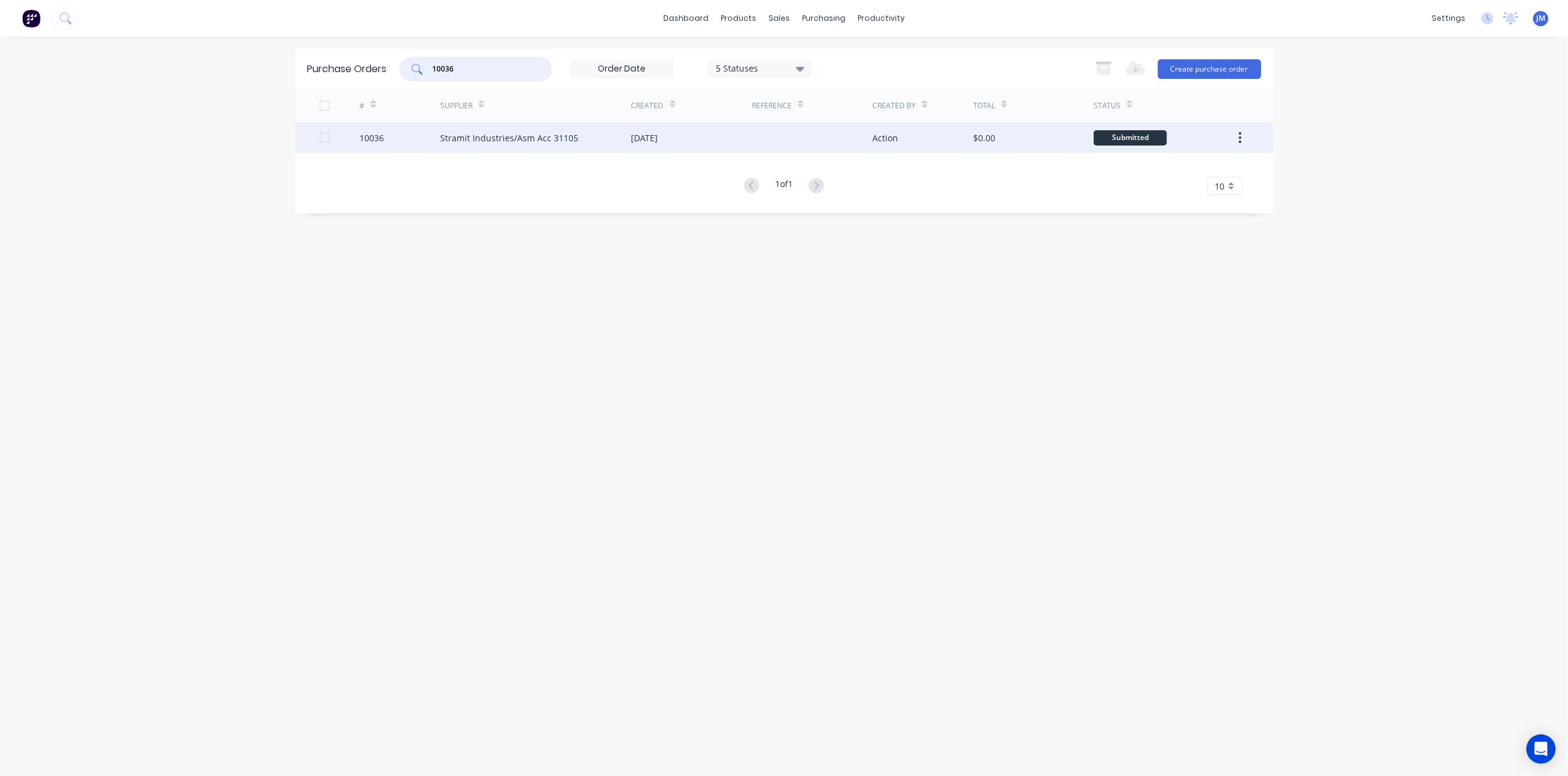
type input "10036"
click at [685, 140] on div "[DATE]" at bounding box center [691, 137] width 120 height 31
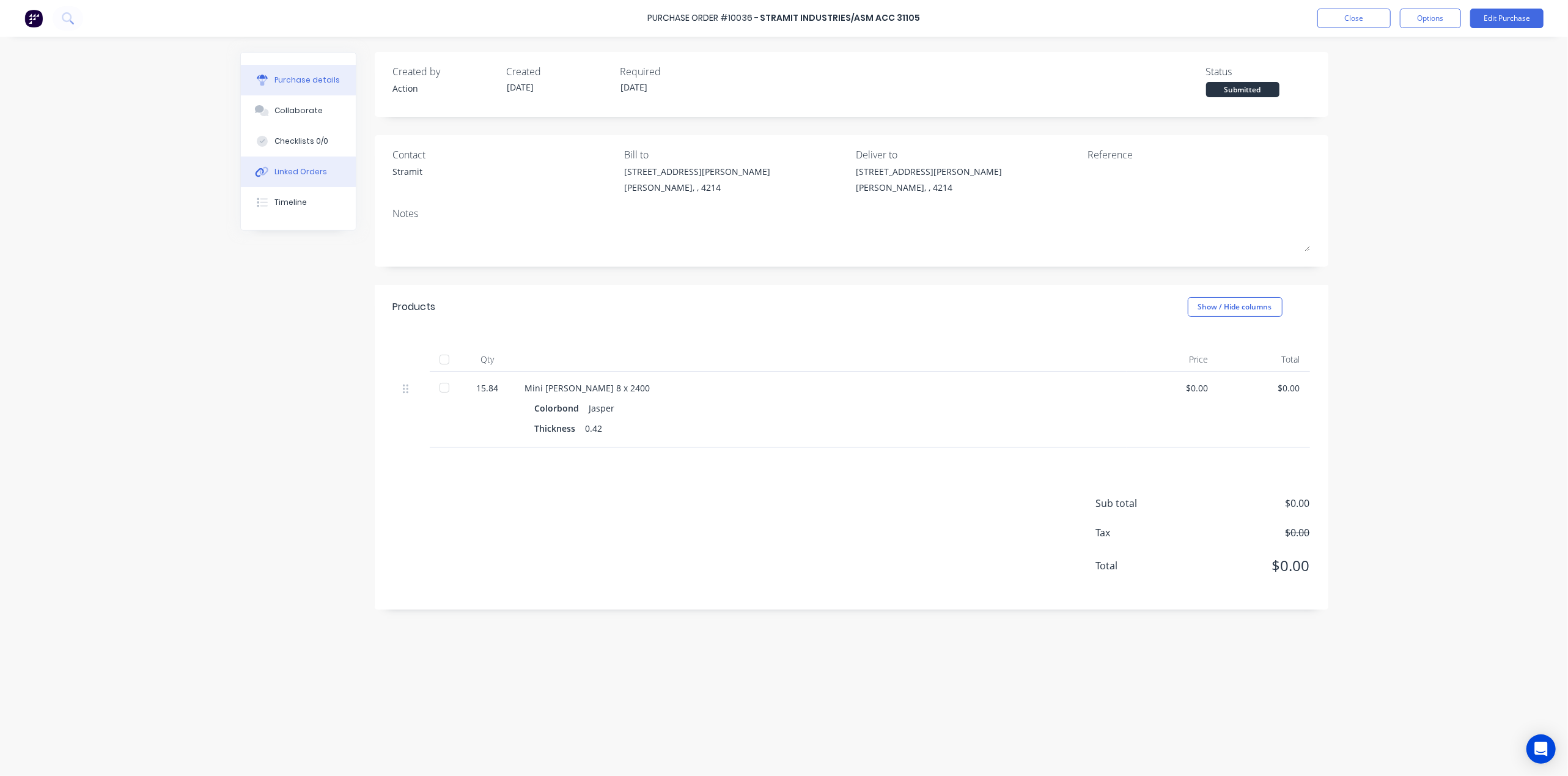
click at [291, 162] on button "Linked Orders" at bounding box center [298, 171] width 115 height 31
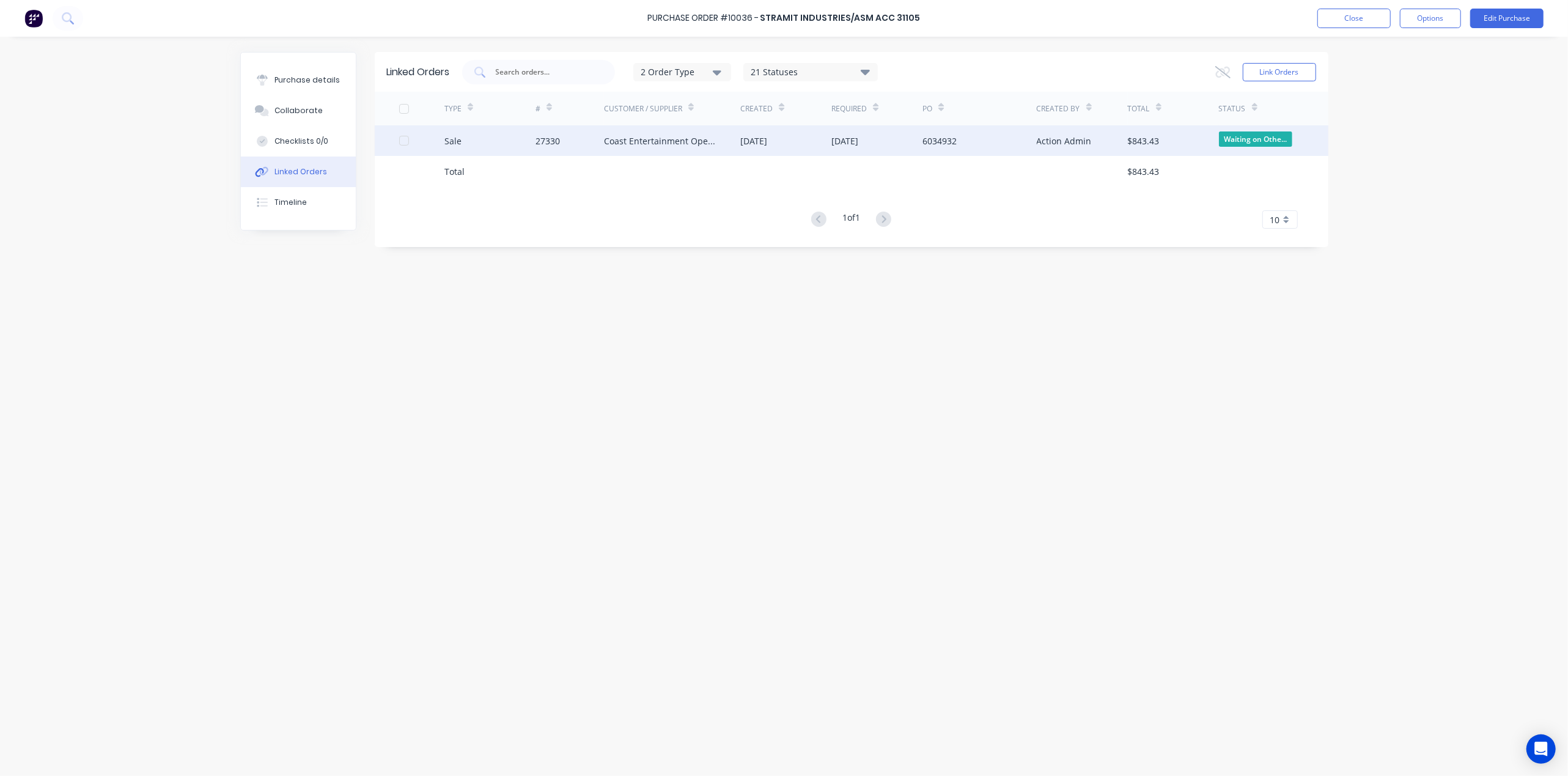
click at [1015, 144] on div "6034932" at bounding box center [978, 140] width 113 height 31
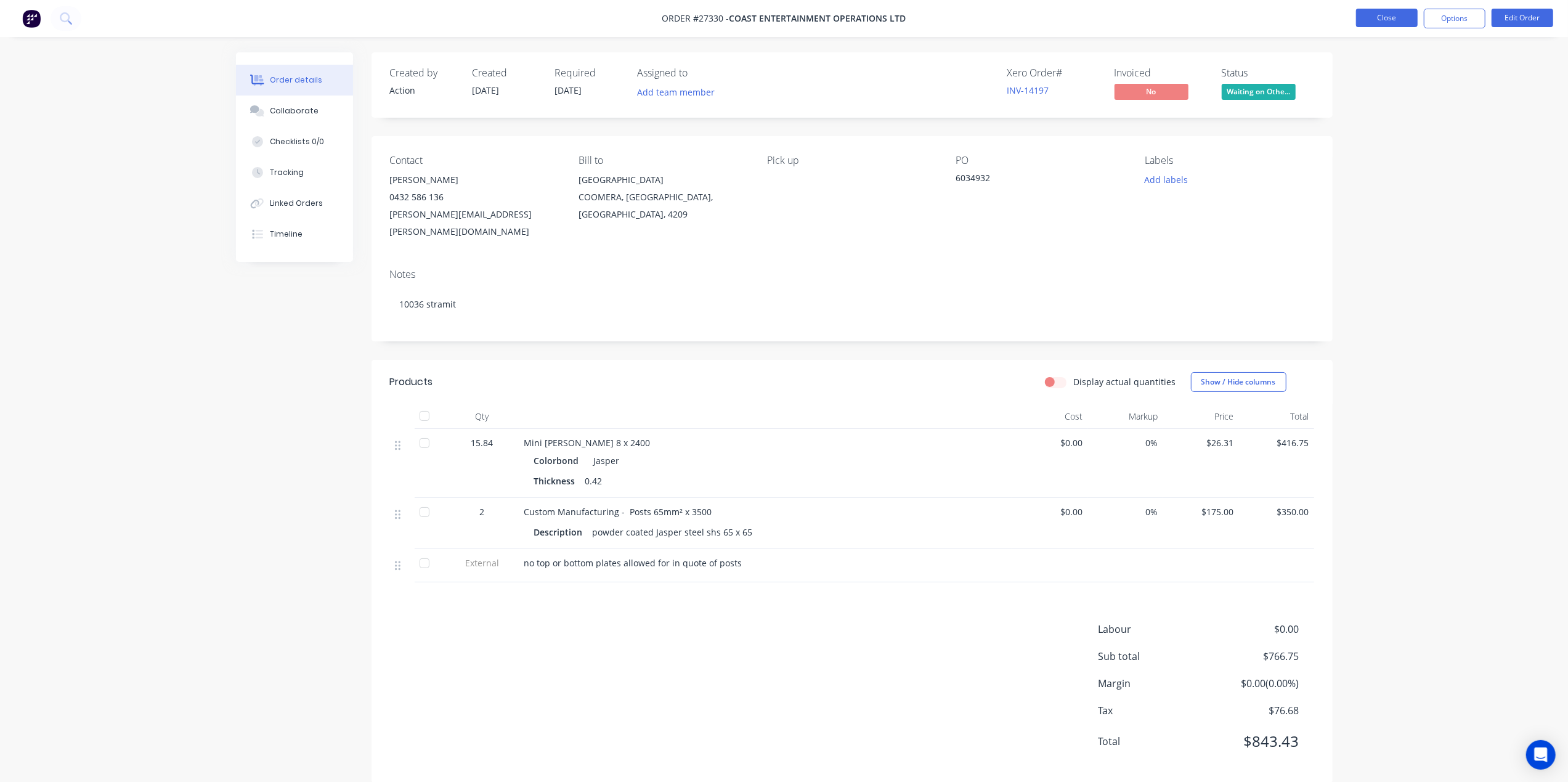
click at [1371, 13] on button "Close" at bounding box center [1387, 17] width 61 height 18
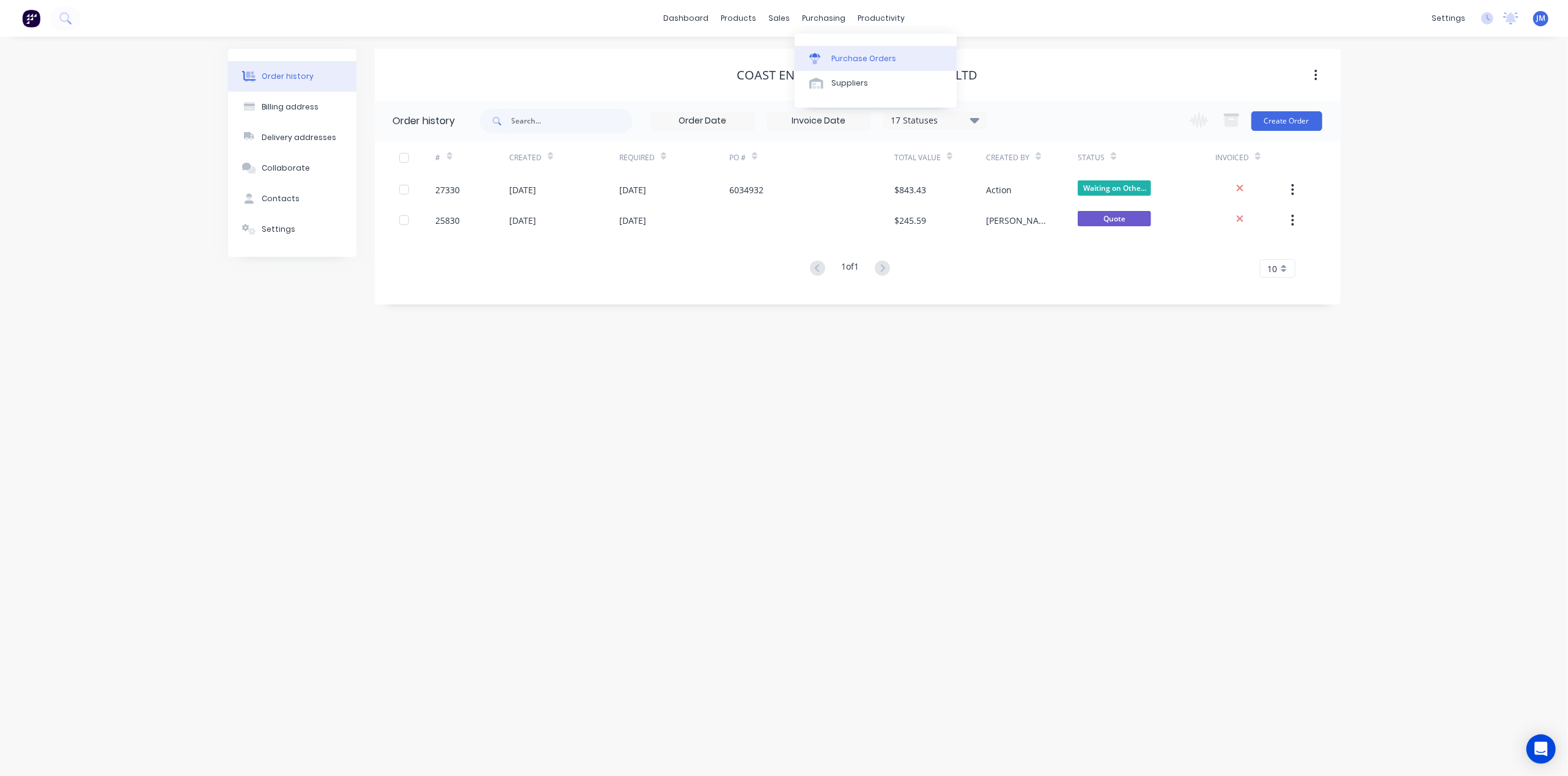
click at [842, 56] on div "Purchase Orders" at bounding box center [863, 59] width 65 height 11
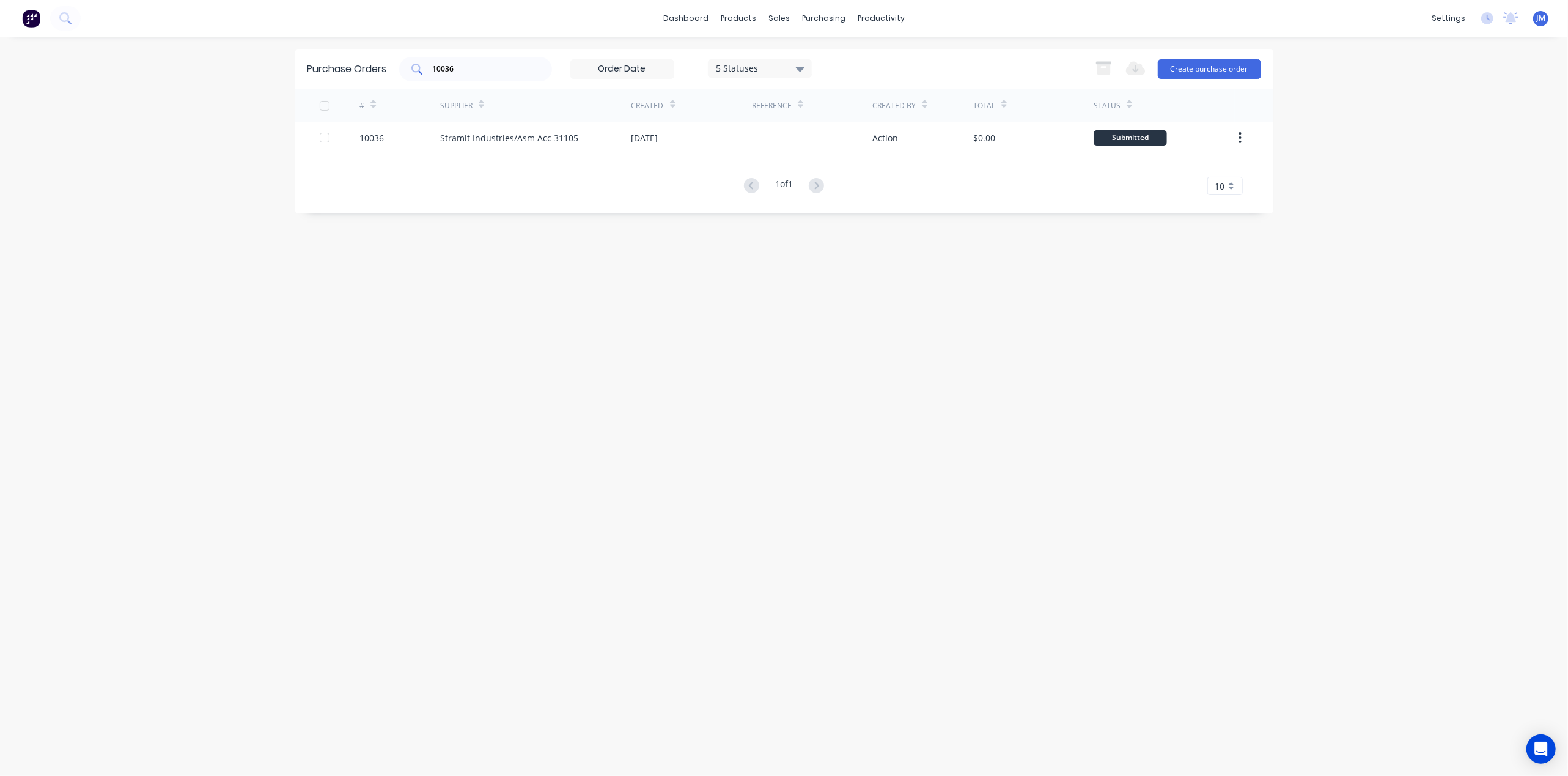
click at [465, 61] on div "10036" at bounding box center [475, 69] width 152 height 24
type input "1"
type input "max"
click at [794, 61] on div at bounding box center [786, 59] width 18 height 11
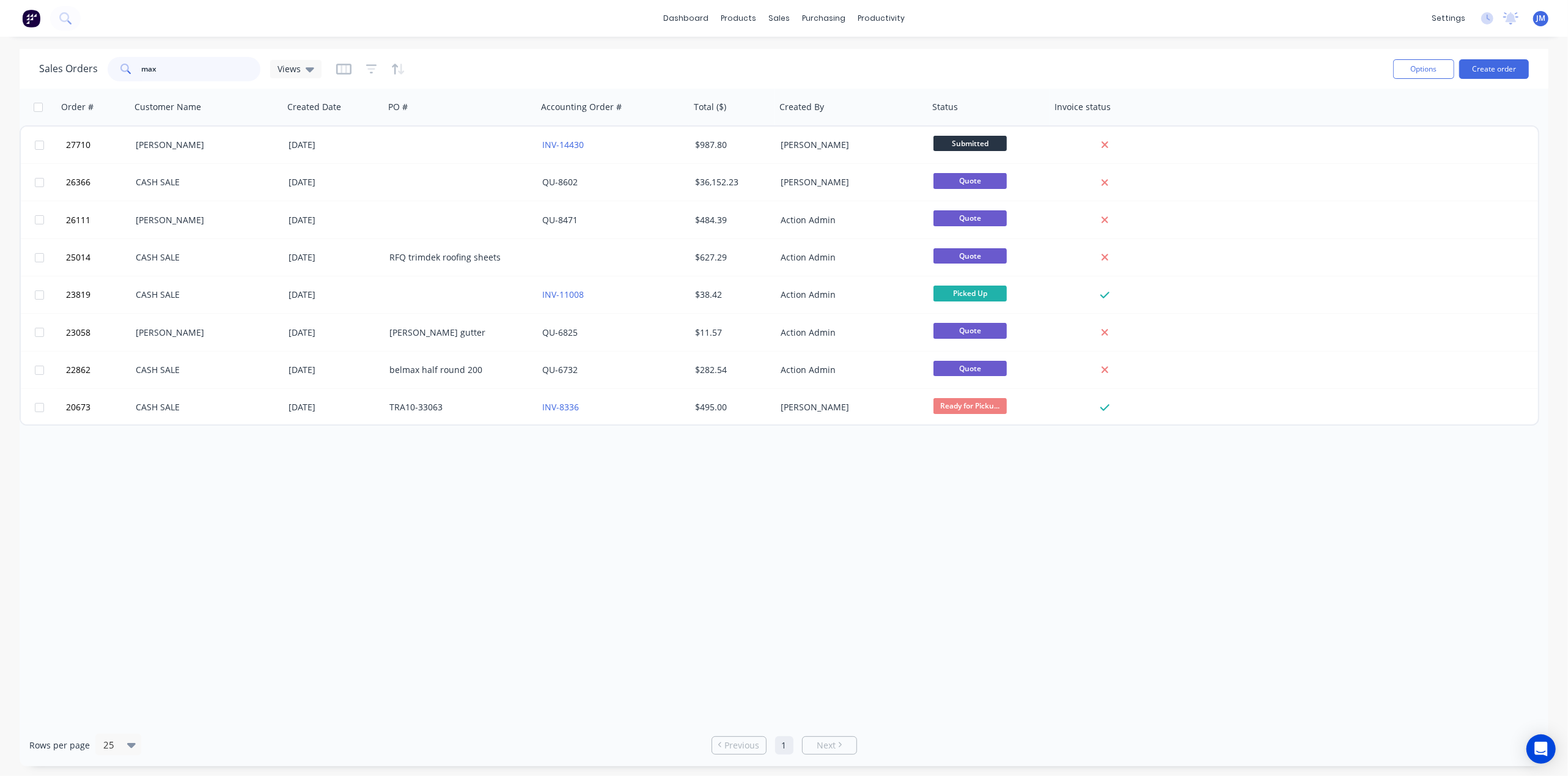
click at [225, 74] on input "max" at bounding box center [201, 69] width 119 height 24
click at [625, 124] on div "Accounting Order #" at bounding box center [612, 106] width 152 height 37
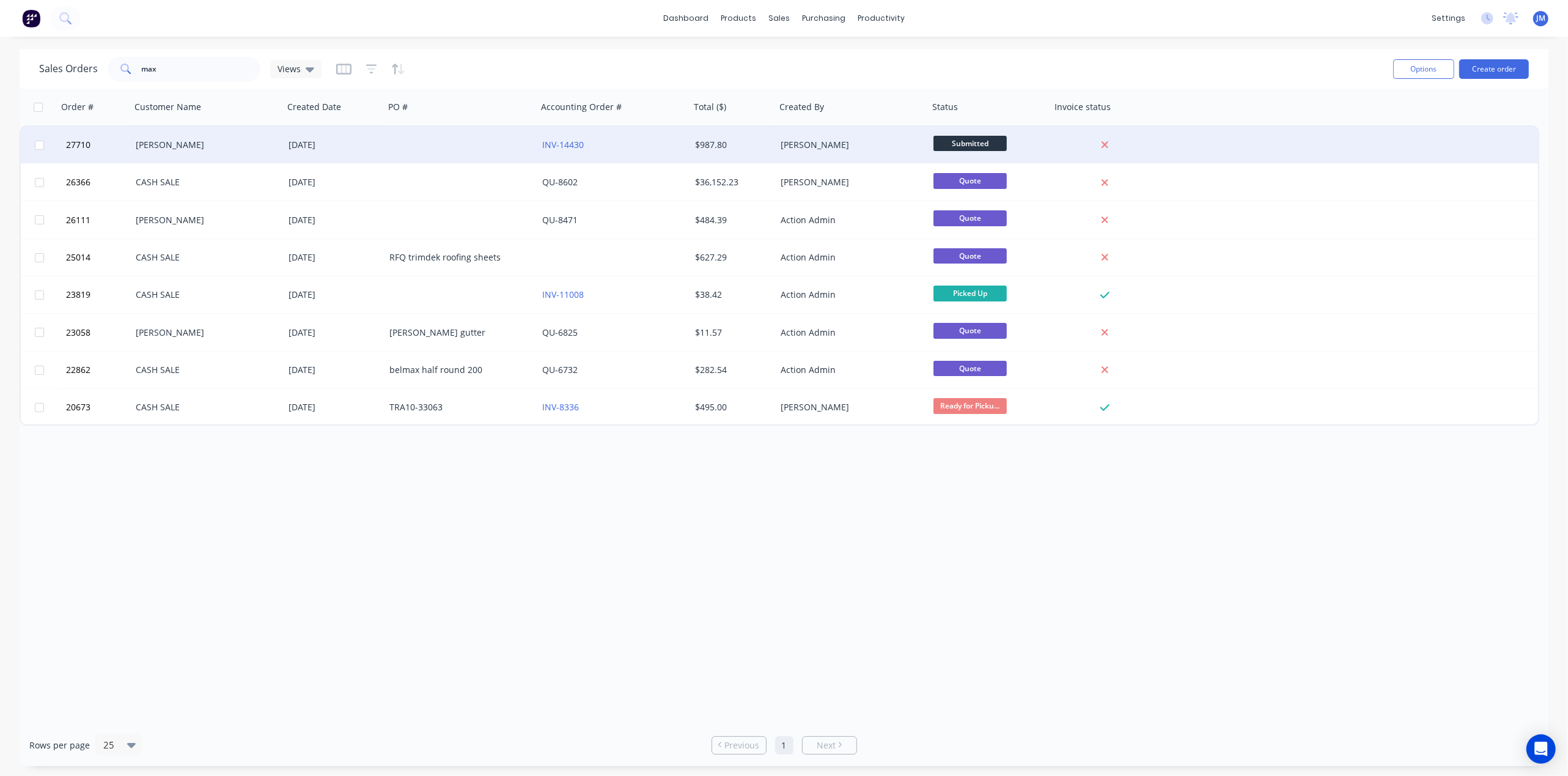
click at [615, 143] on div "INV-14430" at bounding box center [610, 145] width 136 height 13
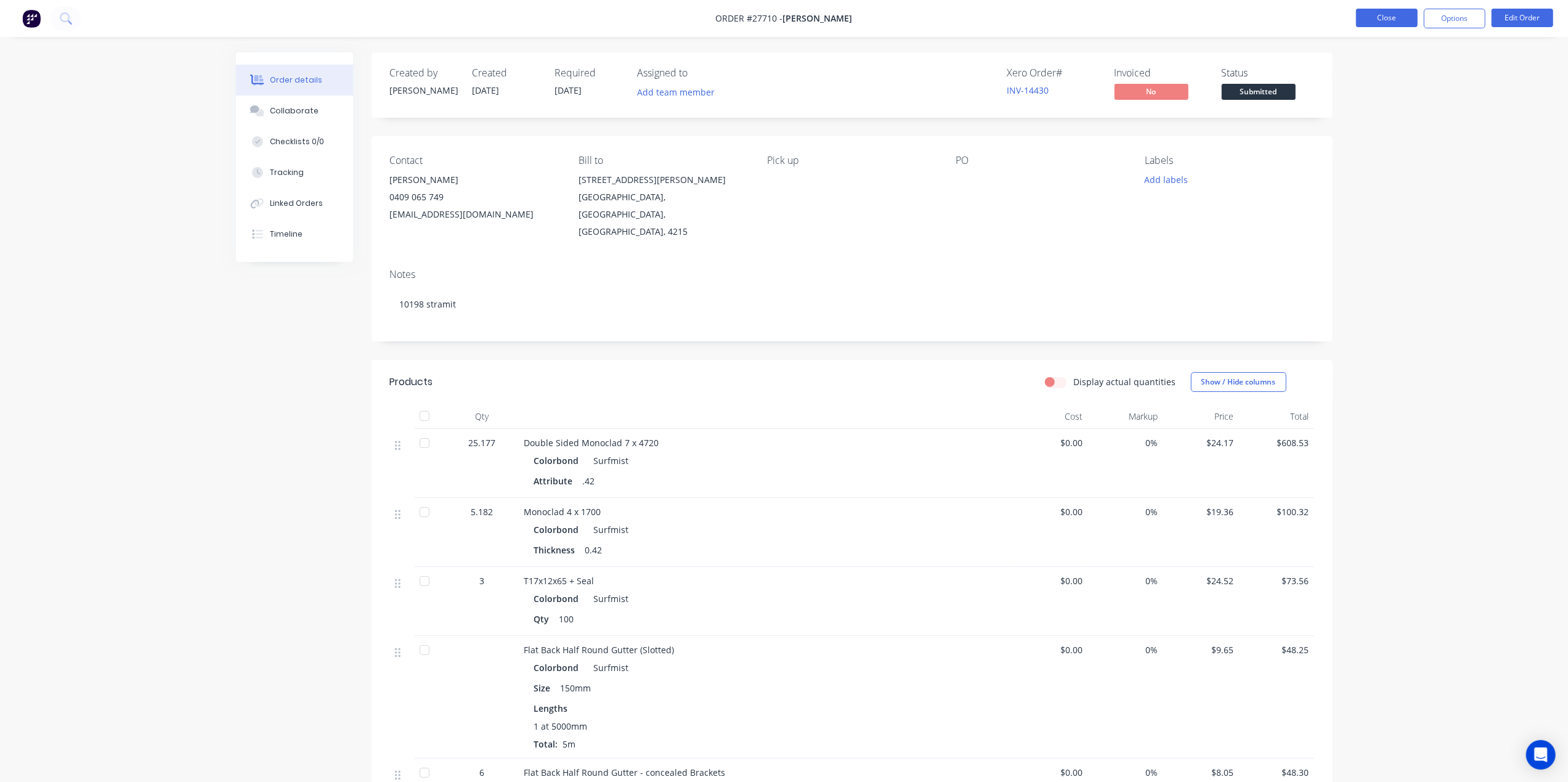
click at [1368, 17] on button "Close" at bounding box center [1387, 17] width 61 height 18
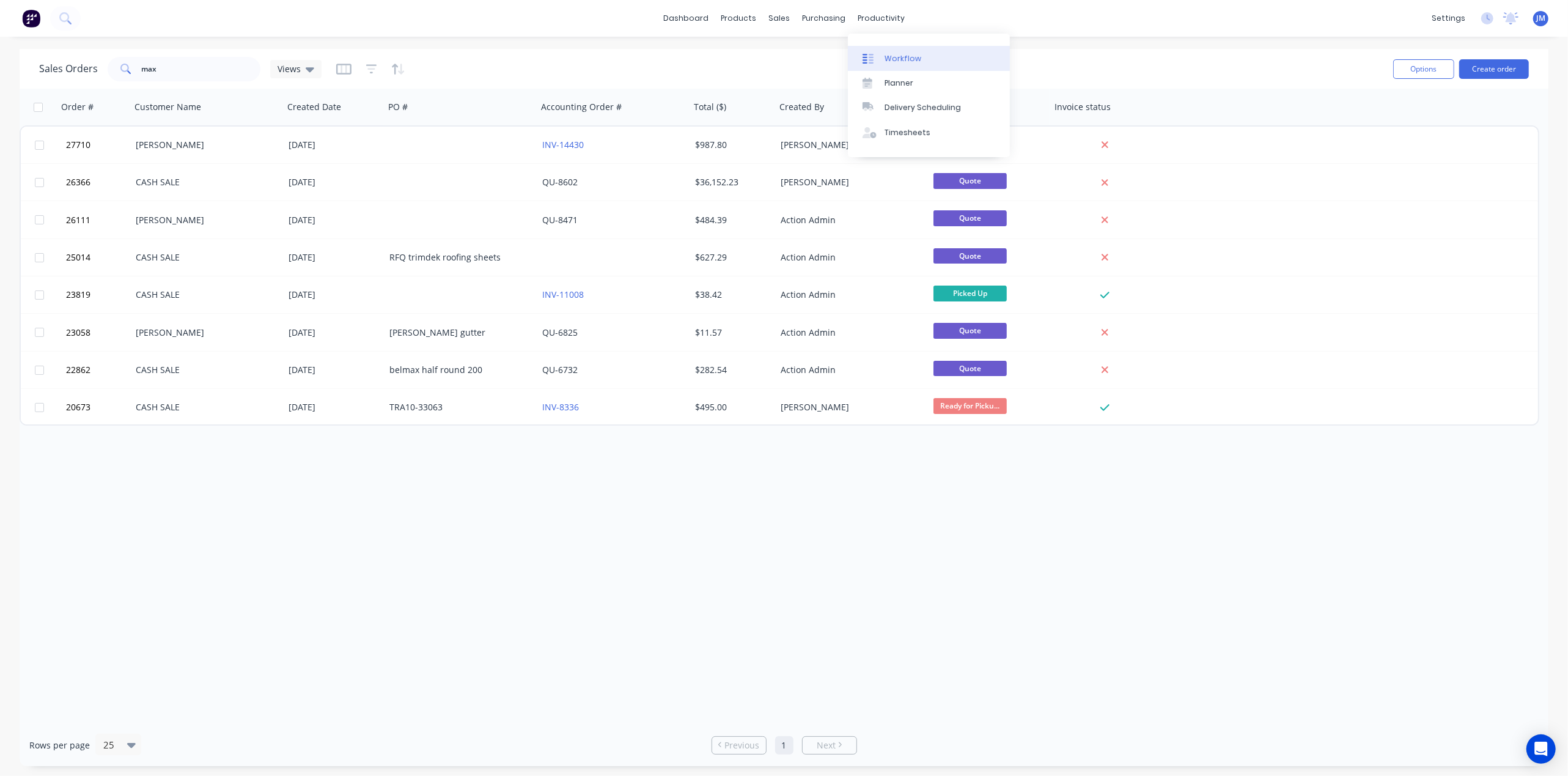
click at [891, 60] on div "Workflow" at bounding box center [902, 59] width 37 height 11
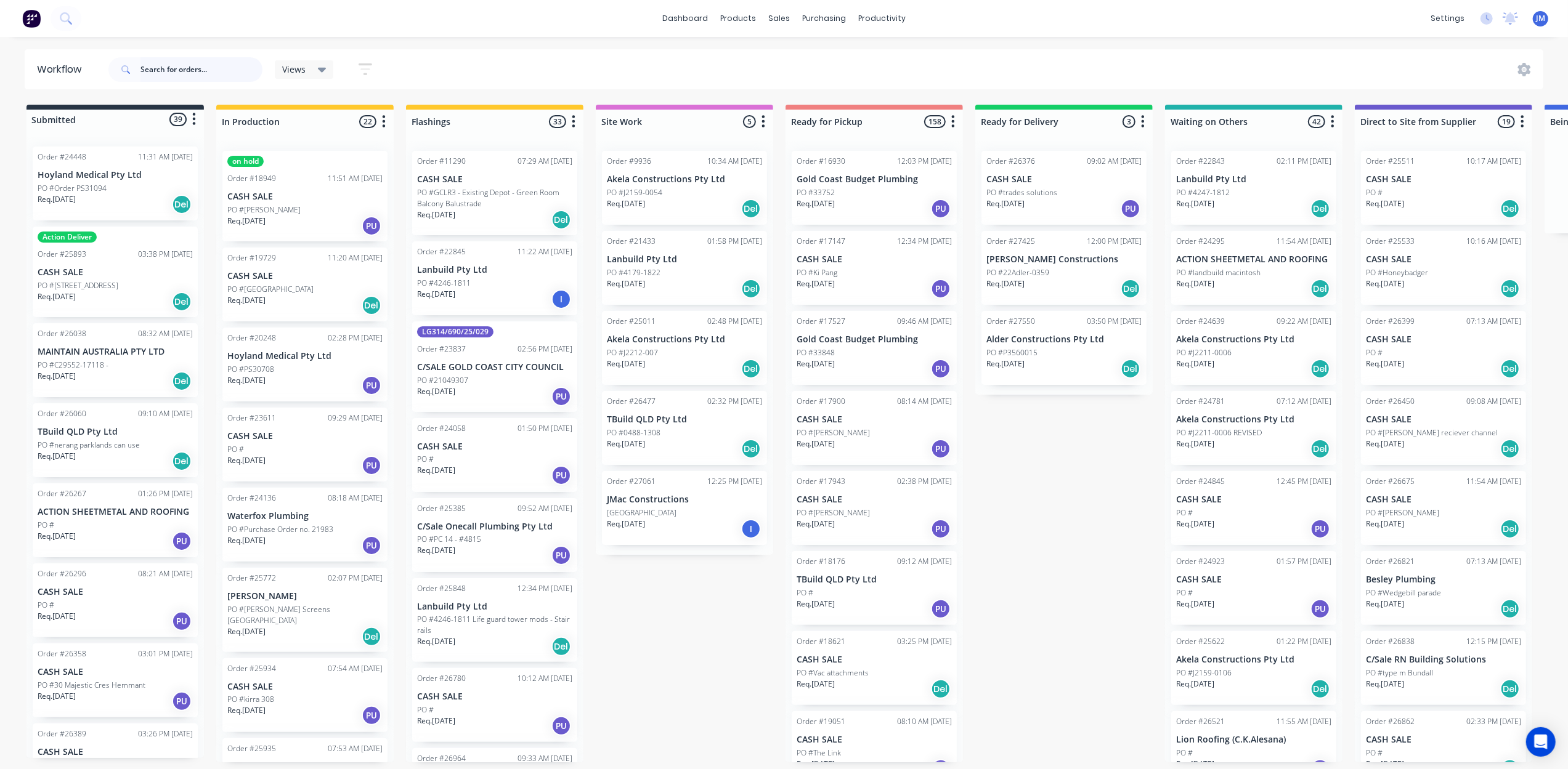
drag, startPoint x: 188, startPoint y: 74, endPoint x: 197, endPoint y: 75, distance: 9.1
click at [188, 74] on input "text" at bounding box center [201, 69] width 122 height 24
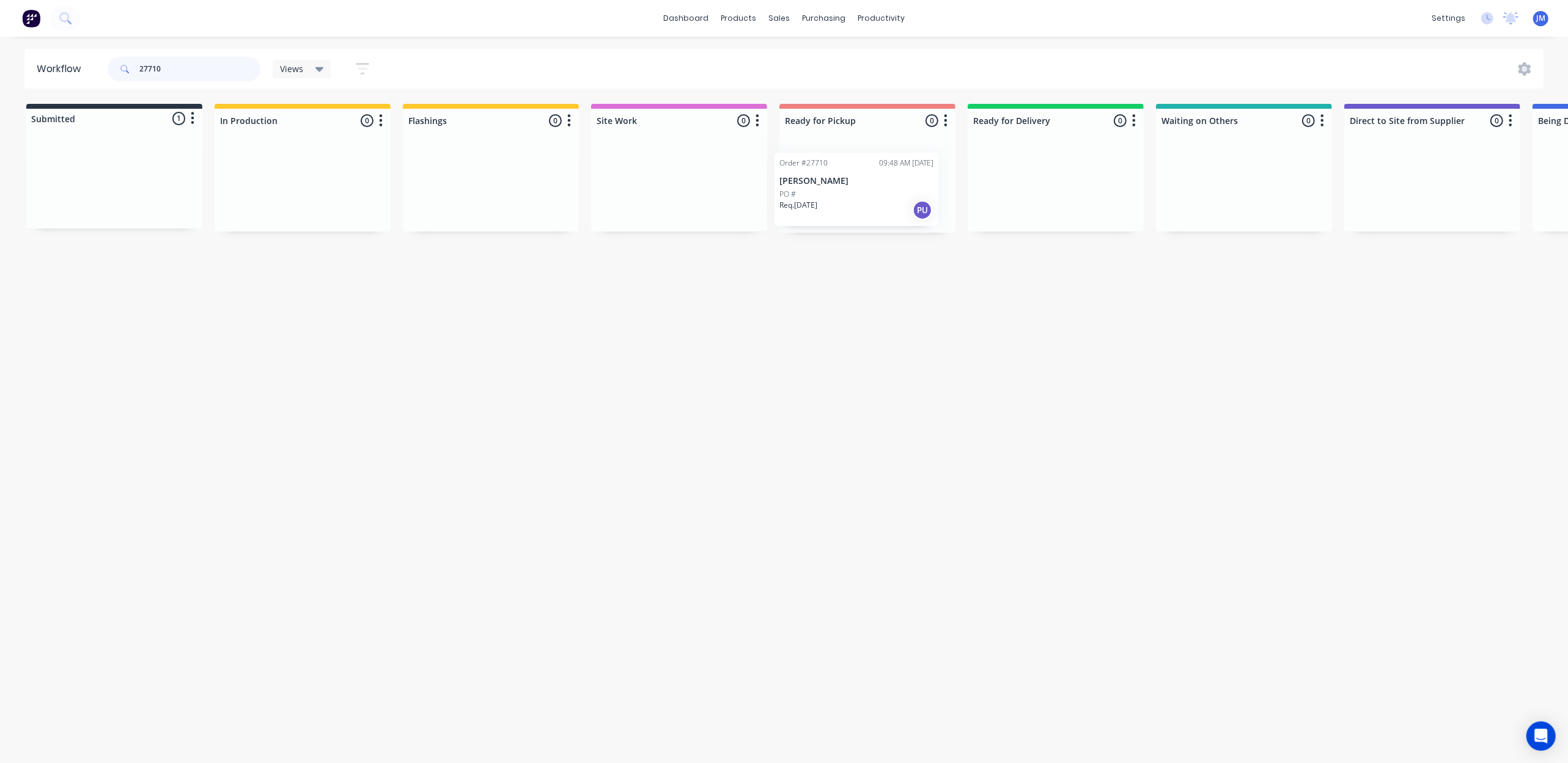
drag, startPoint x: 257, startPoint y: 204, endPoint x: 894, endPoint y: 199, distance: 637.0
click at [895, 206] on div "Submitted 1 Status colour #273444 hex #273444 Save Cancel Summaries Total order…" at bounding box center [1098, 168] width 2216 height 129
type input "2"
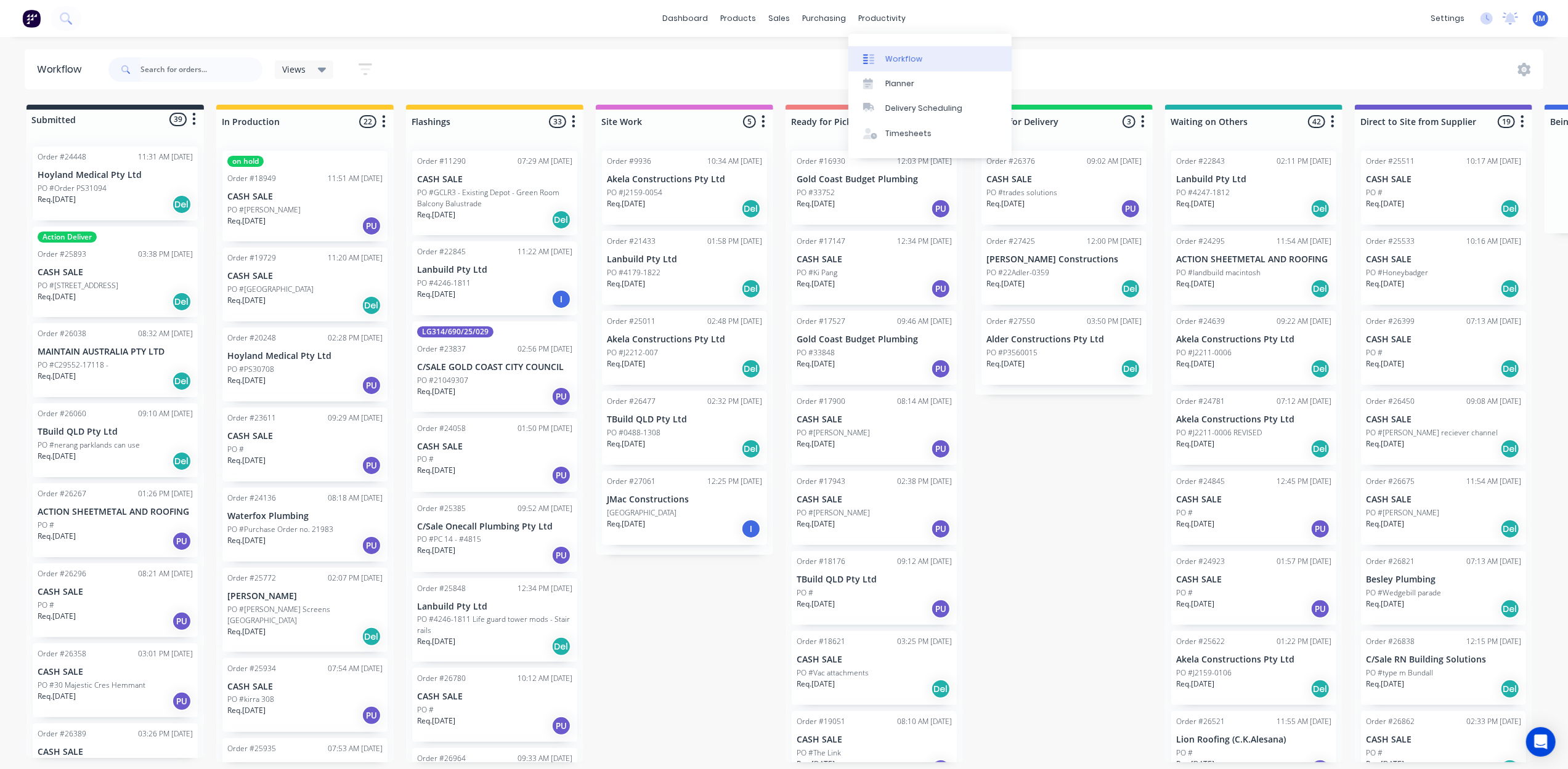
click at [913, 61] on div "Workflow" at bounding box center [903, 59] width 37 height 11
click at [185, 72] on input "text" at bounding box center [201, 69] width 122 height 24
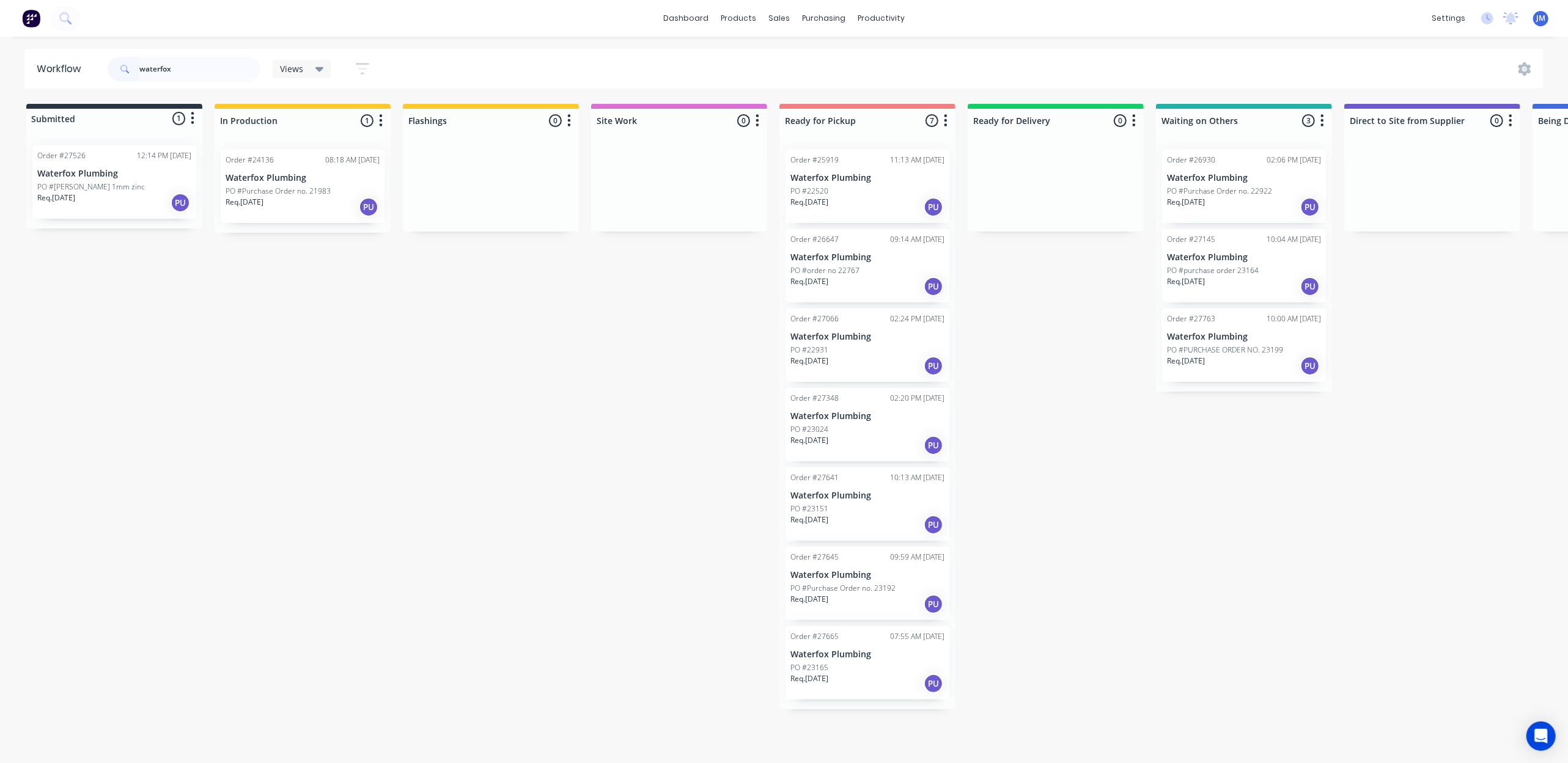
click at [1291, 367] on div "Req. [DATE] PU" at bounding box center [1243, 366] width 154 height 21
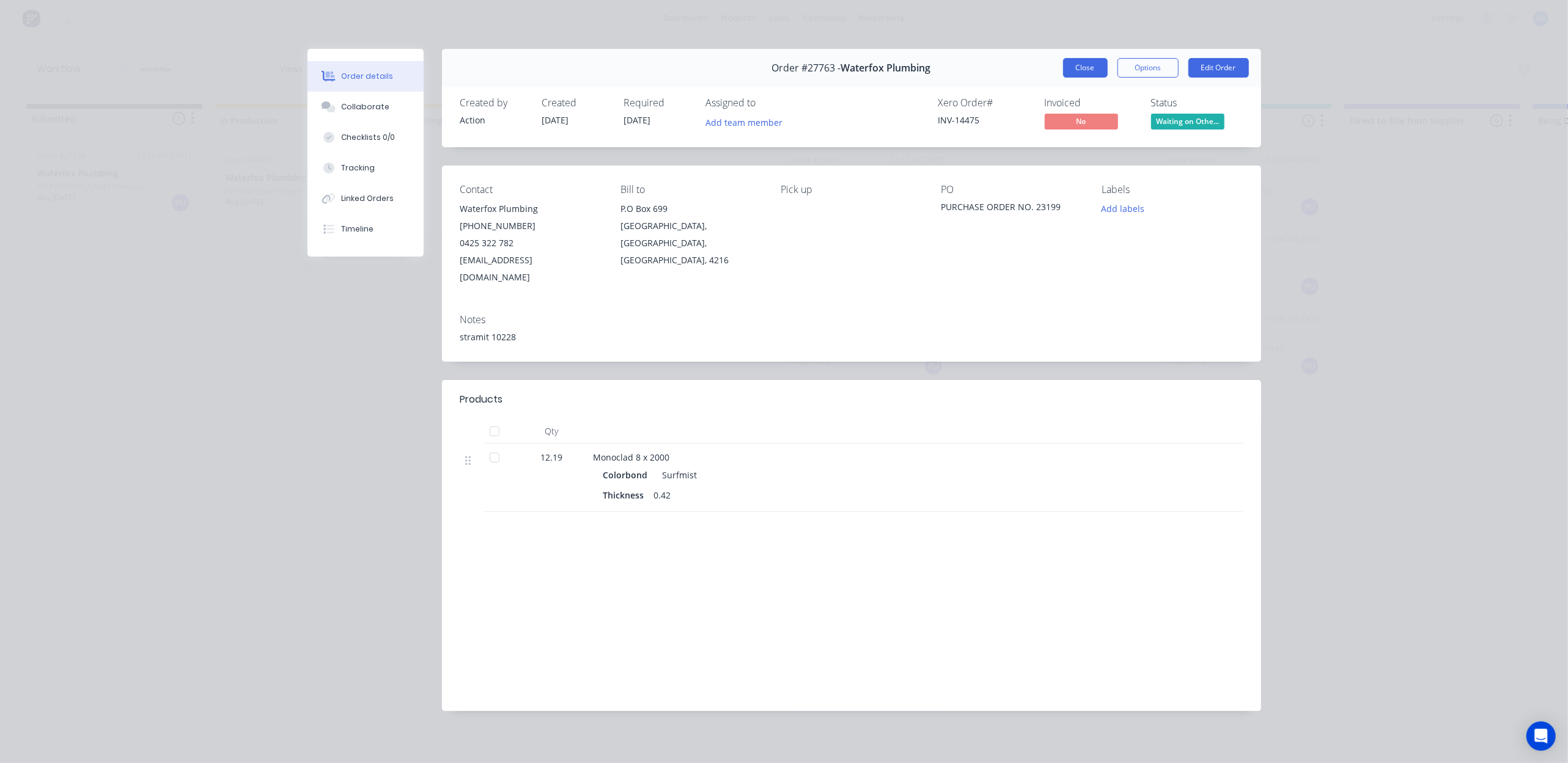
click at [1076, 66] on button "Close" at bounding box center [1085, 67] width 45 height 20
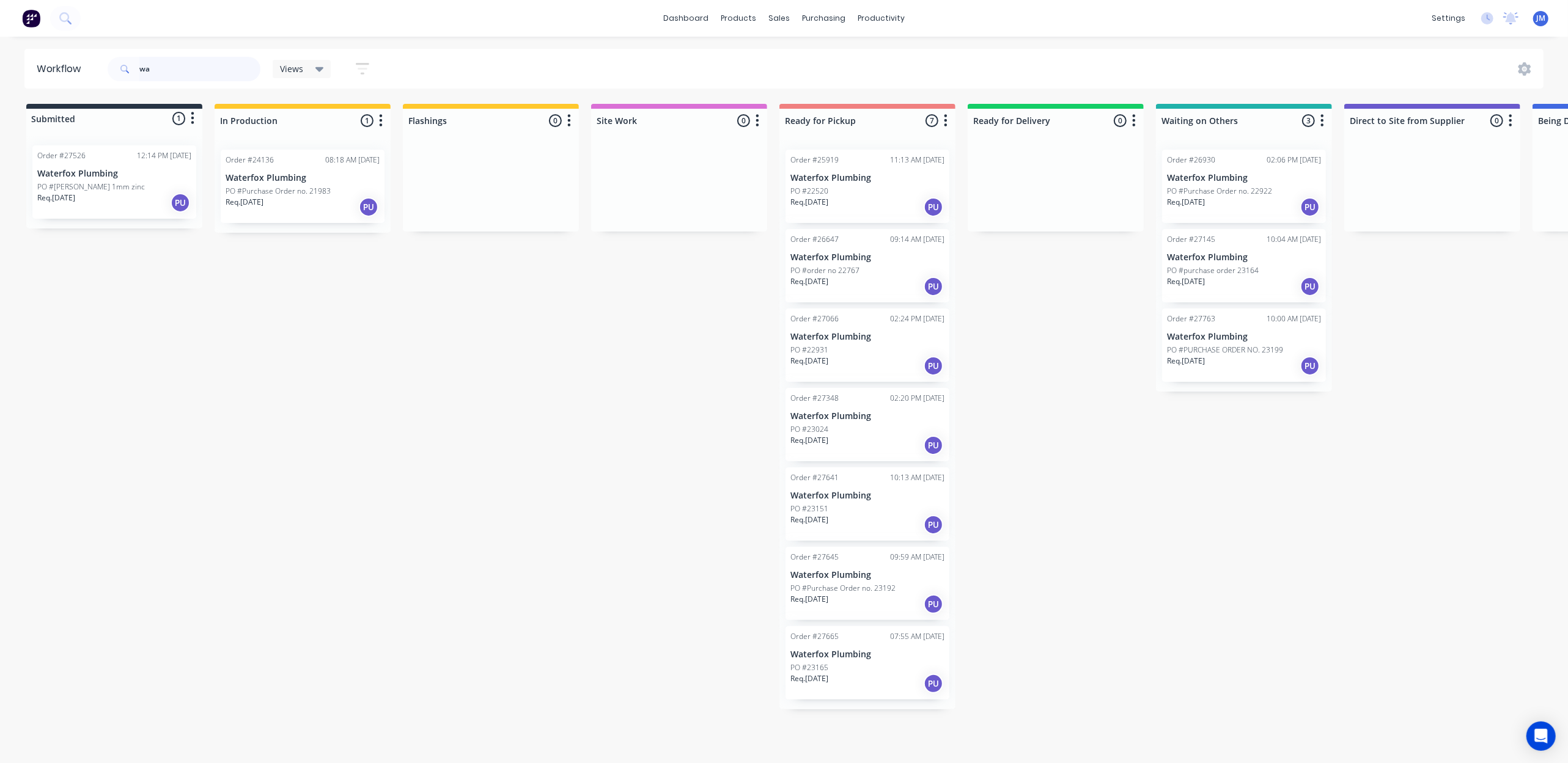
type input "w"
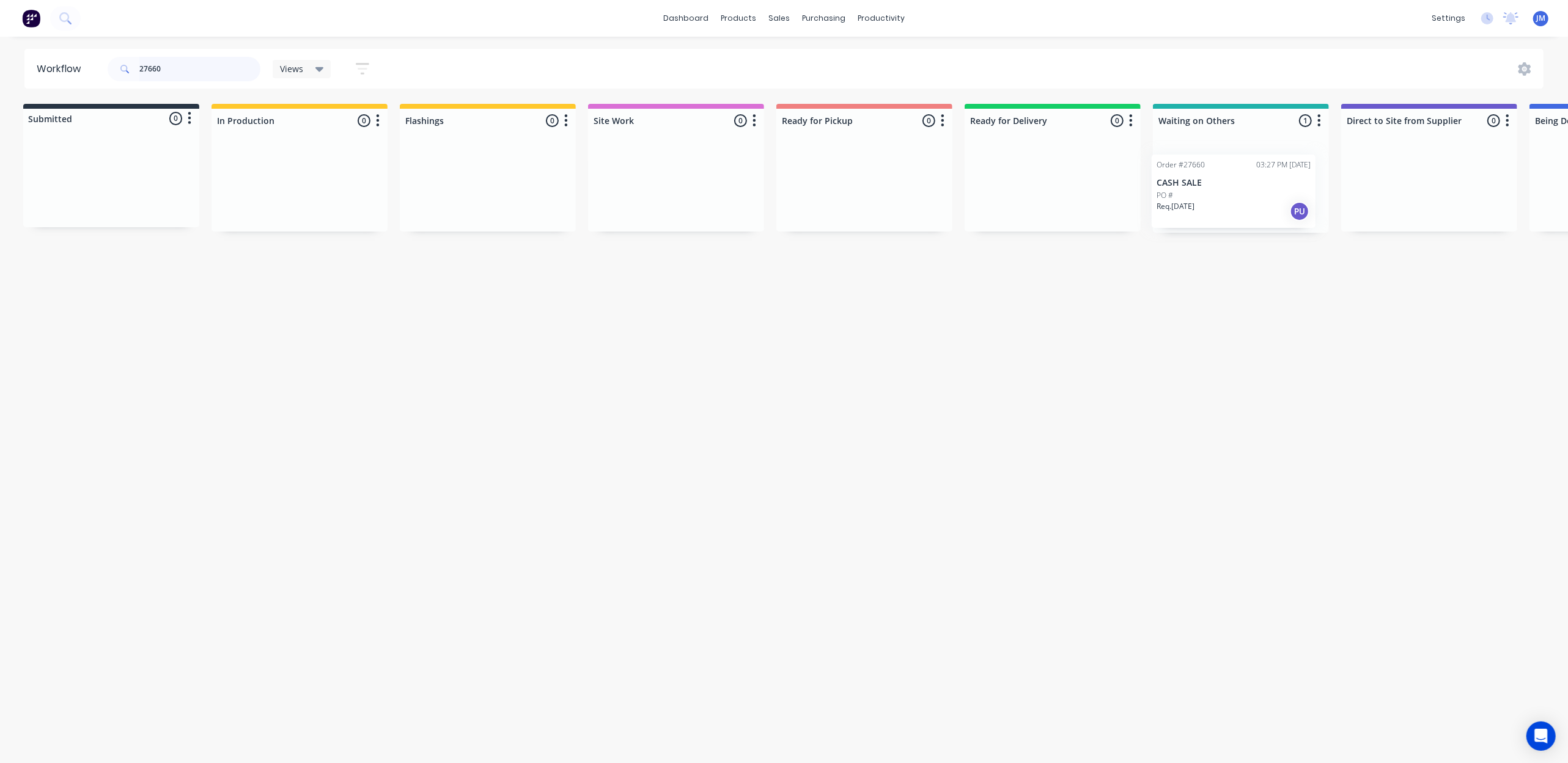
scroll to position [0, 5]
drag, startPoint x: 1257, startPoint y: 174, endPoint x: 836, endPoint y: 141, distance: 422.3
click at [846, 156] on div "Submitted 0 Status colour #273444 hex #273444 Save Cancel Summaries Total order…" at bounding box center [1093, 168] width 2216 height 129
drag, startPoint x: 1181, startPoint y: 189, endPoint x: 827, endPoint y: 186, distance: 354.0
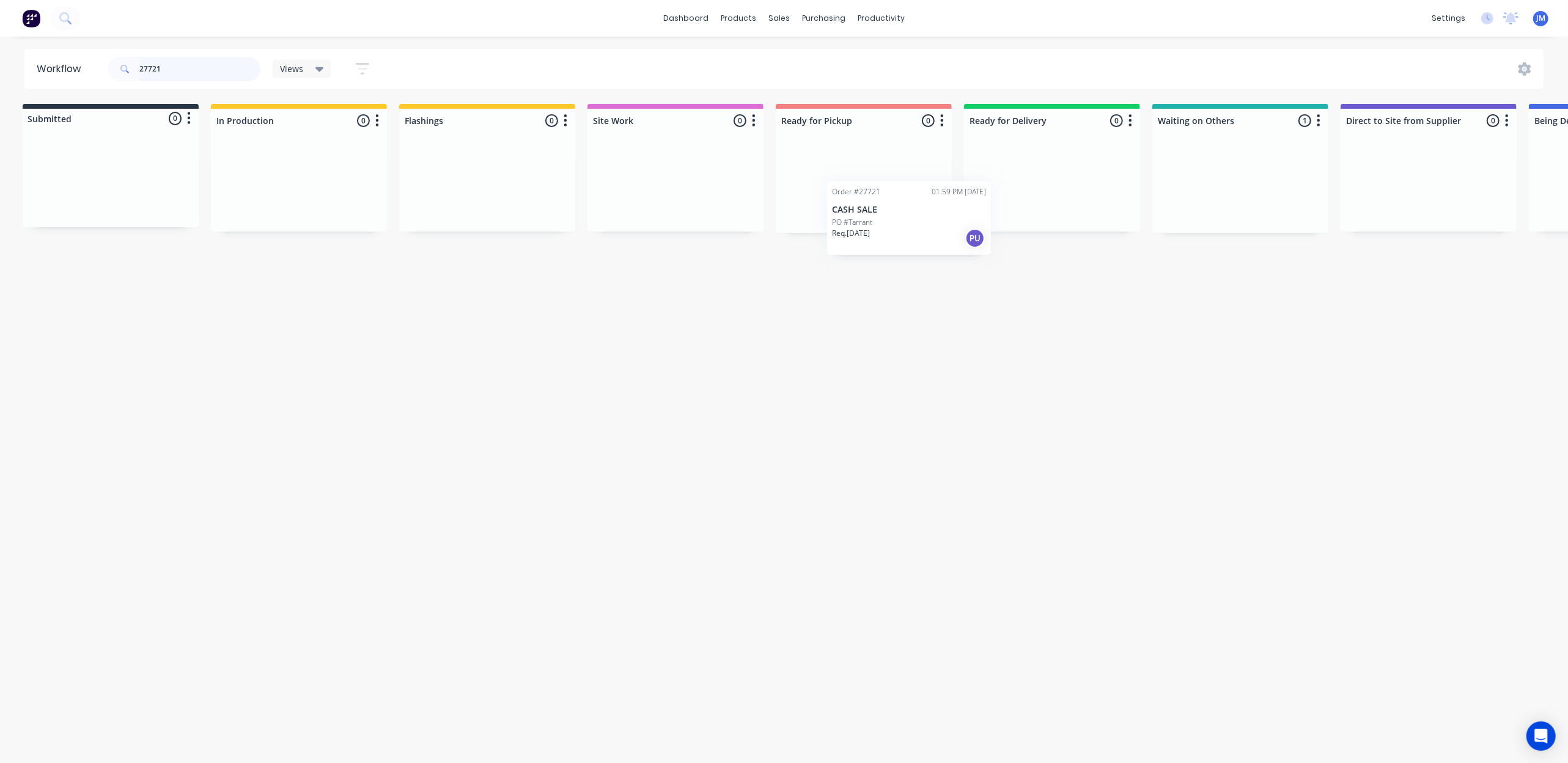
click at [824, 188] on div "Submitted 0 Status colour #273444 hex #273444 Save Cancel Summaries Total order…" at bounding box center [1095, 168] width 2216 height 129
drag, startPoint x: 89, startPoint y: 194, endPoint x: 815, endPoint y: 177, distance: 726.2
click at [815, 177] on div "Submitted 1 Status colour #273444 hex #273444 Save Cancel Summaries Total order…" at bounding box center [1098, 168] width 2216 height 129
type input "2"
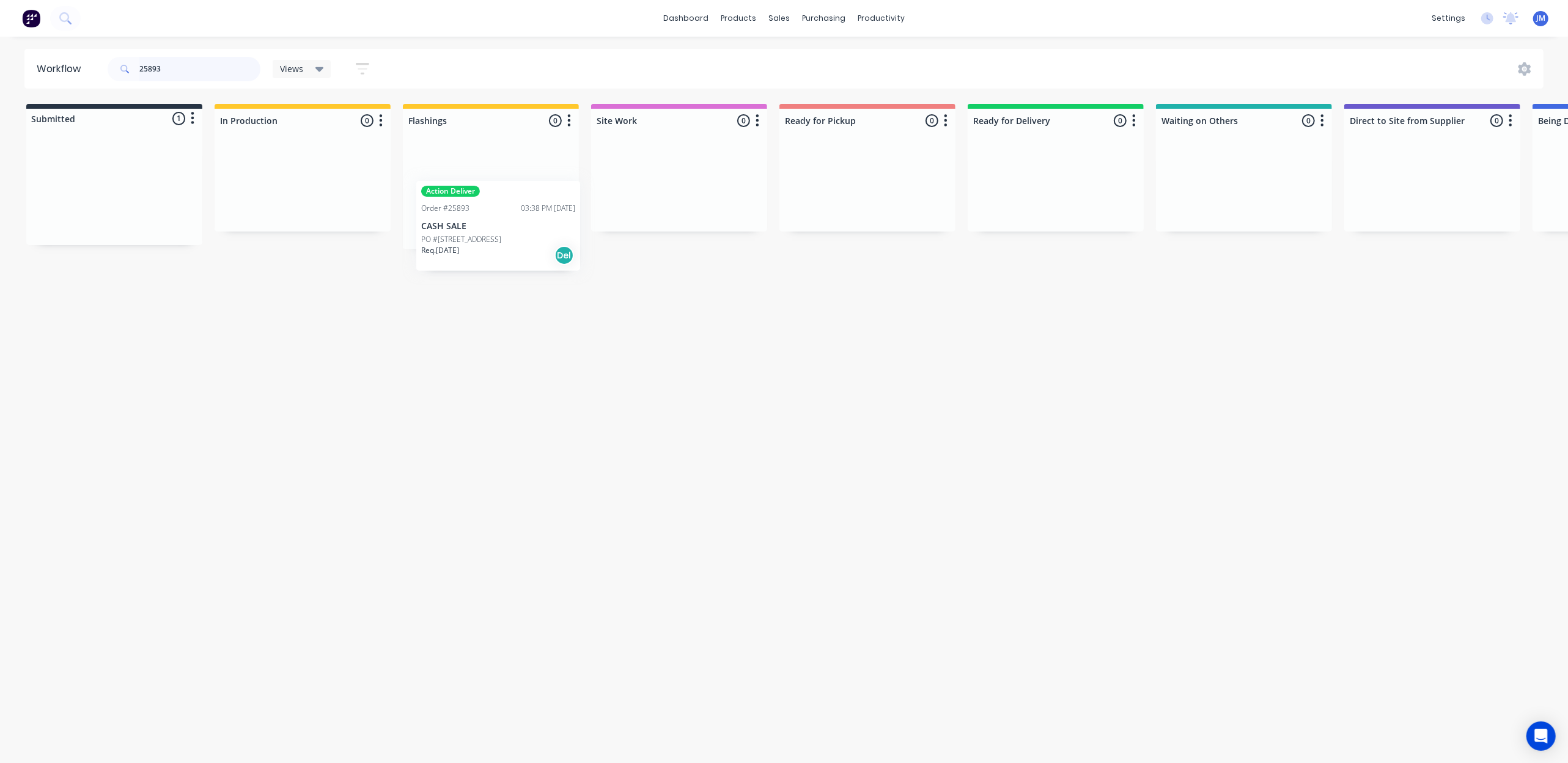
drag, startPoint x: 135, startPoint y: 203, endPoint x: 536, endPoint y: 209, distance: 401.0
click at [536, 215] on div "Submitted 1 Status colour #273444 hex #273444 Save Cancel Summaries Total order…" at bounding box center [1098, 177] width 2216 height 145
drag, startPoint x: 138, startPoint y: 202, endPoint x: 475, endPoint y: 195, distance: 337.1
click at [475, 195] on div "Submitted 1 Status colour #273444 hex #273444 Save Cancel Summaries Total order…" at bounding box center [1098, 168] width 2216 height 129
drag, startPoint x: 145, startPoint y: 191, endPoint x: 504, endPoint y: 156, distance: 360.7
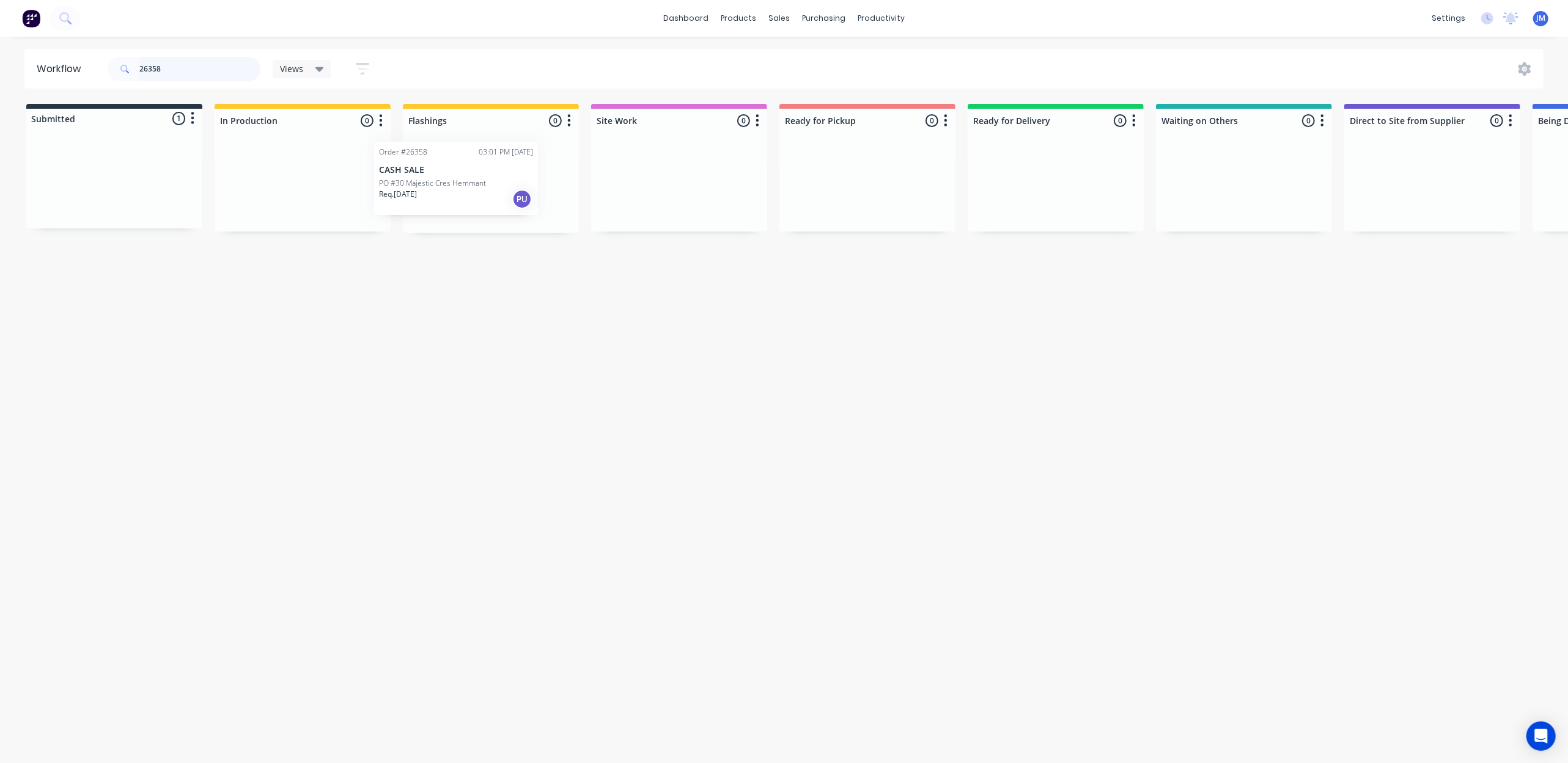
click at [497, 186] on div "Submitted 1 Status colour #273444 hex #273444 Save Cancel Summaries Total order…" at bounding box center [1098, 168] width 2216 height 129
type input "2"
drag, startPoint x: 357, startPoint y: 197, endPoint x: 1204, endPoint y: 174, distance: 847.3
click at [1204, 174] on div "Submitted 1 Status colour #273444 hex #273444 Save Cancel Summaries Total order…" at bounding box center [1092, 168] width 2216 height 129
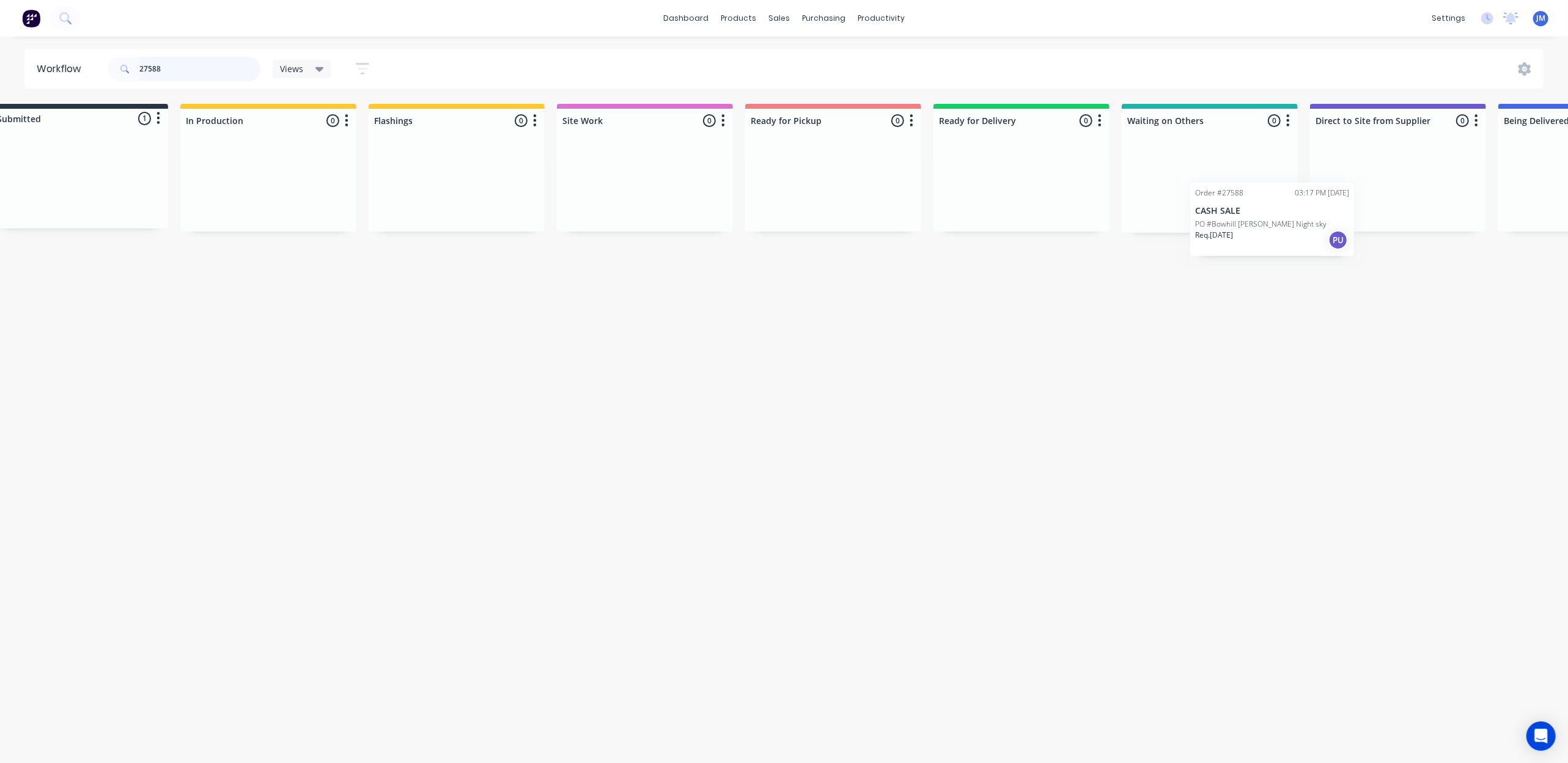
drag, startPoint x: 539, startPoint y: 226, endPoint x: 1196, endPoint y: 195, distance: 657.7
click at [1200, 209] on div "Submitted 1 Status colour #273444 hex #273444 Save Cancel Summaries Total order…" at bounding box center [1064, 168] width 2216 height 129
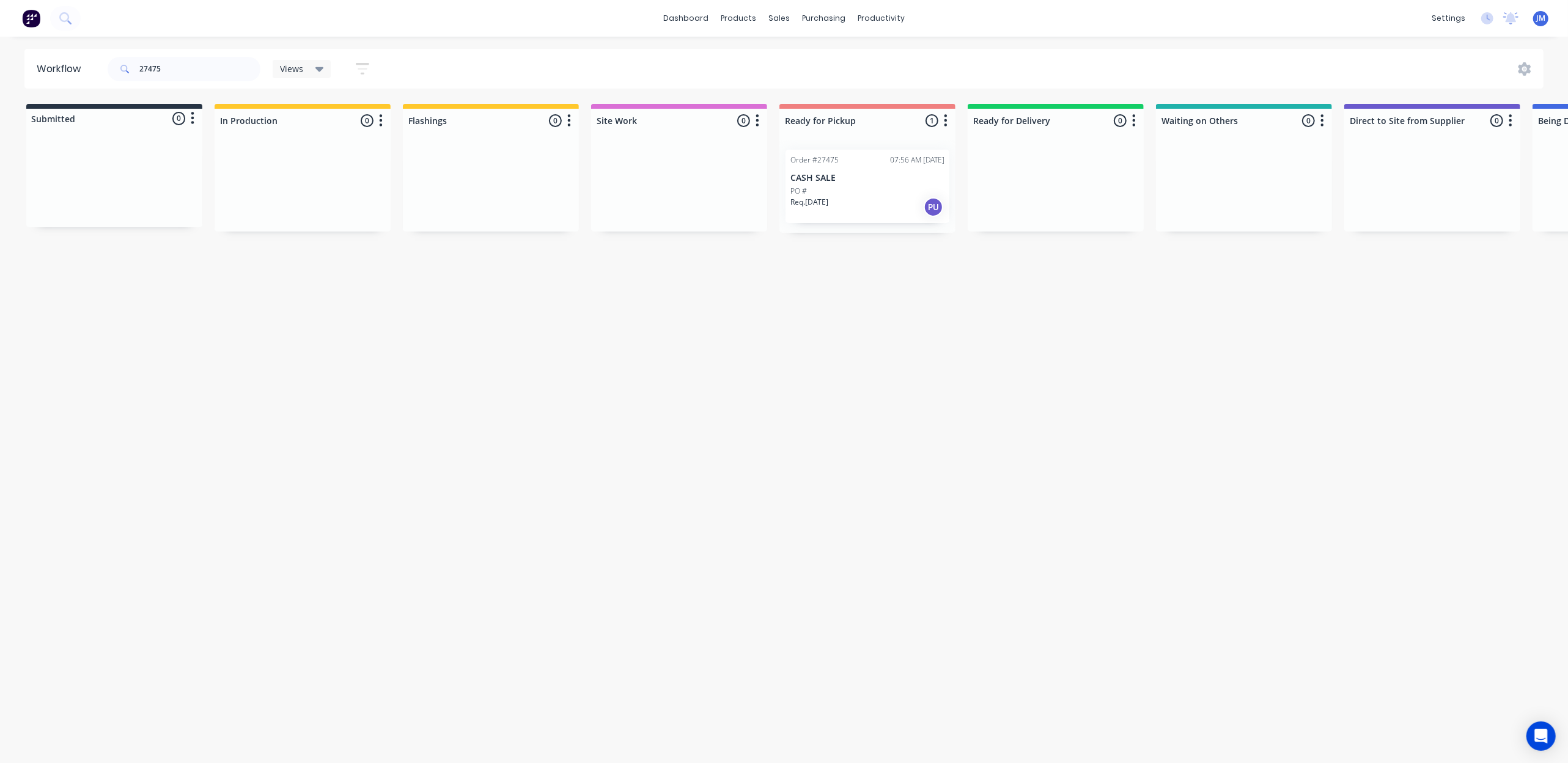
drag, startPoint x: 852, startPoint y: 189, endPoint x: 859, endPoint y: 191, distance: 7.3
click at [927, 306] on div "Mark as Picked Up" at bounding box center [914, 305] width 123 height 25
click at [175, 59] on input "27475" at bounding box center [199, 69] width 121 height 24
click at [920, 303] on div "Mark as Picked Up" at bounding box center [924, 305] width 123 height 25
click at [172, 76] on input "27301" at bounding box center [199, 69] width 121 height 24
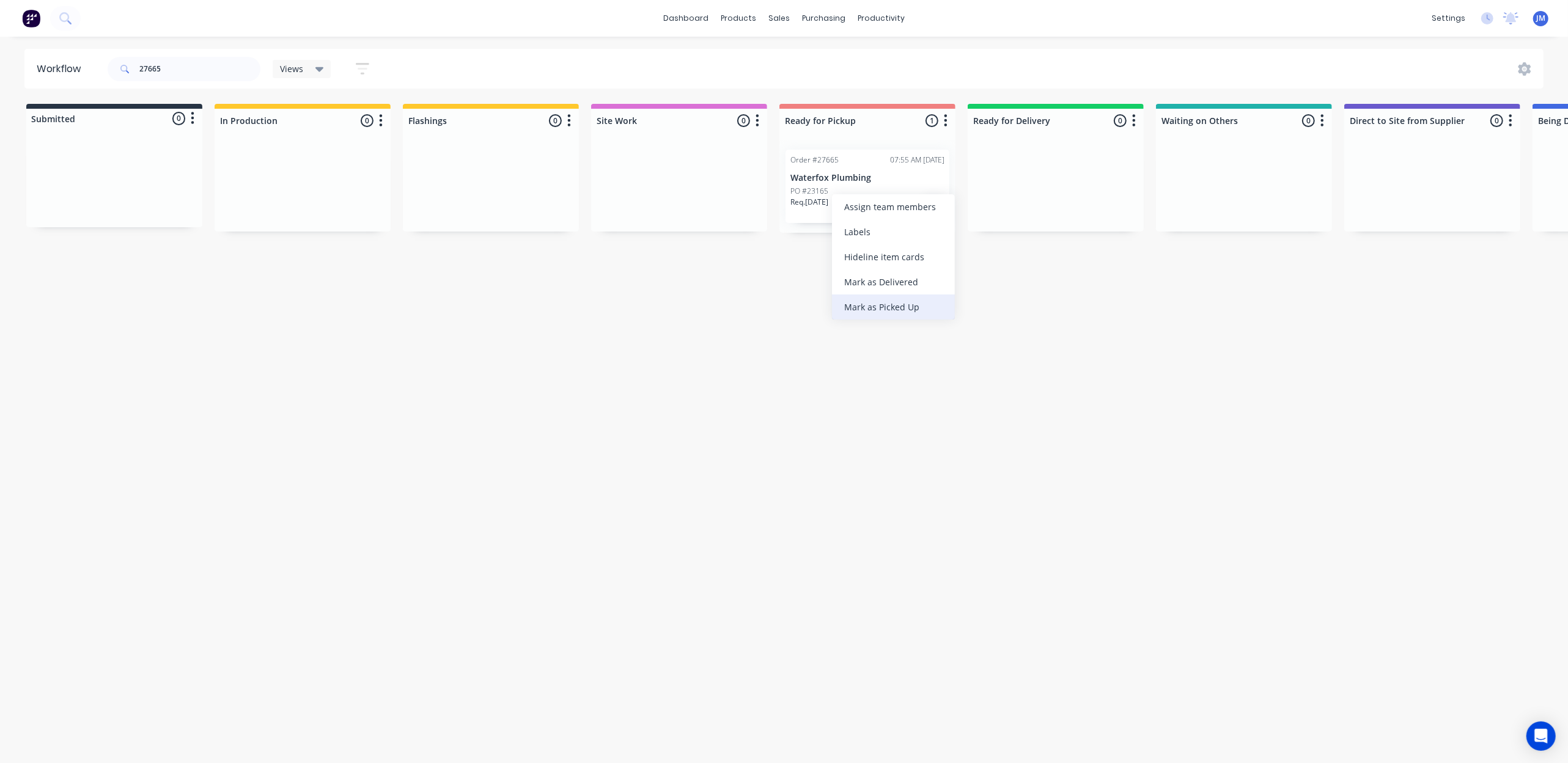
drag, startPoint x: 871, startPoint y: 309, endPoint x: 876, endPoint y: 297, distance: 13.0
click at [871, 308] on div "Mark as Picked Up" at bounding box center [893, 307] width 123 height 25
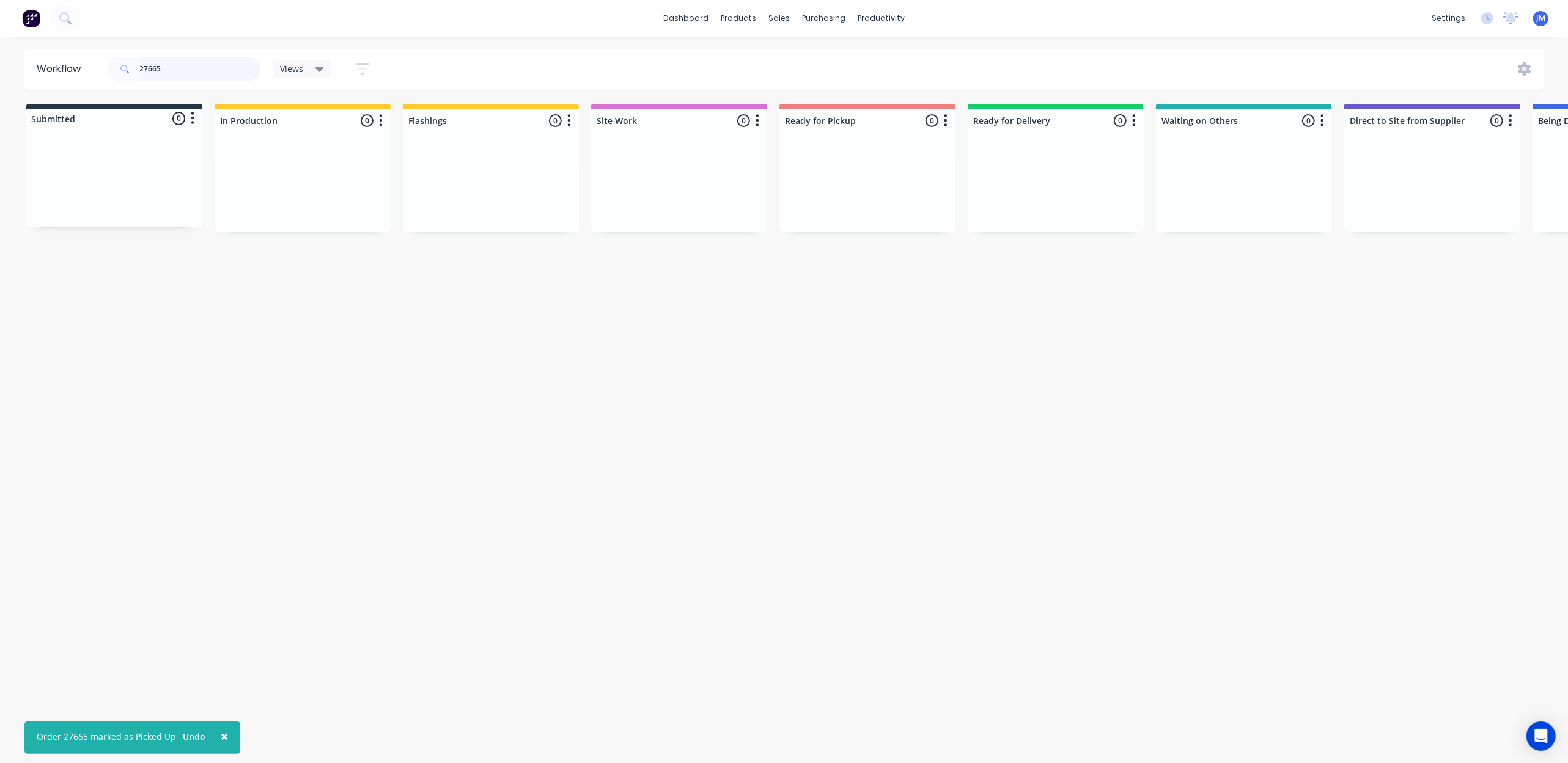
click at [176, 57] on input "27665" at bounding box center [199, 69] width 121 height 24
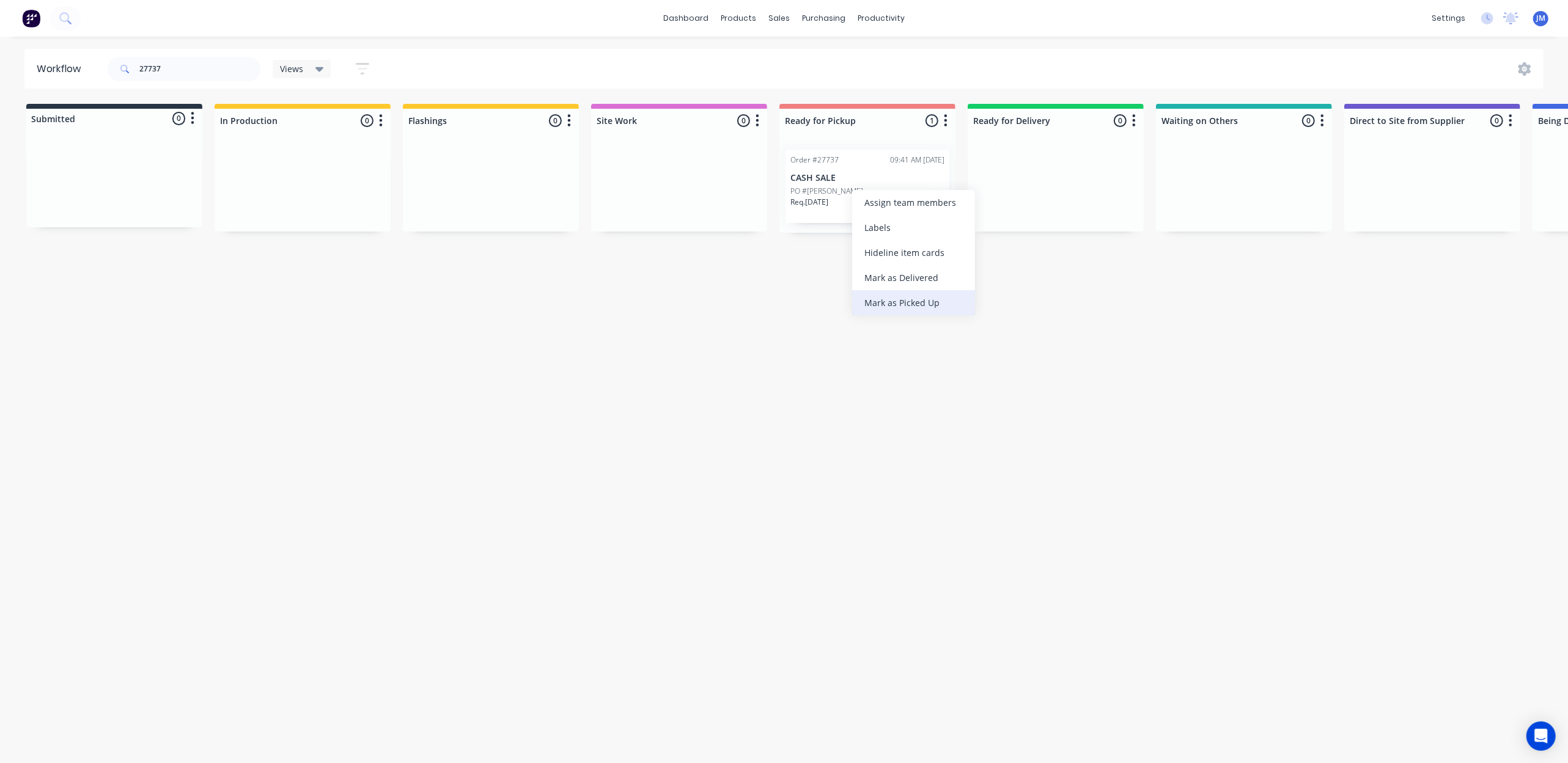
click at [902, 301] on div "Mark as Picked Up" at bounding box center [913, 303] width 123 height 25
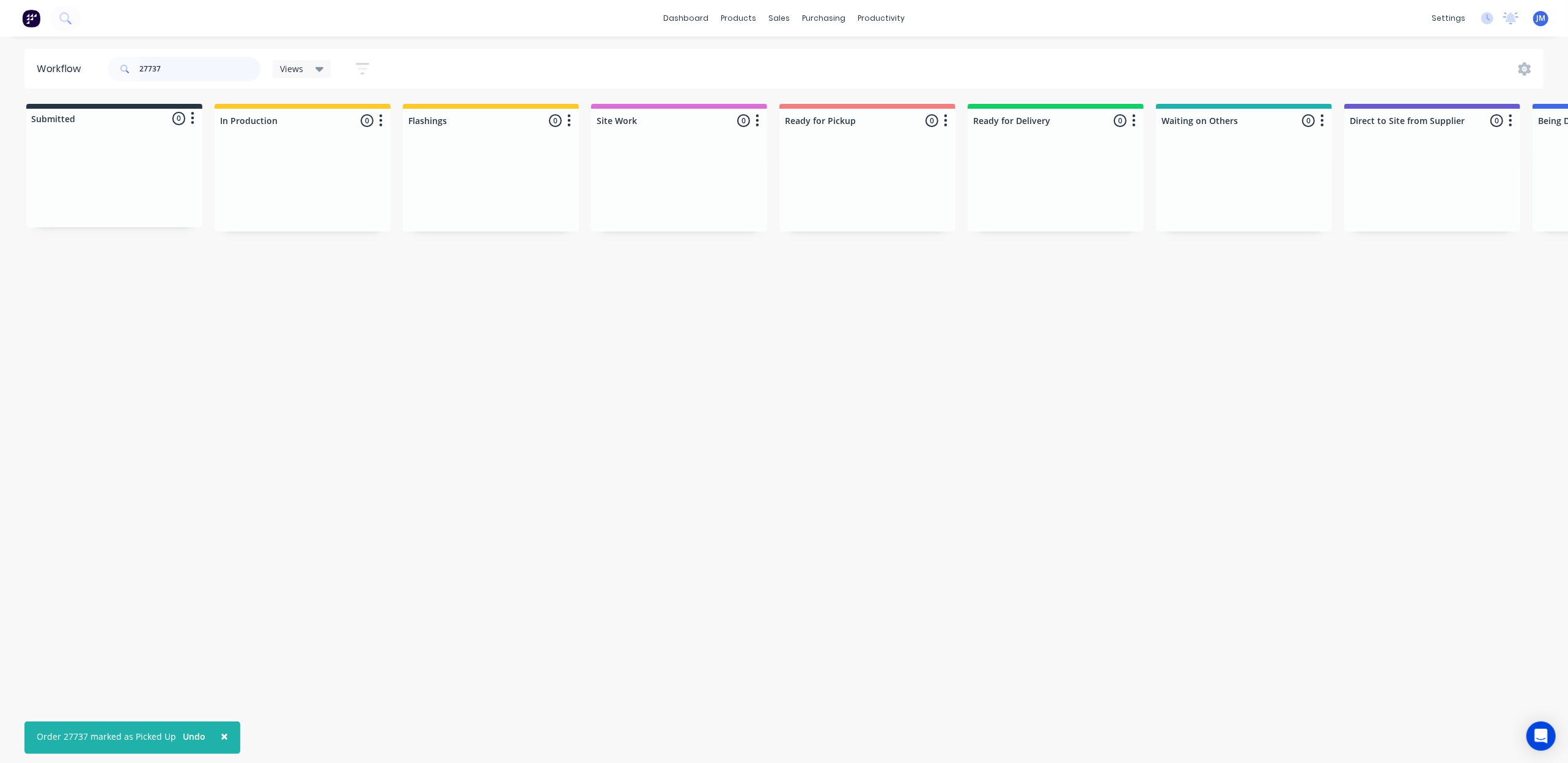
click at [202, 70] on input "27737" at bounding box center [199, 69] width 121 height 24
type input "2"
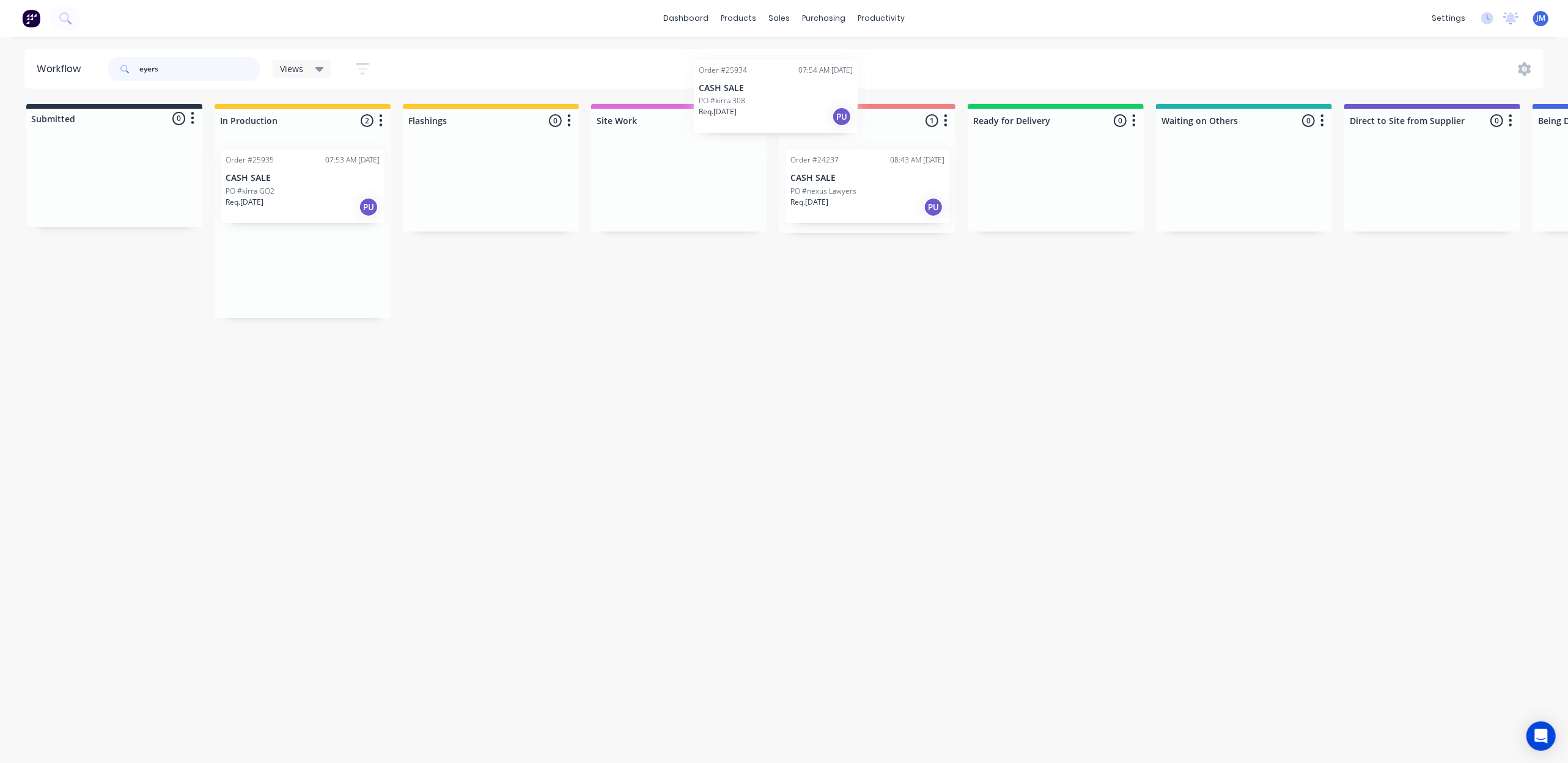
drag, startPoint x: 332, startPoint y: 213, endPoint x: 797, endPoint y: 174, distance: 466.6
click at [786, 165] on div "Submitted 0 Status colour #273444 hex #273444 Save Cancel Summaries Total order…" at bounding box center [1098, 211] width 2216 height 214
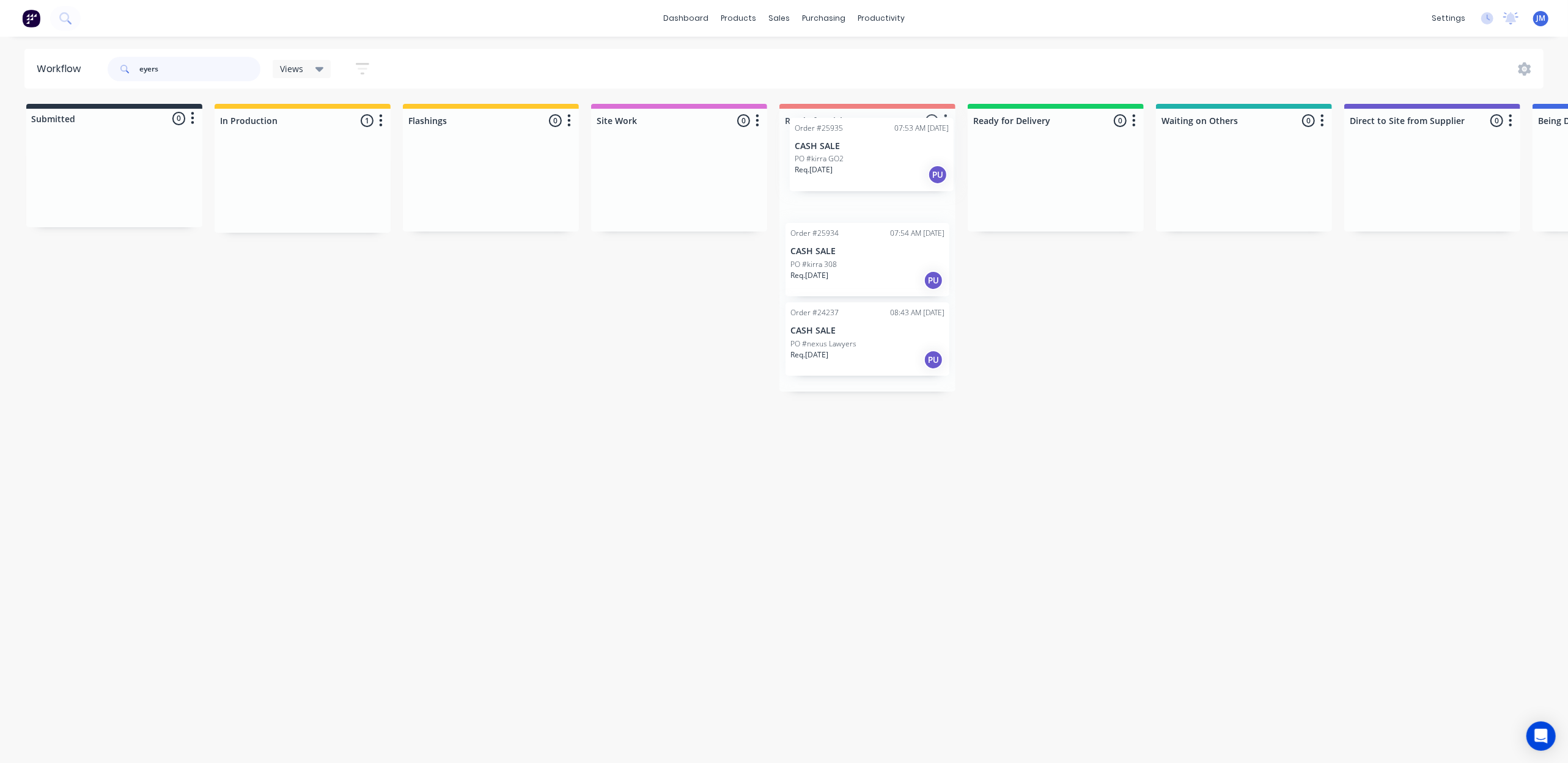
drag, startPoint x: 296, startPoint y: 176, endPoint x: 844, endPoint y: 137, distance: 549.4
click at [883, 137] on div "Submitted 0 Status colour #273444 hex #273444 Save Cancel Summaries Total order…" at bounding box center [1098, 248] width 2216 height 288
type input "e"
drag, startPoint x: 284, startPoint y: 199, endPoint x: 825, endPoint y: 170, distance: 541.8
click at [838, 170] on div "Submitted 0 Status colour #273444 hex #273444 Save Cancel Summaries Total order…" at bounding box center [1098, 168] width 2216 height 129
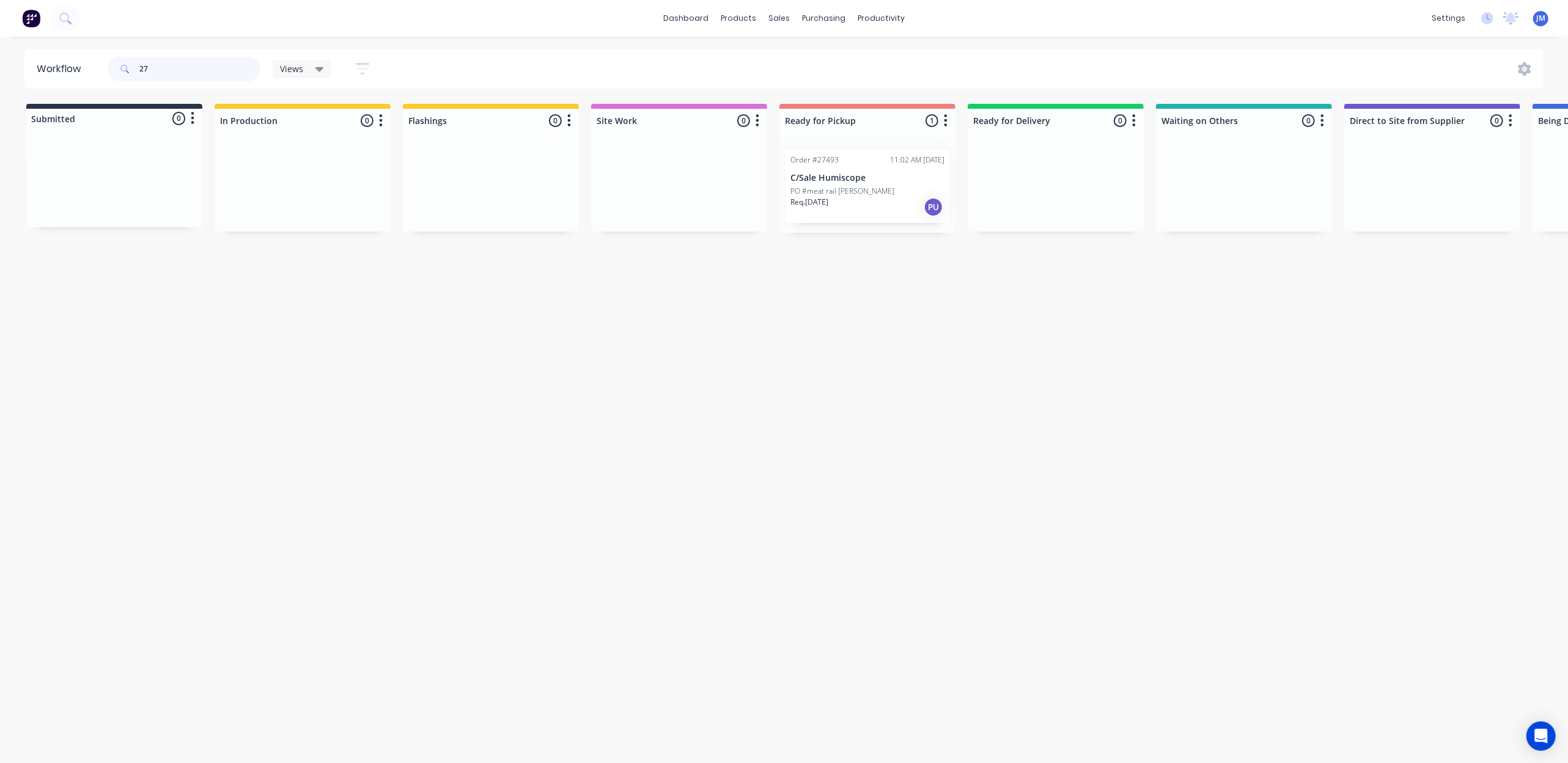
type input "2"
drag, startPoint x: 500, startPoint y: 188, endPoint x: 500, endPoint y: 195, distance: 7.0
click at [517, 280] on div "Mark as Delivered" at bounding box center [561, 287] width 123 height 25
click at [174, 66] on input "27216" at bounding box center [199, 69] width 121 height 24
type input "2"
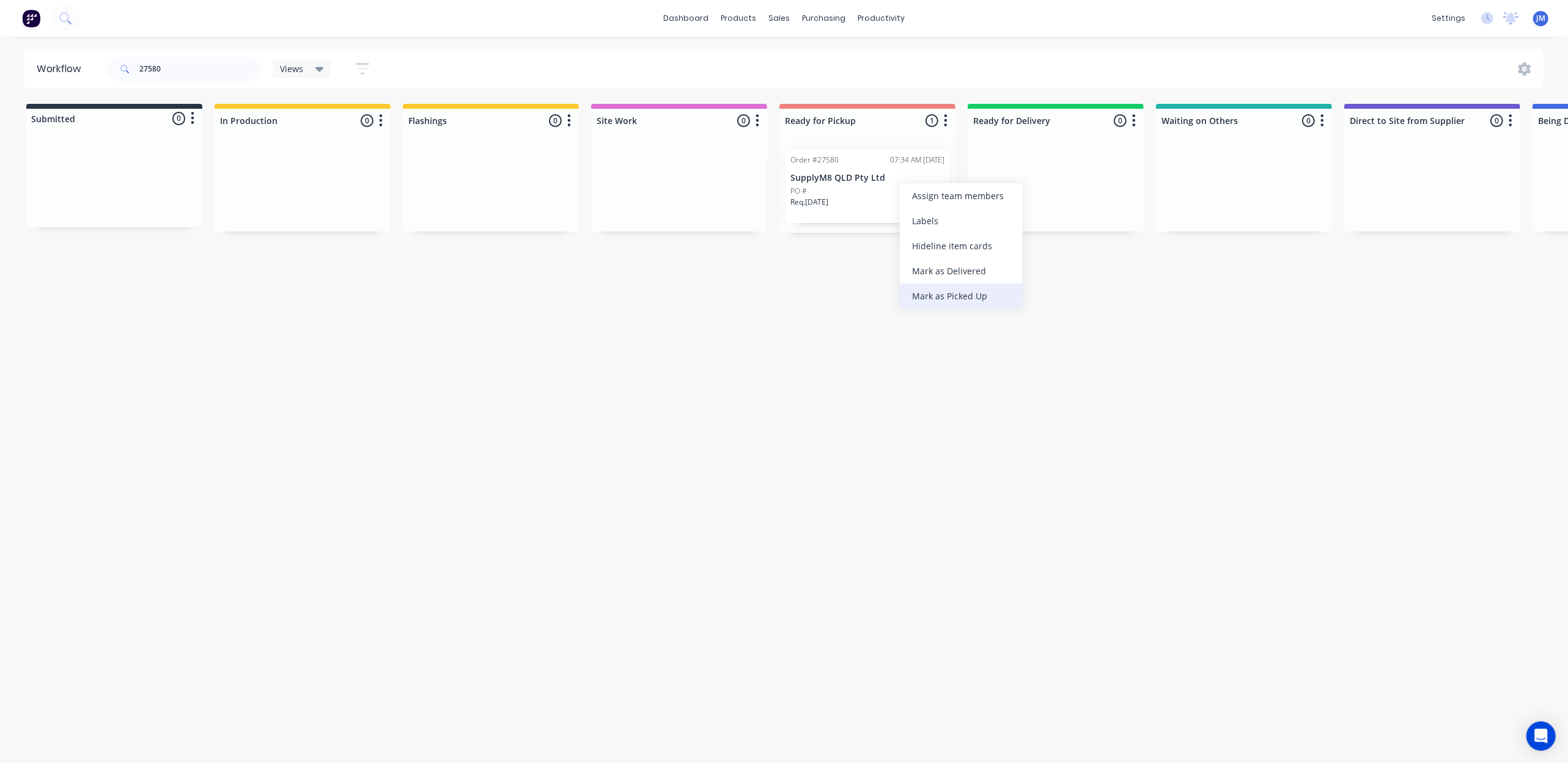
click at [931, 303] on div "Mark as Picked Up" at bounding box center [961, 296] width 123 height 25
click at [201, 66] on input "27580" at bounding box center [199, 69] width 121 height 24
type input "2"
type input "s"
drag, startPoint x: 457, startPoint y: 186, endPoint x: 801, endPoint y: 170, distance: 344.4
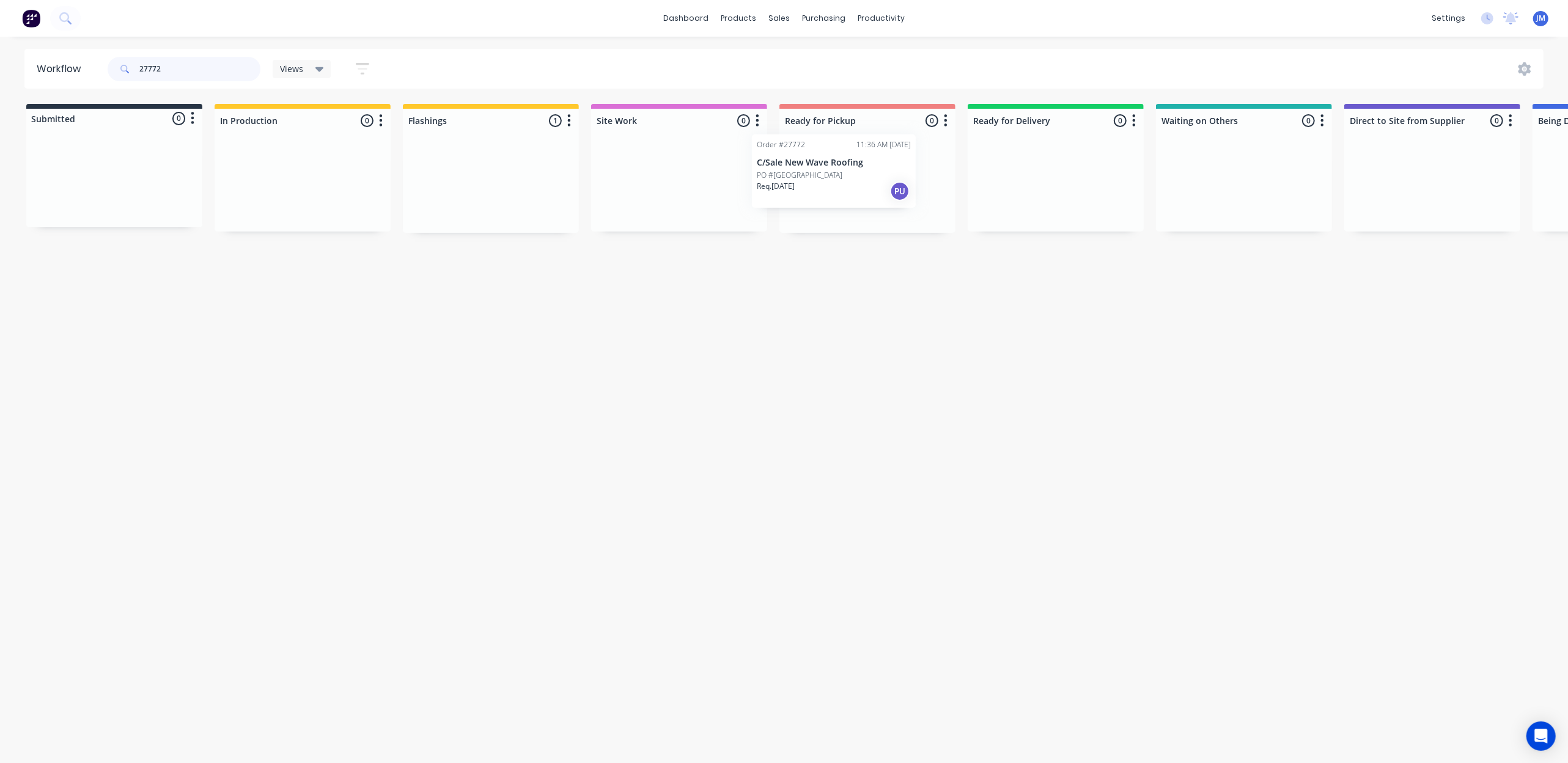
click at [798, 167] on div "Submitted 0 Status colour #273444 hex #273444 Save Cancel Summaries Total order…" at bounding box center [1098, 168] width 2216 height 129
type input "2"
drag, startPoint x: 1244, startPoint y: 183, endPoint x: 863, endPoint y: 172, distance: 381.2
click at [869, 186] on div "Submitted 0 Status colour #273444 hex #273444 Save Cancel Summaries Total order…" at bounding box center [1096, 168] width 2216 height 129
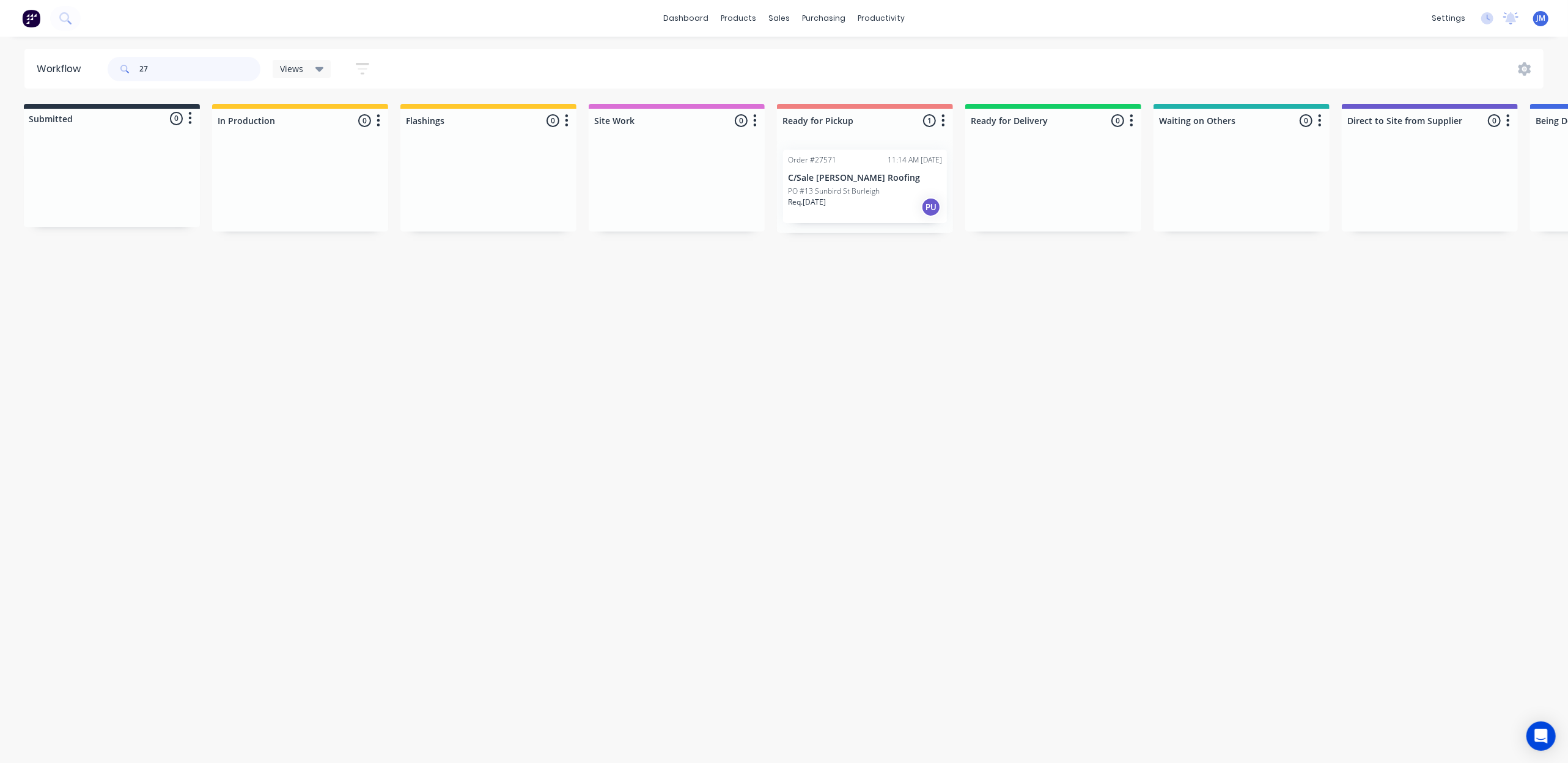
type input "2"
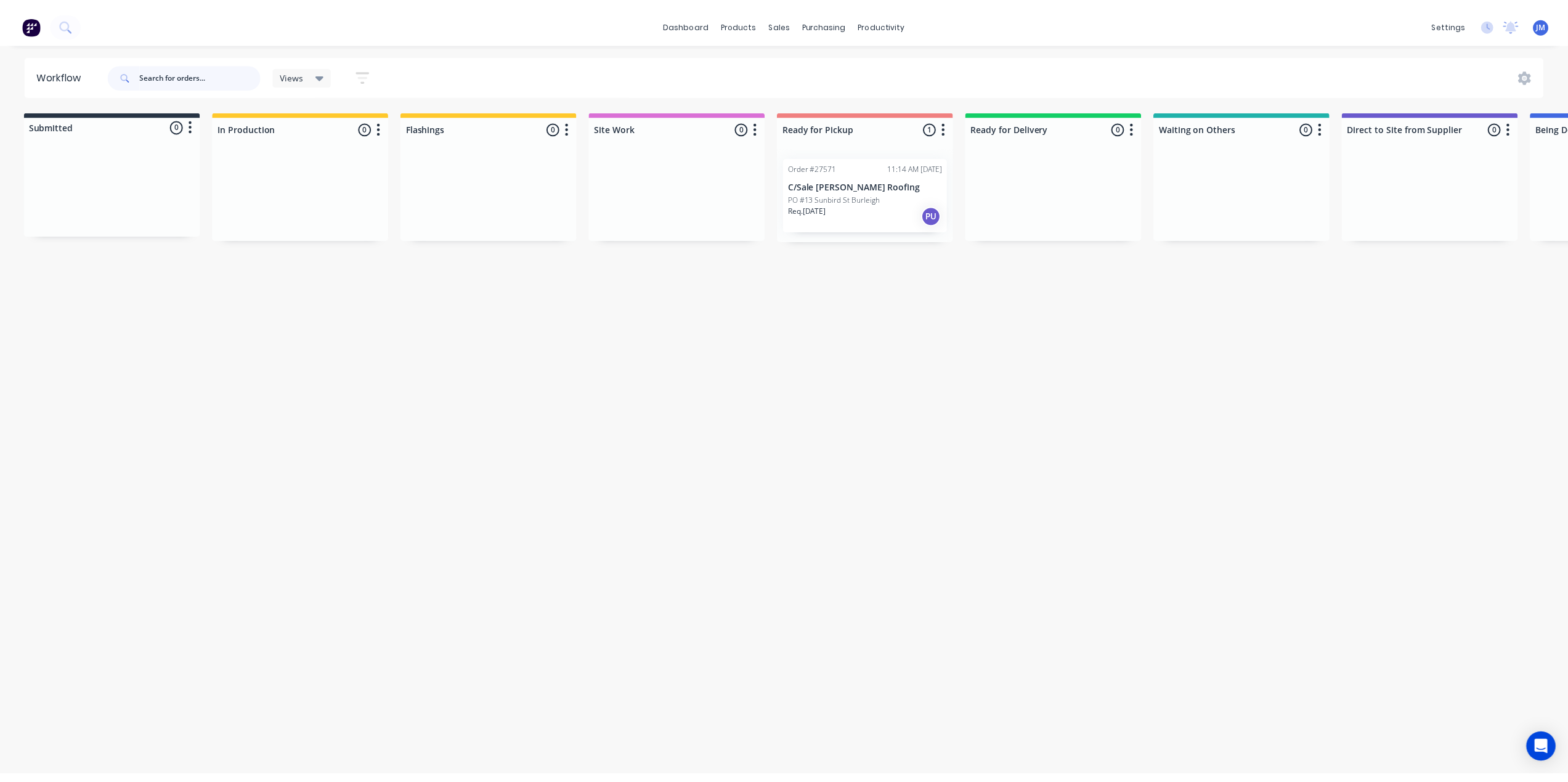
scroll to position [0, 0]
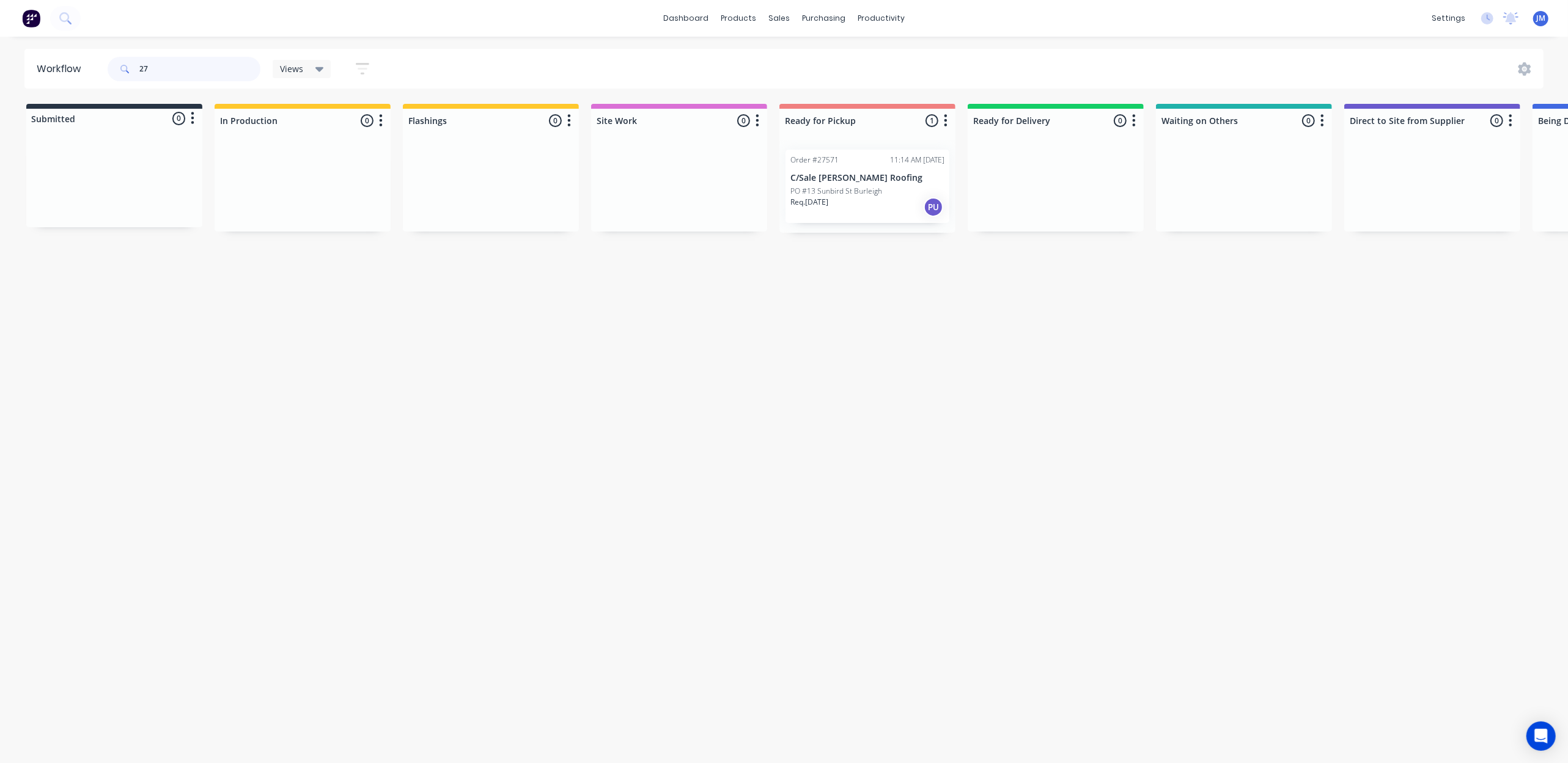
type input "2"
type input "10008"
click at [841, 56] on div "Purchase Orders" at bounding box center [863, 59] width 65 height 11
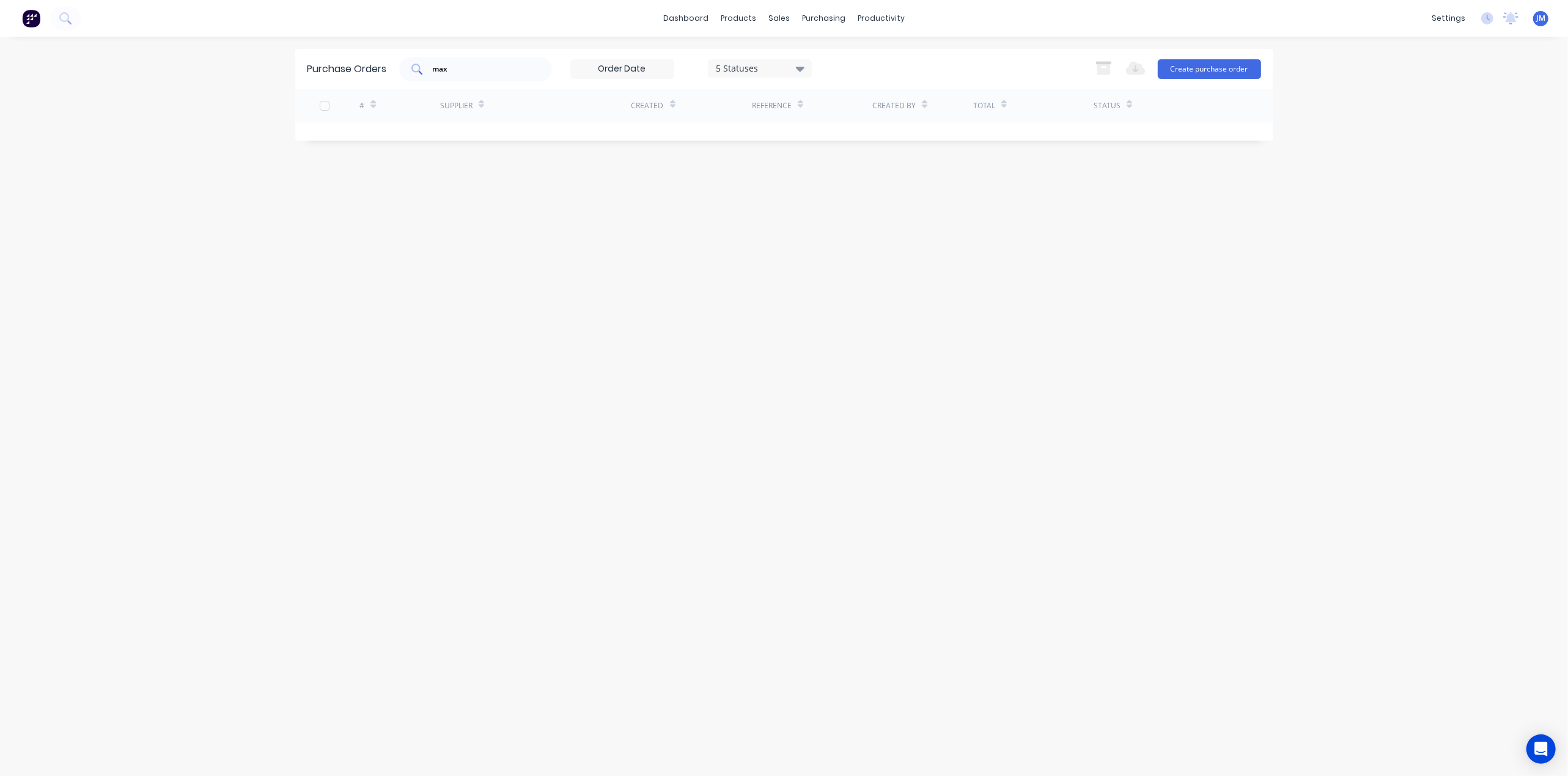
drag, startPoint x: 484, startPoint y: 82, endPoint x: 480, endPoint y: 76, distance: 7.2
click at [484, 80] on div "Purchase Orders max 5 Statuses 5 Statuses Export to Excel (XLSX) Create purchas…" at bounding box center [784, 69] width 978 height 40
click at [475, 69] on input "max" at bounding box center [483, 70] width 102 height 13
type input "m"
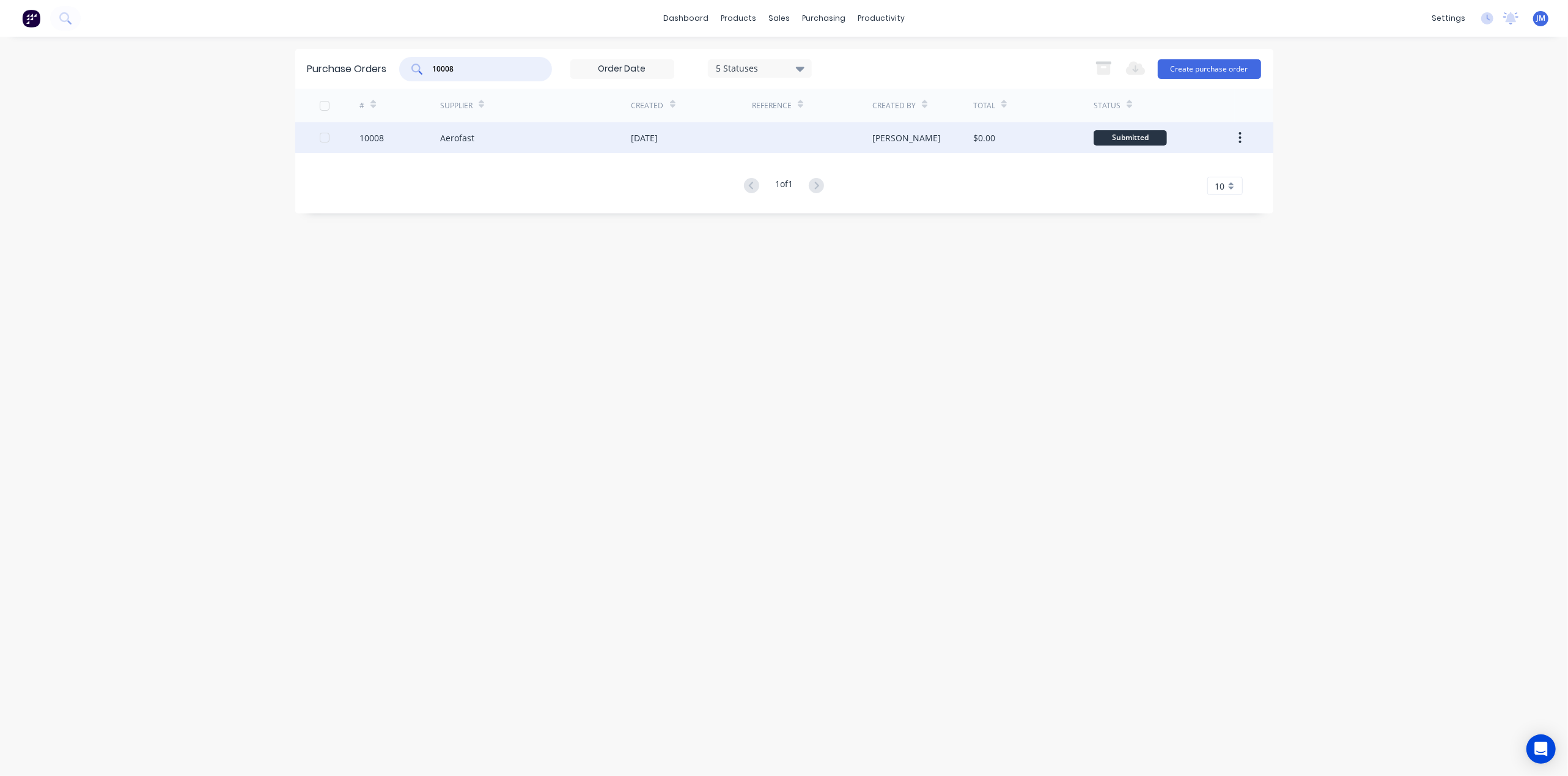
type input "10008"
click at [519, 137] on div "Aerofast" at bounding box center [536, 137] width 192 height 31
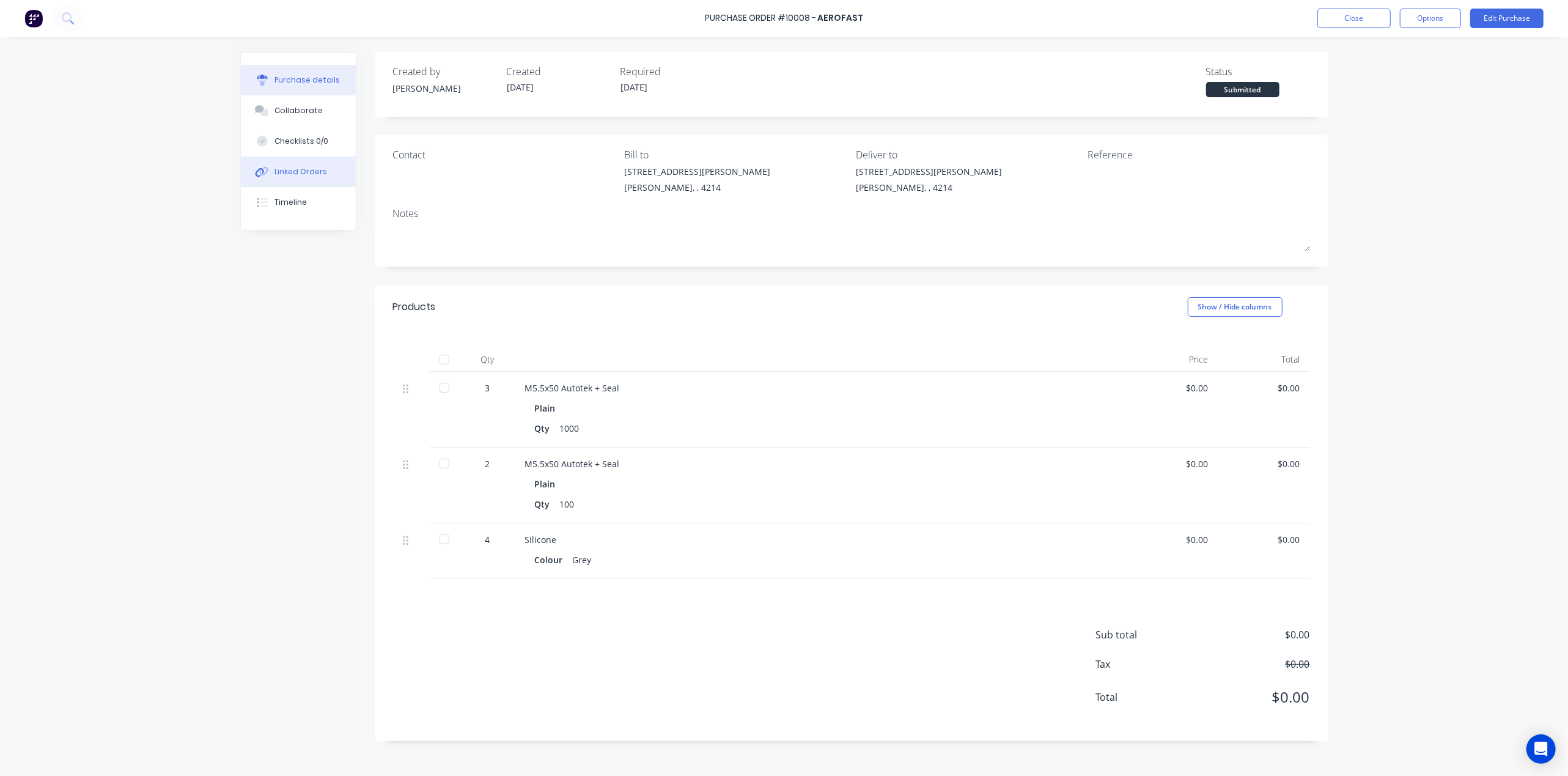
click at [296, 163] on button "Linked Orders" at bounding box center [298, 171] width 115 height 31
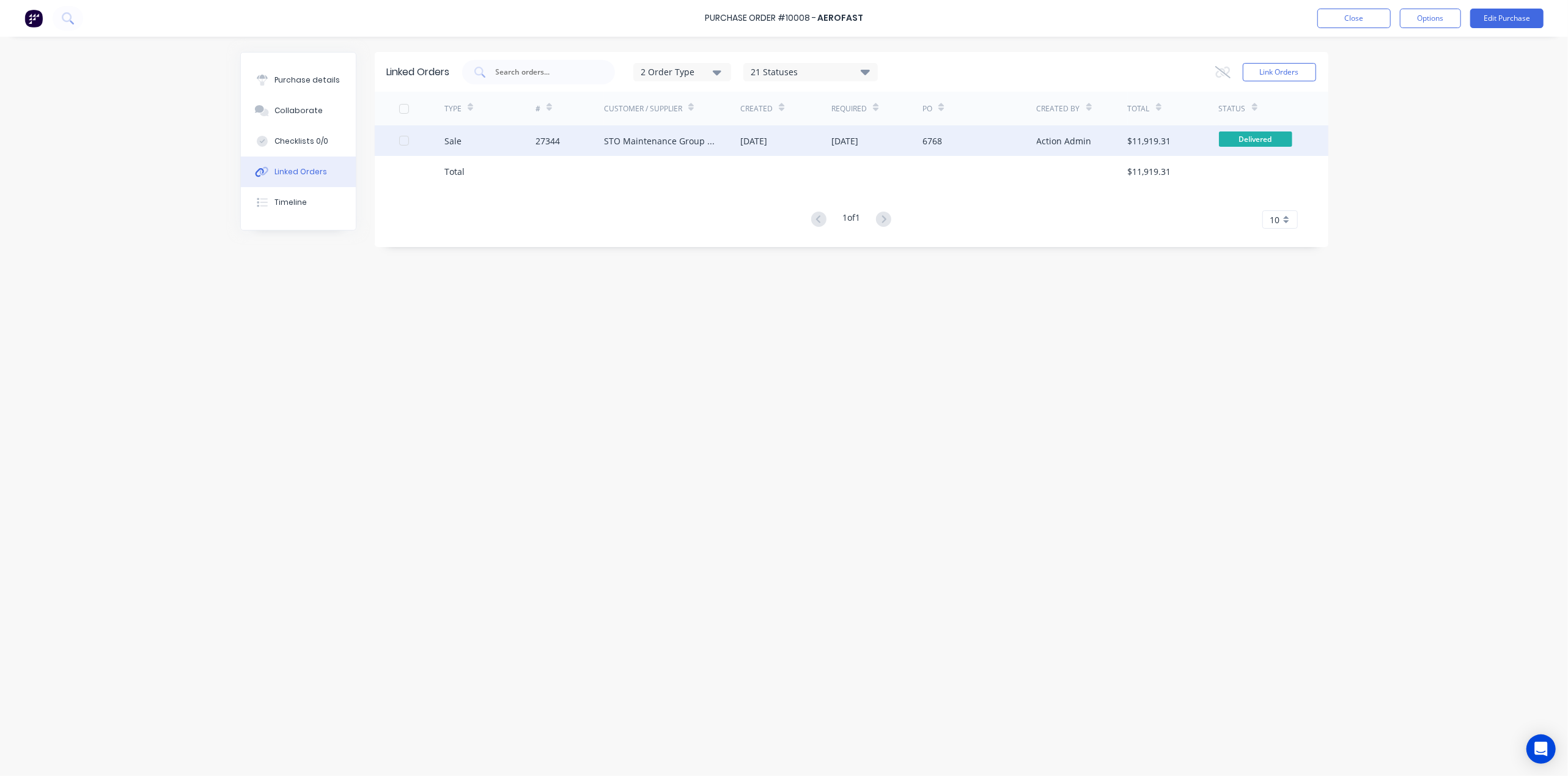
click at [716, 144] on div "STO Maintenance Group QLD Pty Ltd" at bounding box center [672, 140] width 137 height 31
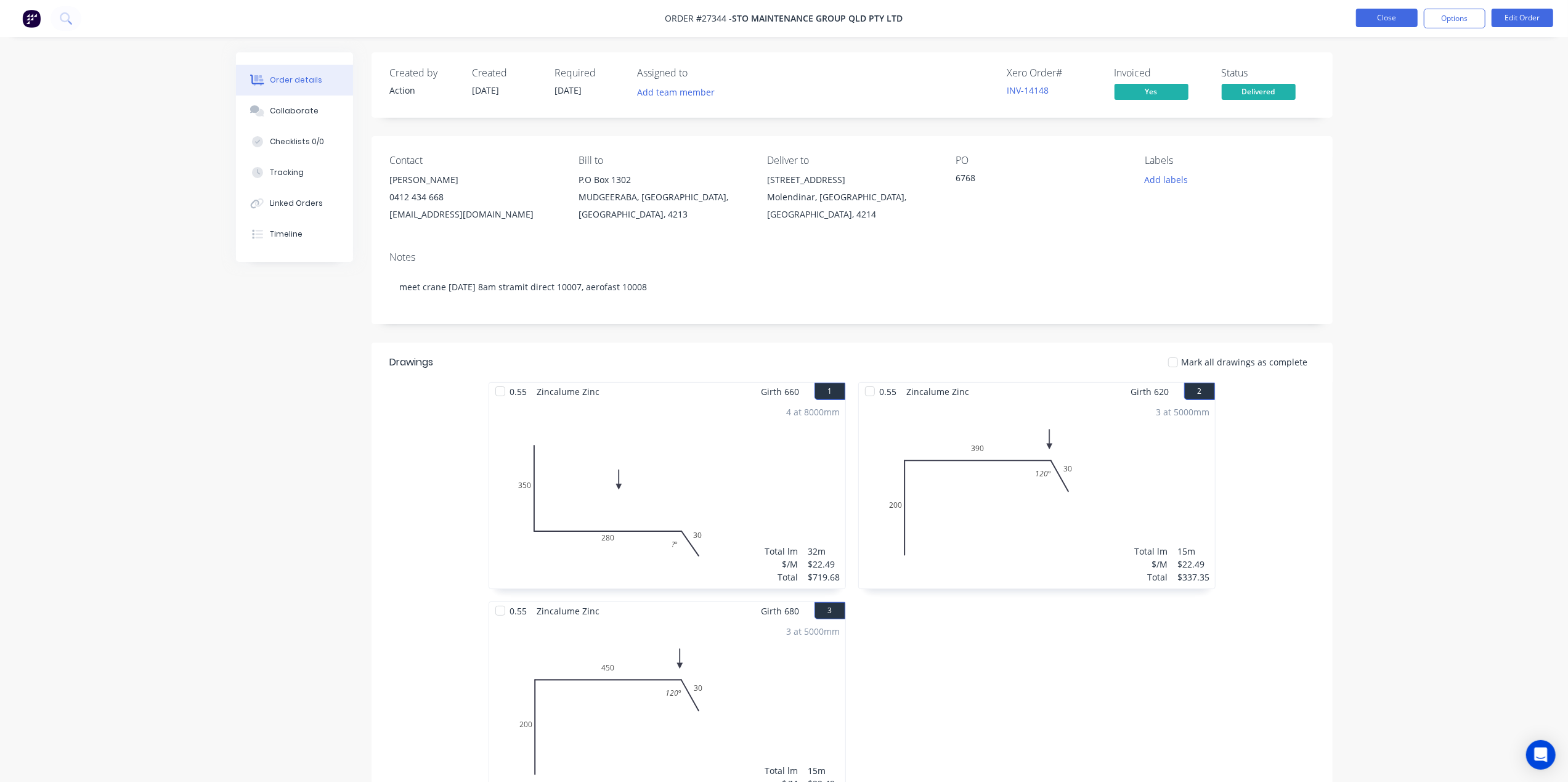
click at [1384, 16] on button "Close" at bounding box center [1387, 17] width 61 height 18
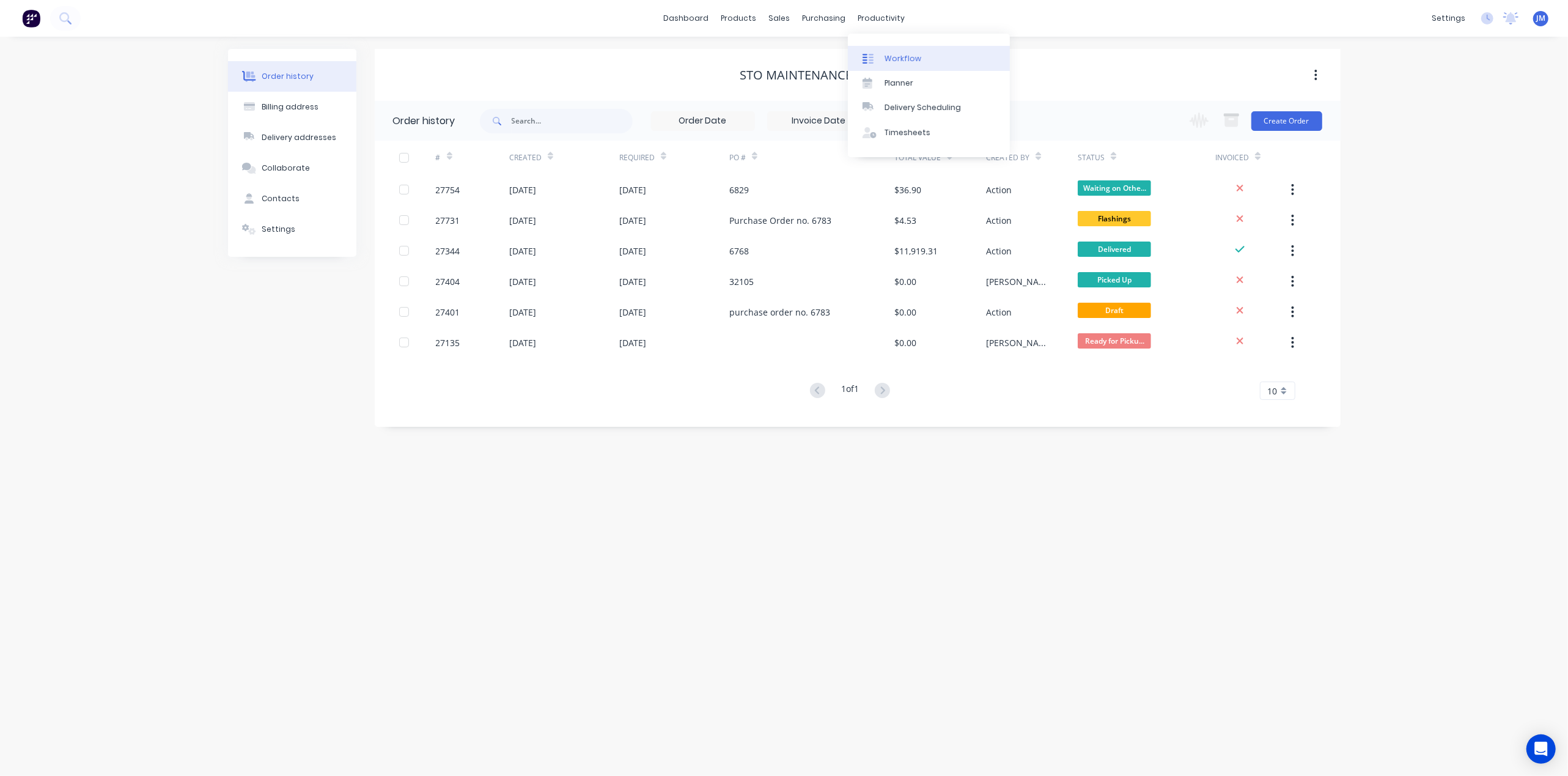
click at [884, 57] on div "Workflow" at bounding box center [902, 59] width 37 height 11
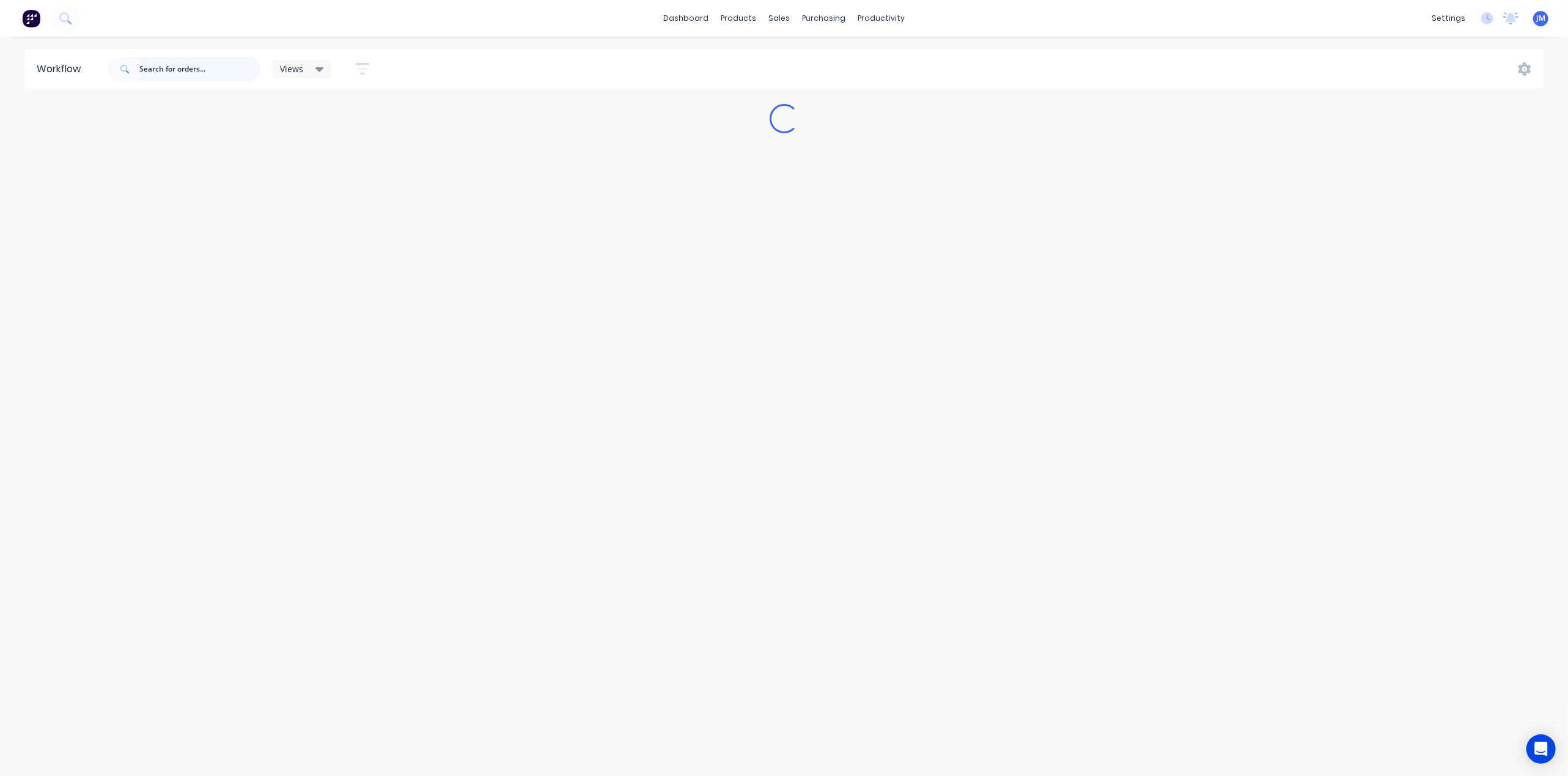
click at [155, 70] on input "text" at bounding box center [199, 69] width 121 height 24
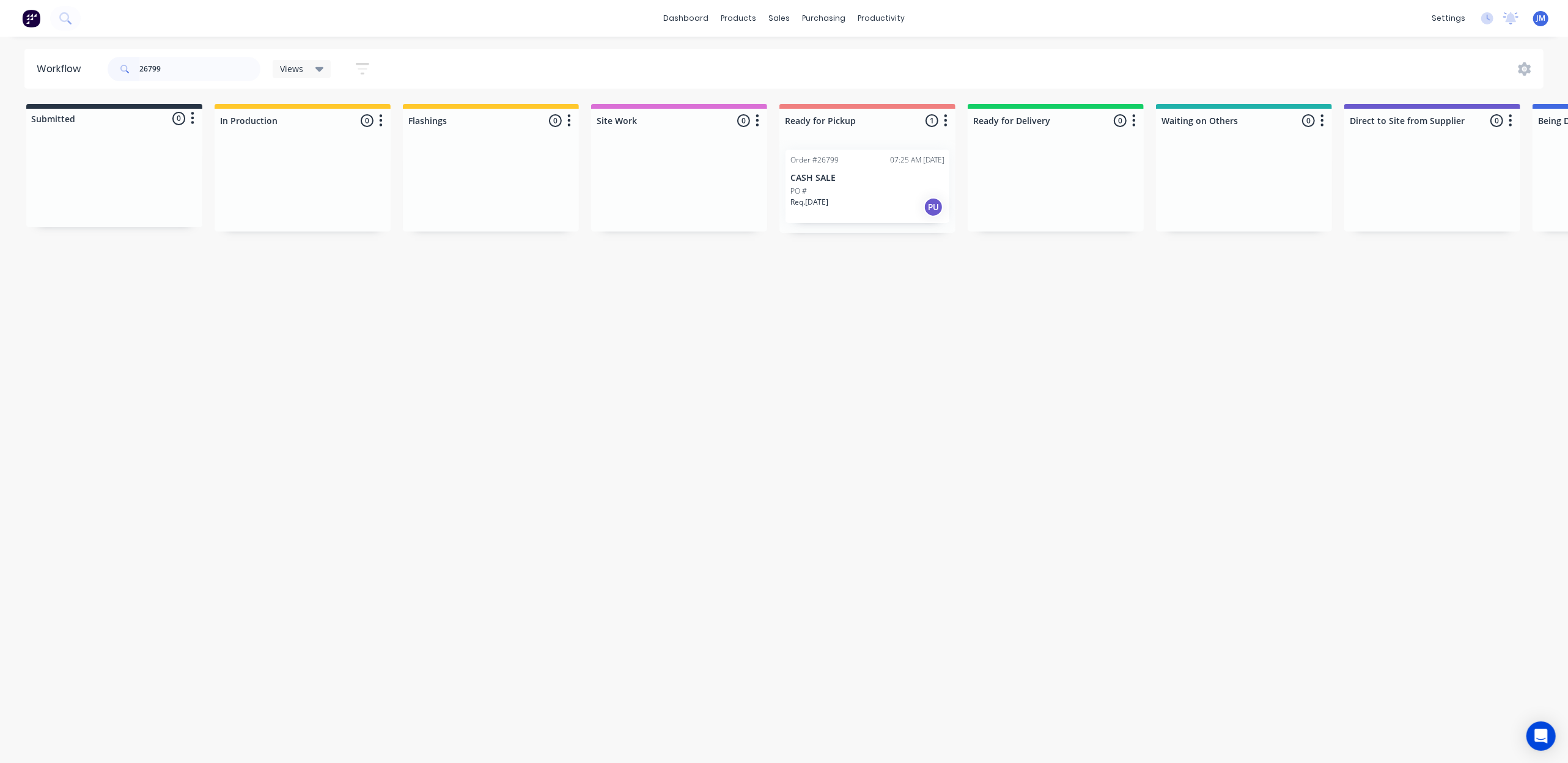
click at [807, 214] on div "Req. [DATE] PU" at bounding box center [867, 207] width 154 height 21
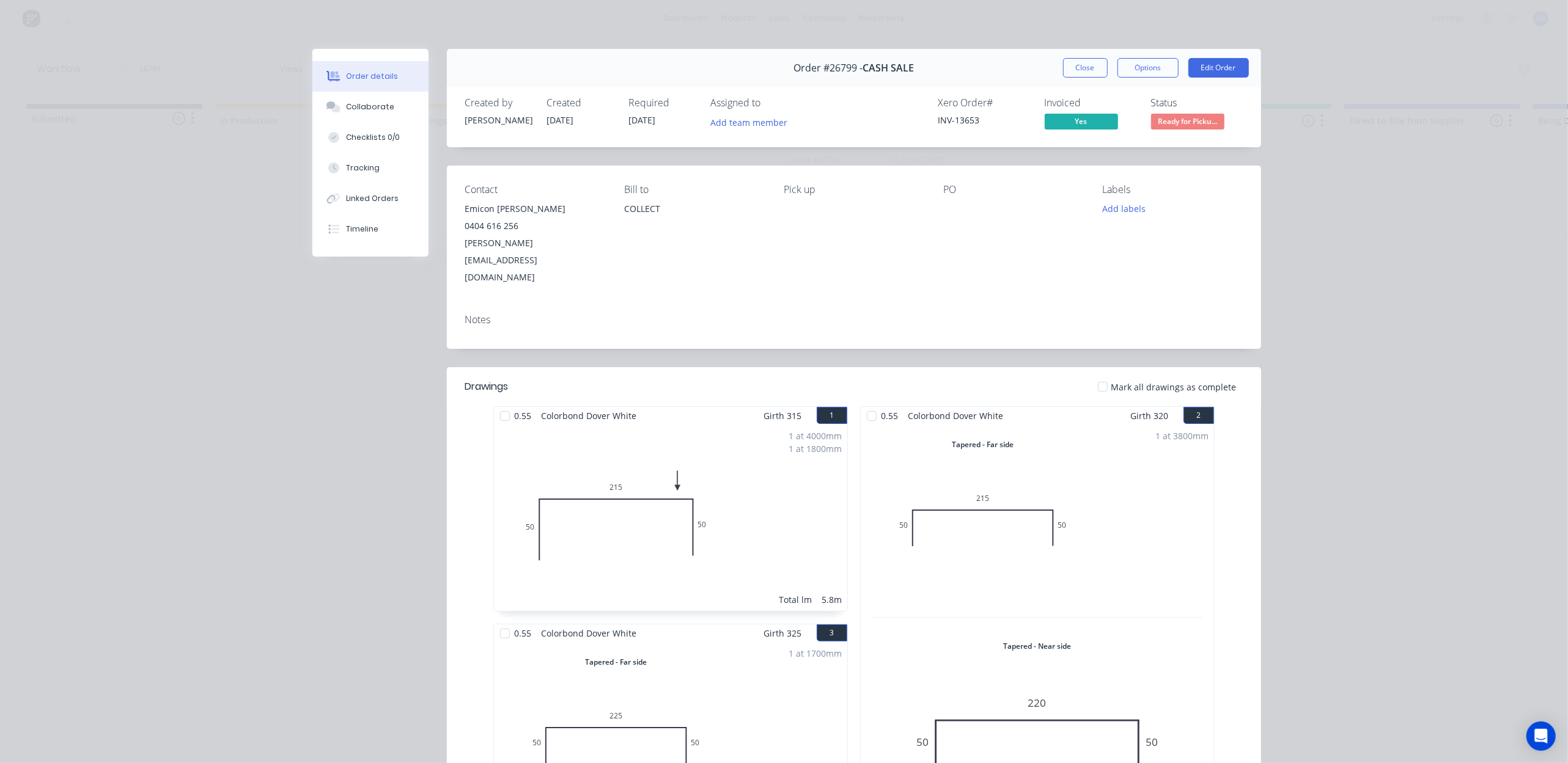
click at [1076, 60] on button "Close" at bounding box center [1085, 67] width 45 height 20
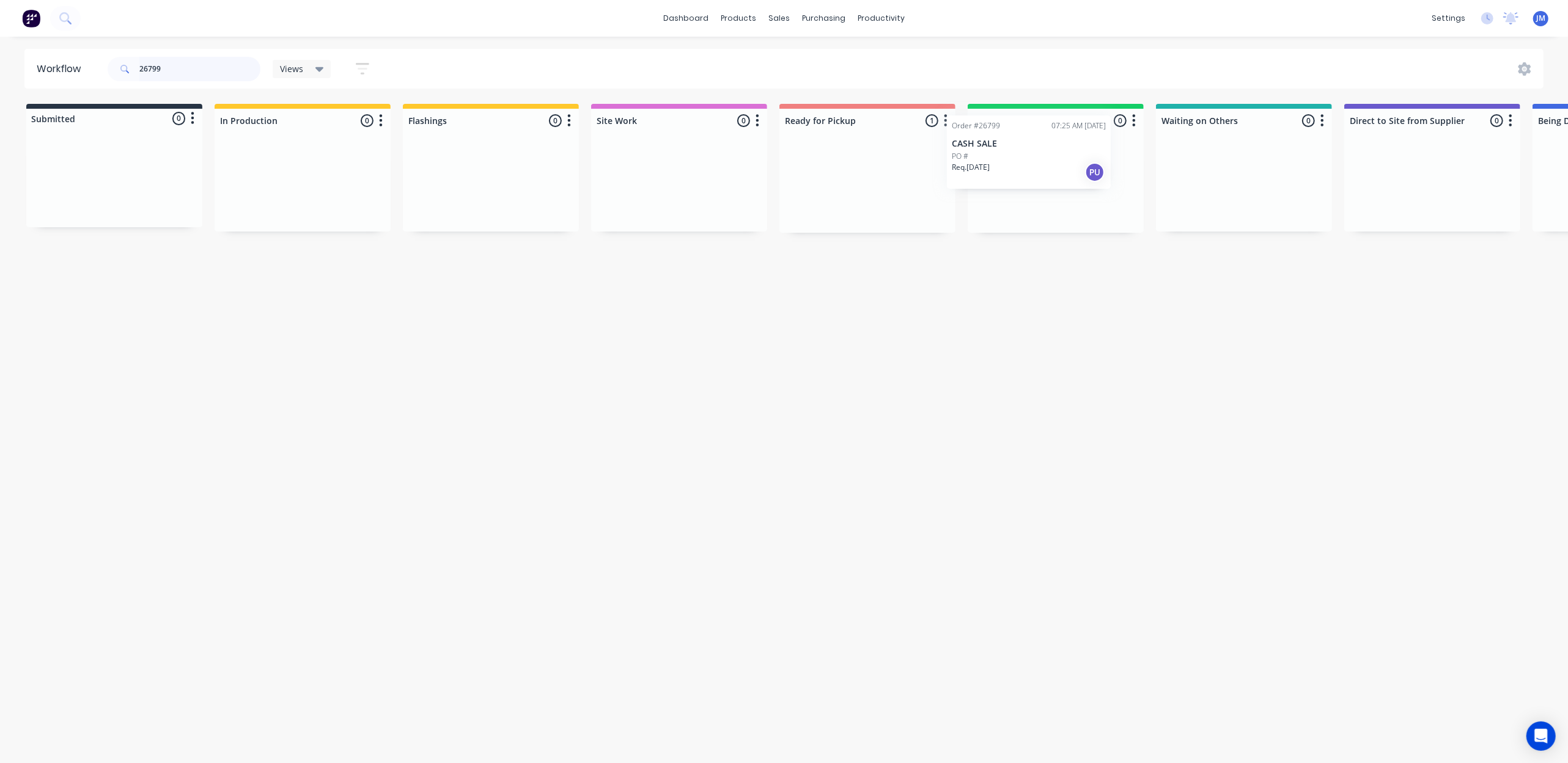
drag, startPoint x: 917, startPoint y: 184, endPoint x: 1085, endPoint y: 149, distance: 171.6
click at [1085, 149] on div "Submitted 0 Status colour #273444 hex #273444 Save Cancel Summaries Total order…" at bounding box center [1098, 168] width 2216 height 129
type input "2"
drag, startPoint x: 564, startPoint y: 218, endPoint x: 896, endPoint y: 174, distance: 334.9
click at [878, 179] on div "Submitted 0 Status colour #273444 hex #273444 Save Cancel Summaries Total order…" at bounding box center [1098, 168] width 2216 height 129
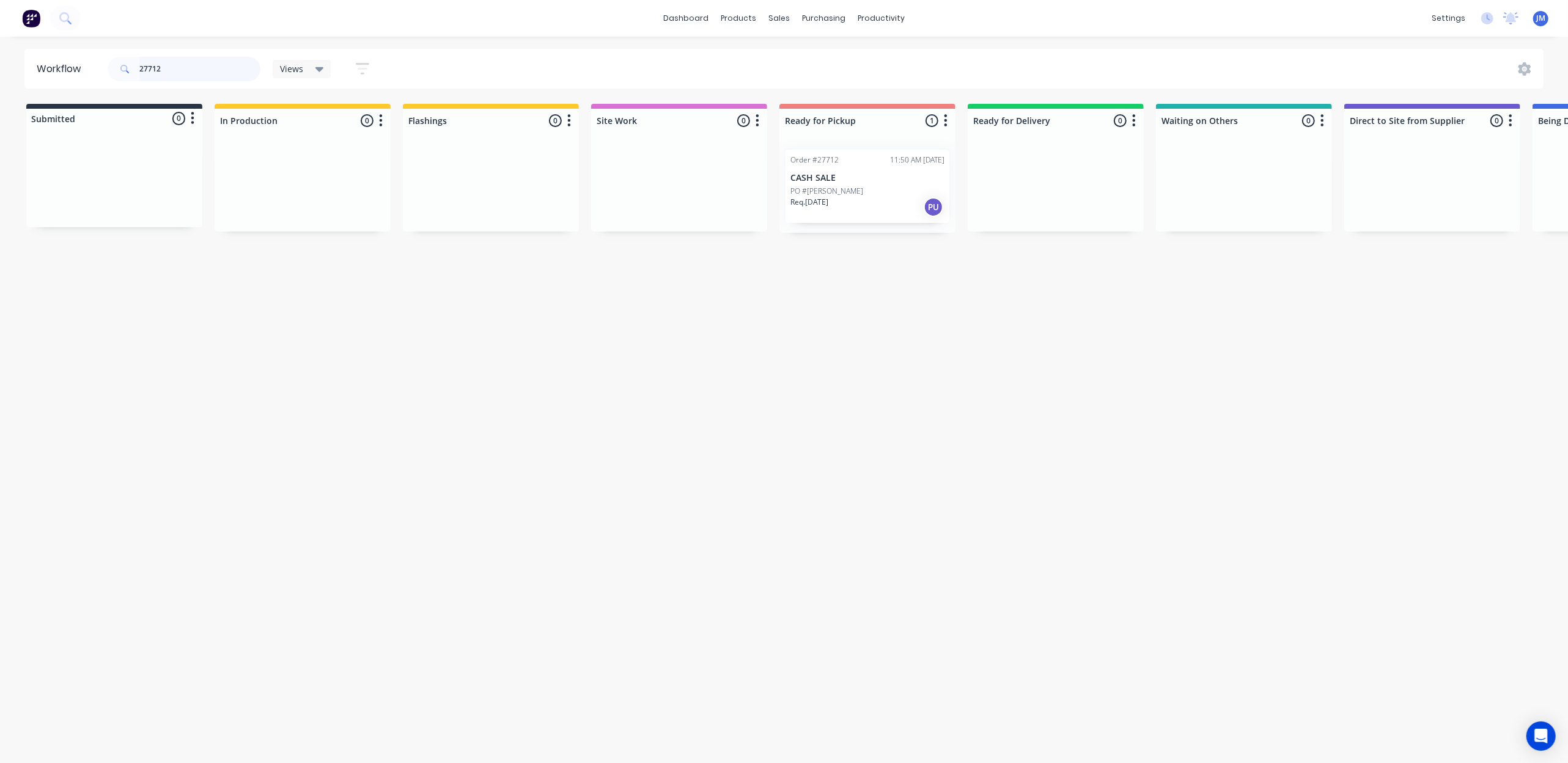
type input "27712"
click at [809, 206] on p "Req. [DATE]" at bounding box center [809, 202] width 38 height 11
